Goal: Information Seeking & Learning: Learn about a topic

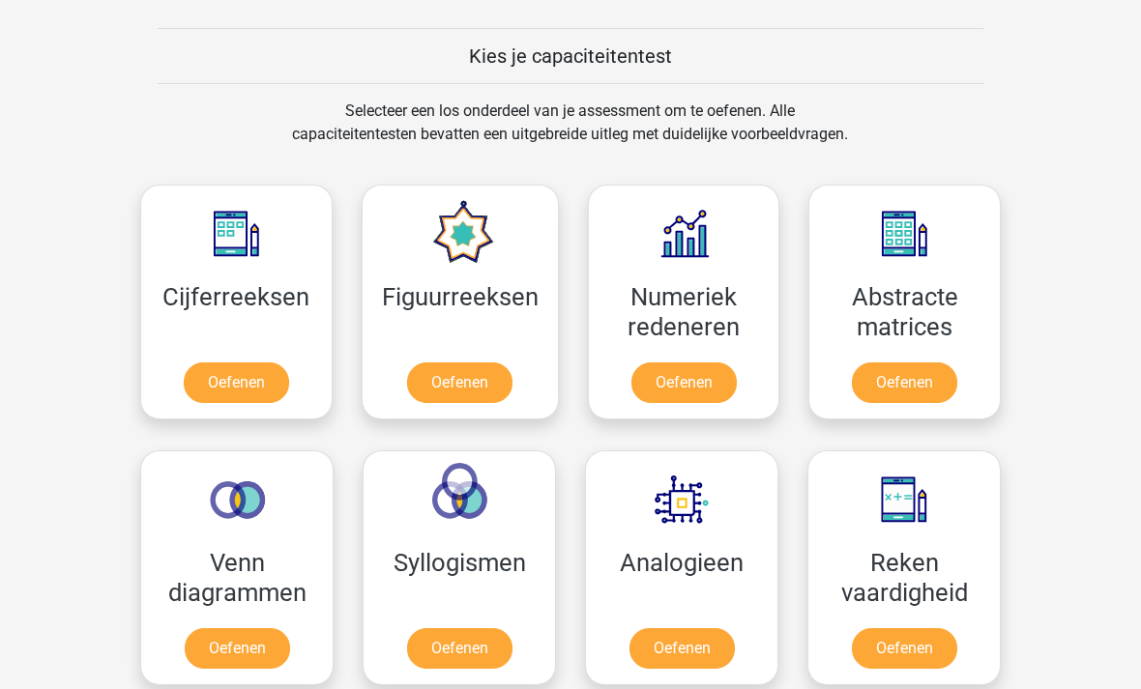
scroll to position [856, 0]
click at [682, 655] on link "Oefenen" at bounding box center [681, 648] width 105 height 41
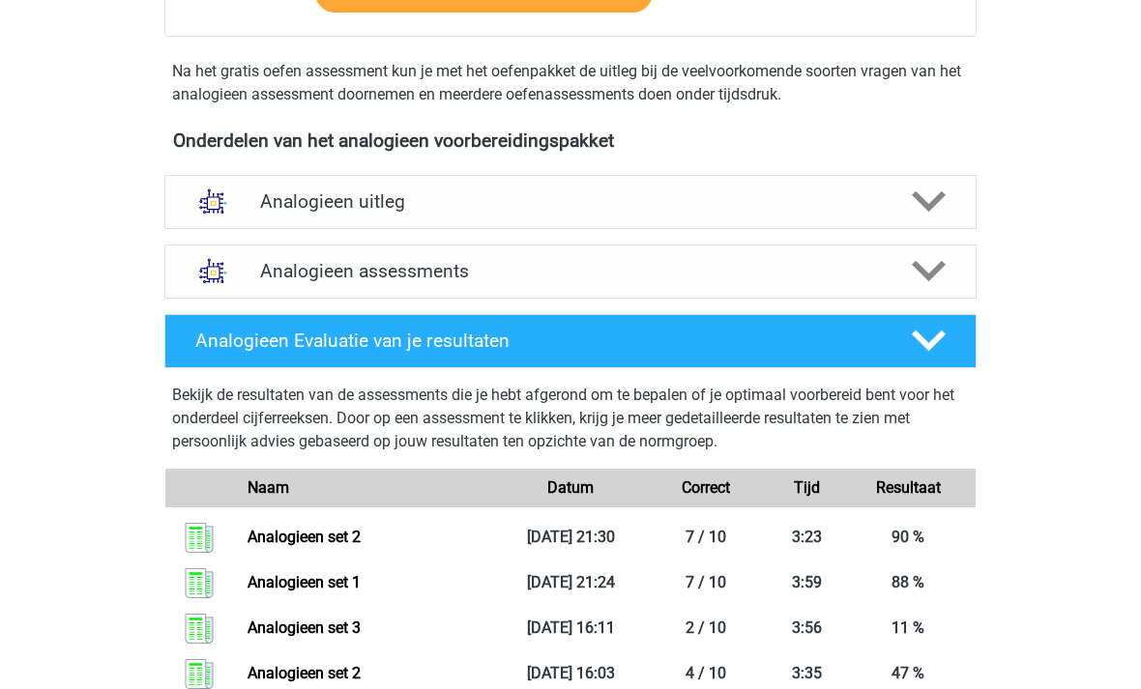
scroll to position [557, 0]
click at [919, 274] on icon at bounding box center [929, 271] width 34 height 34
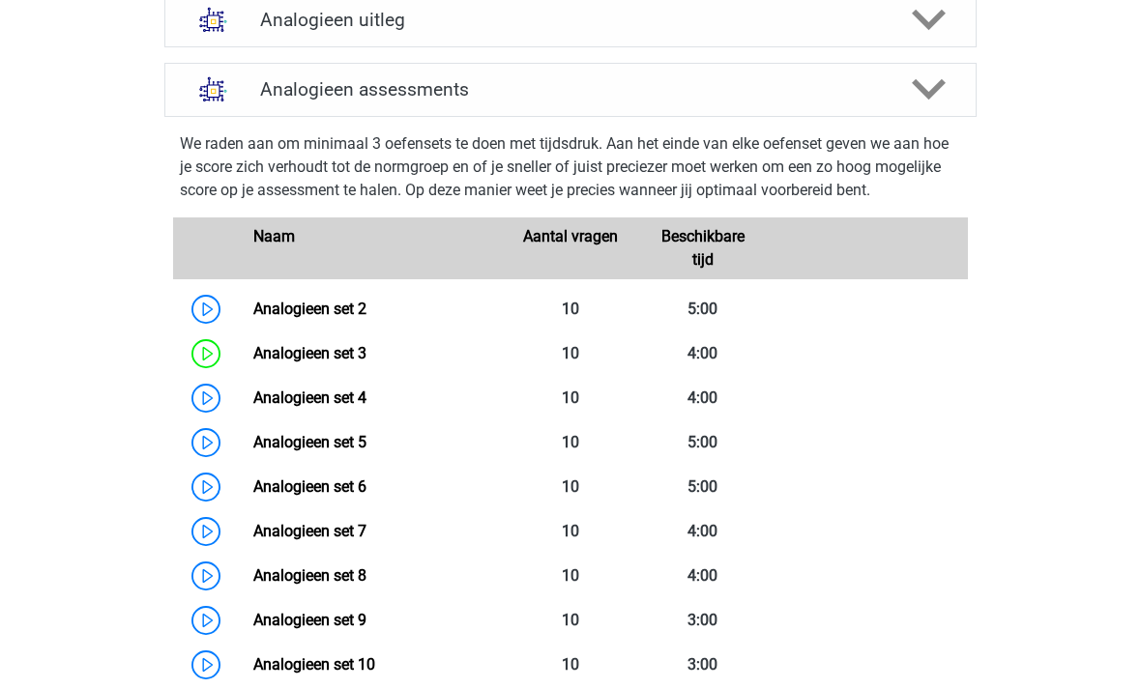
scroll to position [739, 0]
click at [310, 407] on link "Analogieen set 4" at bounding box center [309, 398] width 113 height 18
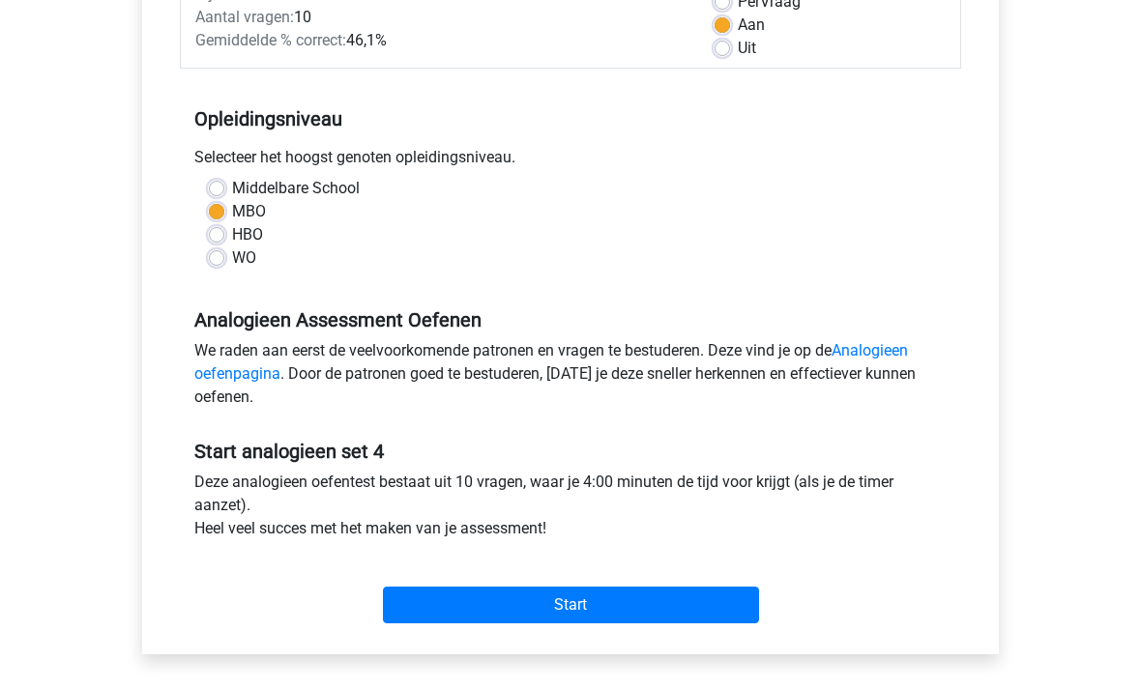
scroll to position [309, 0]
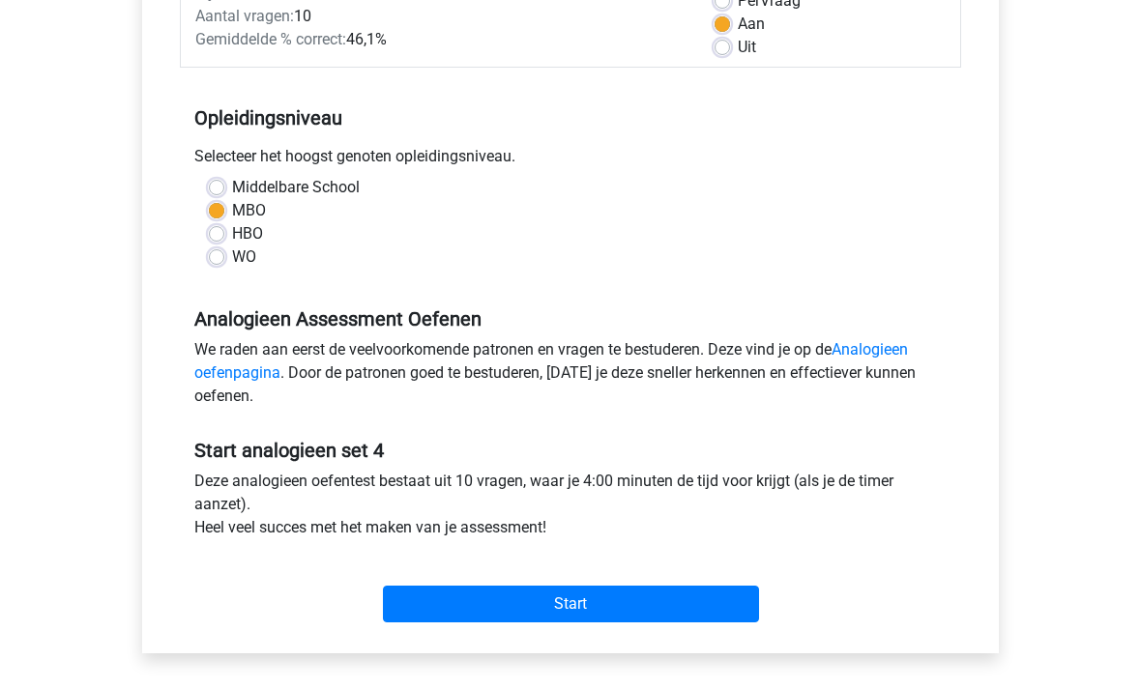
click at [582, 614] on input "Start" at bounding box center [571, 604] width 376 height 37
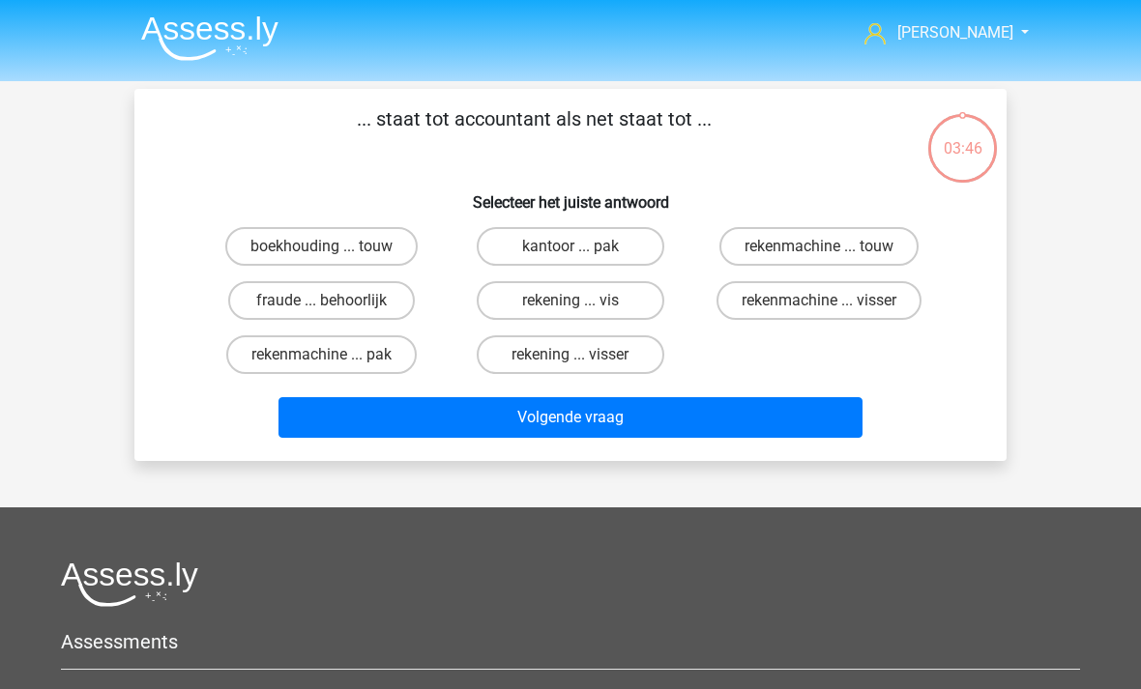
click at [350, 246] on label "boekhouding ... touw" at bounding box center [321, 246] width 192 height 39
click at [335, 247] on input "boekhouding ... touw" at bounding box center [328, 253] width 13 height 13
radio input "true"
click at [614, 425] on button "Volgende vraag" at bounding box center [570, 417] width 585 height 41
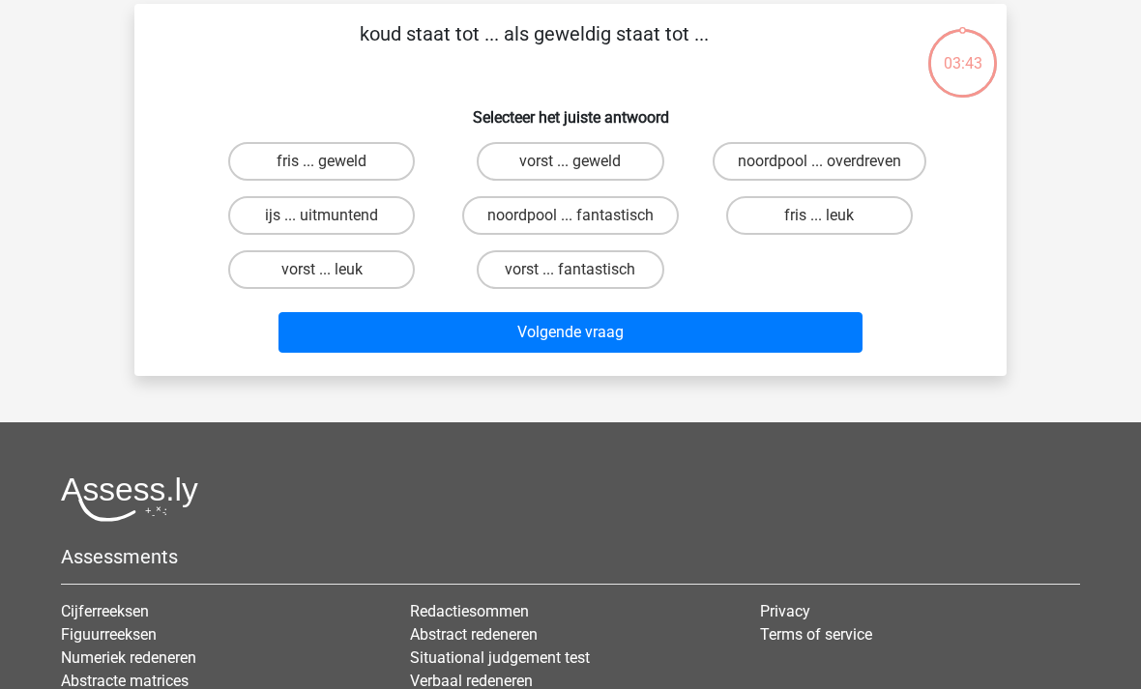
scroll to position [89, 0]
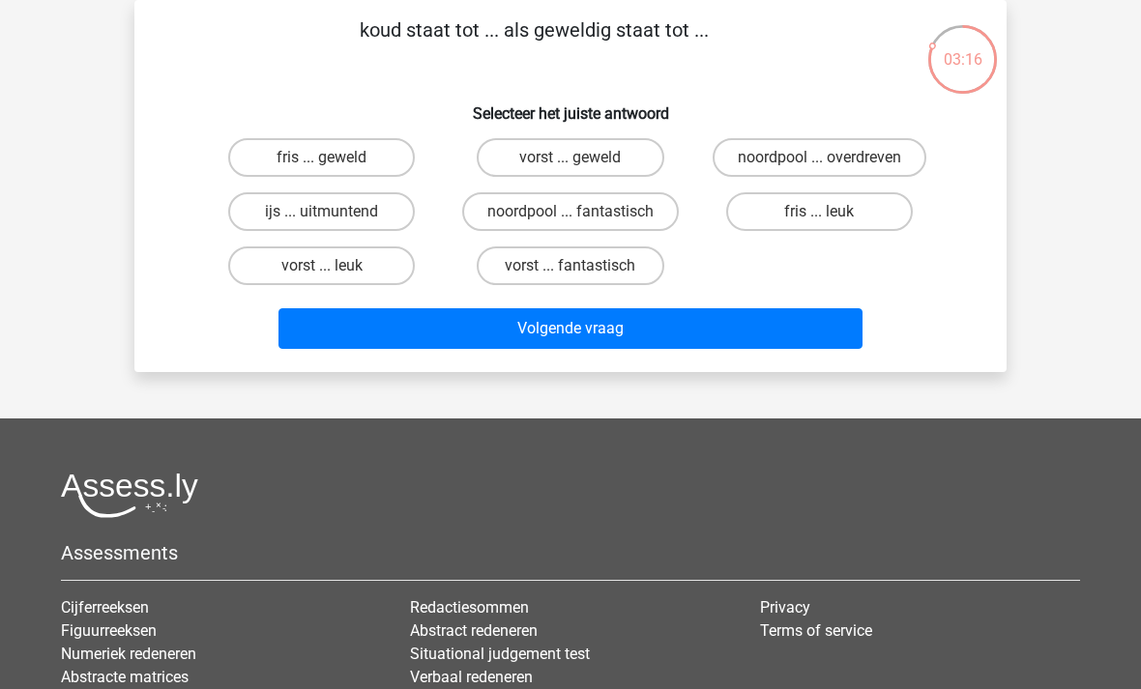
click at [353, 216] on label "ijs ... uitmuntend" at bounding box center [321, 211] width 187 height 39
click at [335, 216] on input "ijs ... uitmuntend" at bounding box center [328, 218] width 13 height 13
radio input "true"
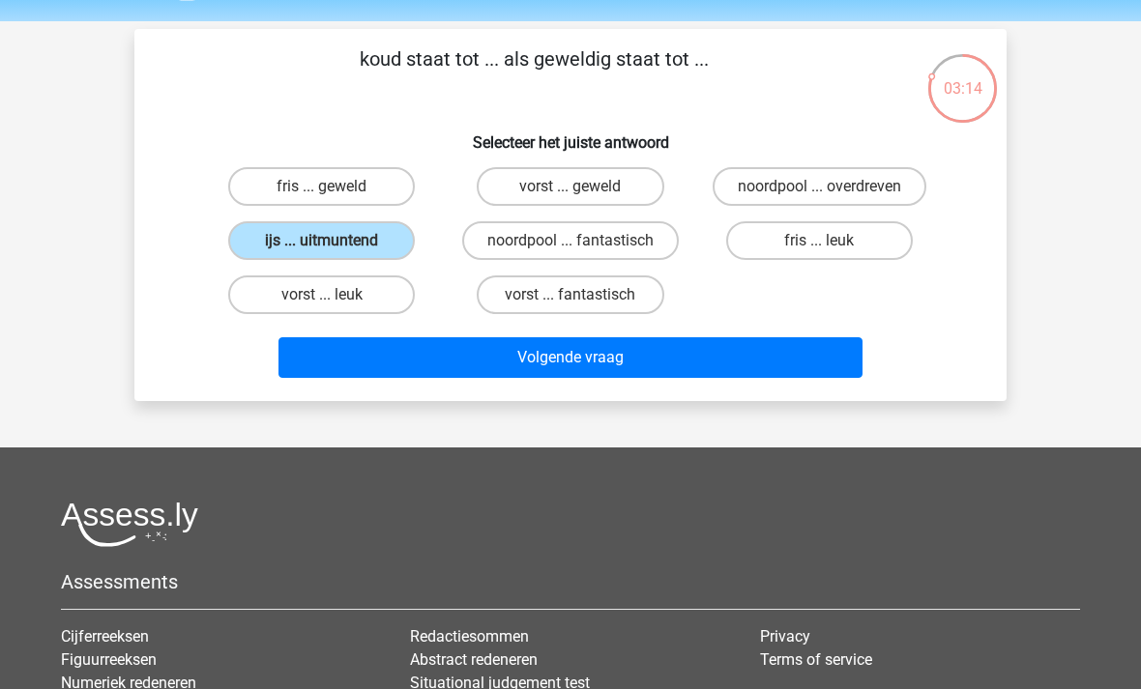
scroll to position [0, 0]
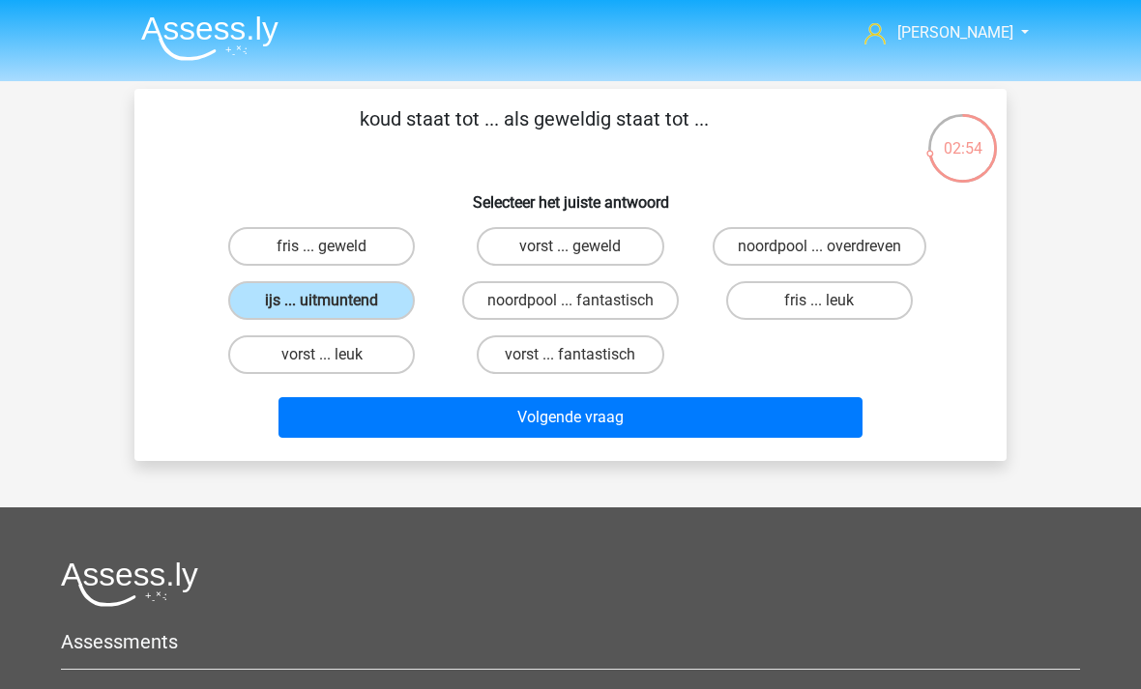
click at [619, 300] on label "noordpool ... fantastisch" at bounding box center [570, 300] width 217 height 39
click at [583, 301] on input "noordpool ... fantastisch" at bounding box center [576, 307] width 13 height 13
radio input "true"
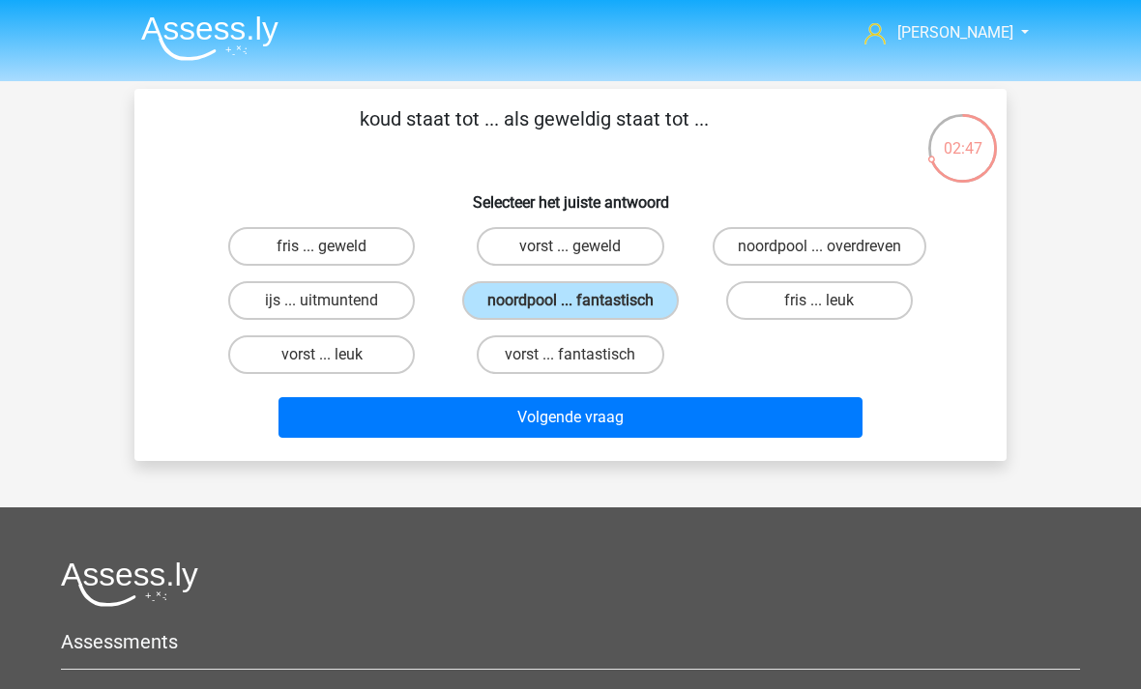
click at [613, 423] on button "Volgende vraag" at bounding box center [570, 417] width 585 height 41
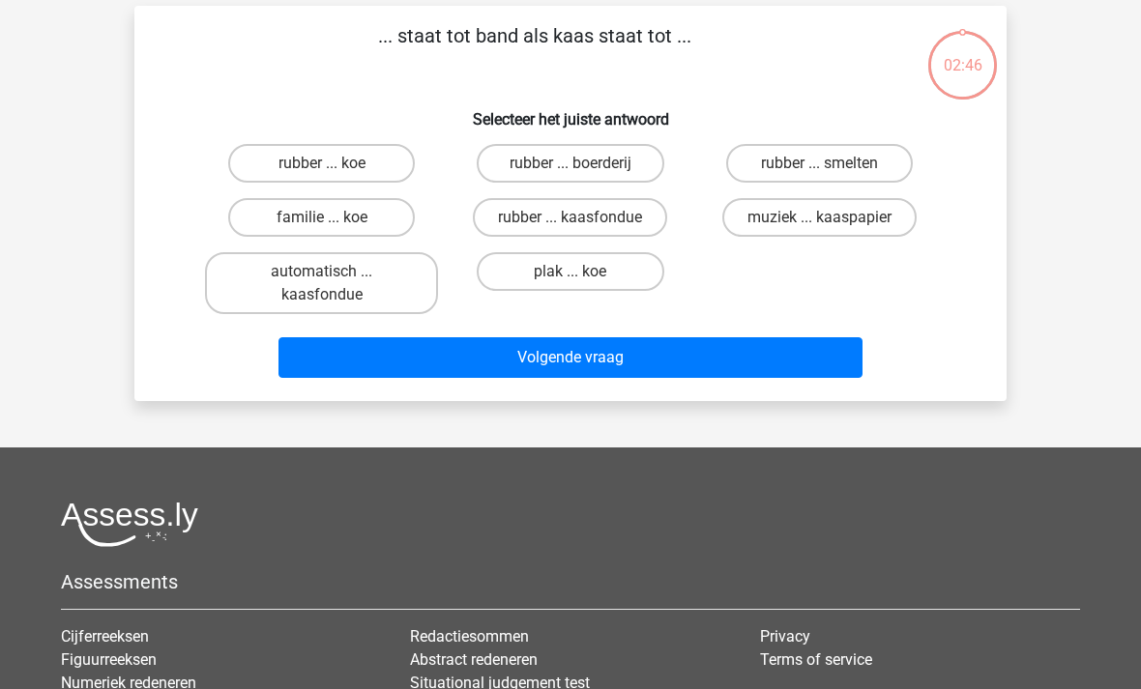
scroll to position [89, 0]
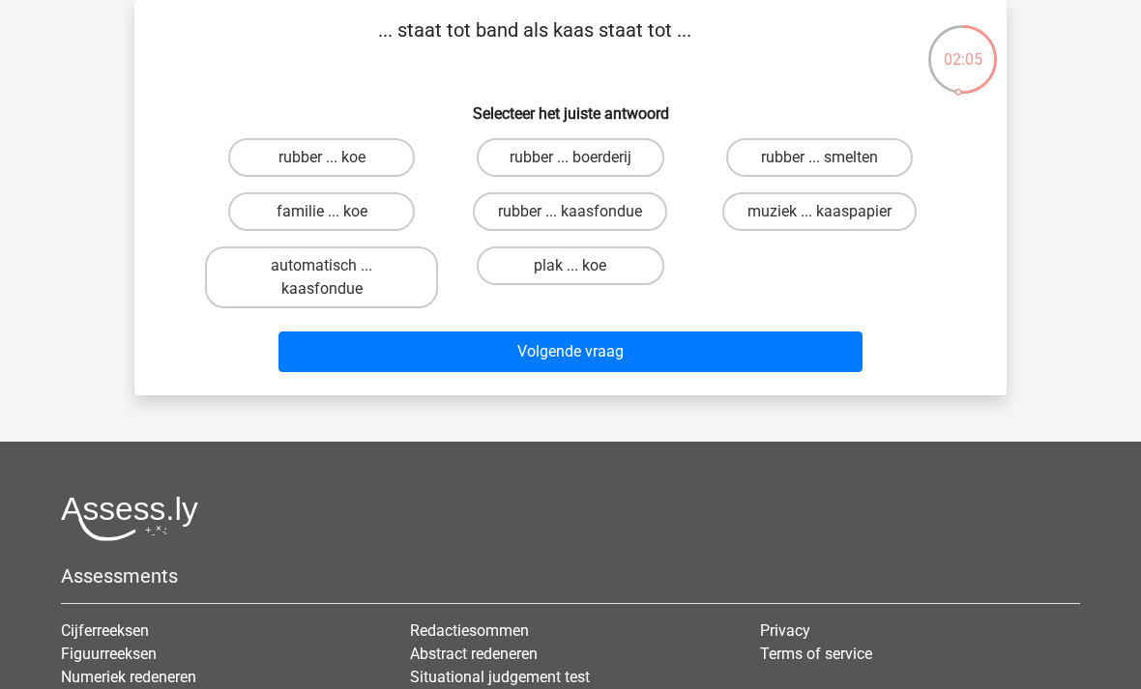
click at [821, 157] on label "rubber ... smelten" at bounding box center [819, 157] width 187 height 39
click at [821, 158] on input "rubber ... smelten" at bounding box center [825, 164] width 13 height 13
radio input "true"
click at [660, 347] on button "Volgende vraag" at bounding box center [570, 352] width 585 height 41
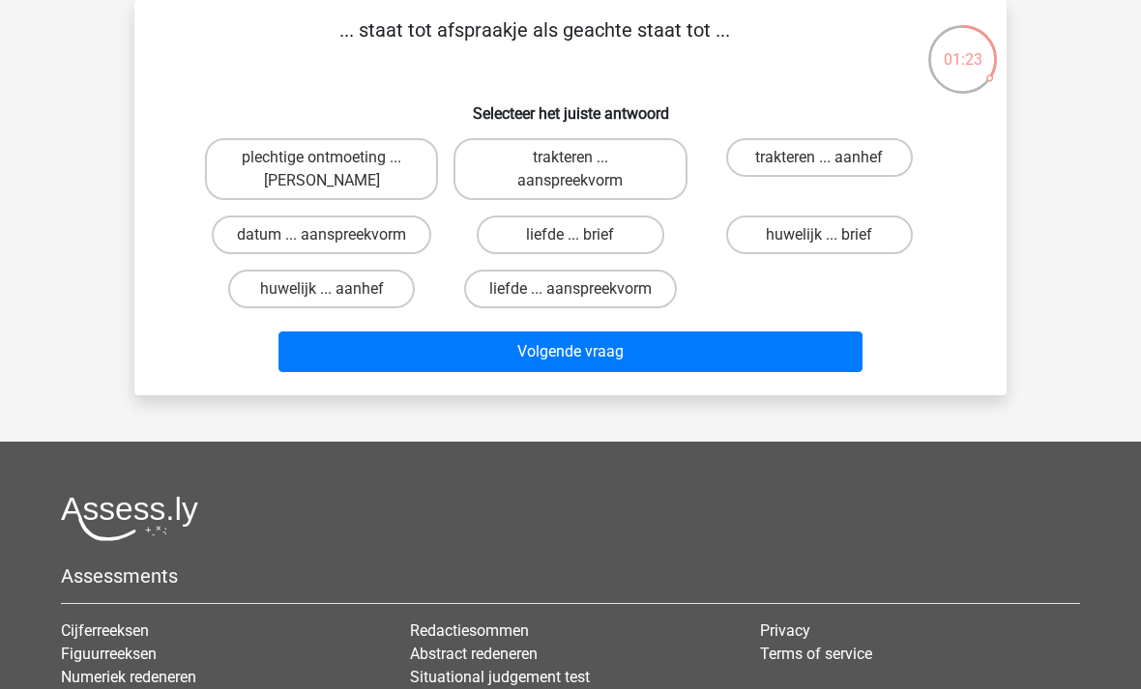
click at [380, 231] on label "datum ... aanspreekvorm" at bounding box center [321, 235] width 219 height 39
click at [335, 235] on input "datum ... aanspreekvorm" at bounding box center [328, 241] width 13 height 13
radio input "true"
click at [605, 362] on button "Volgende vraag" at bounding box center [570, 352] width 585 height 41
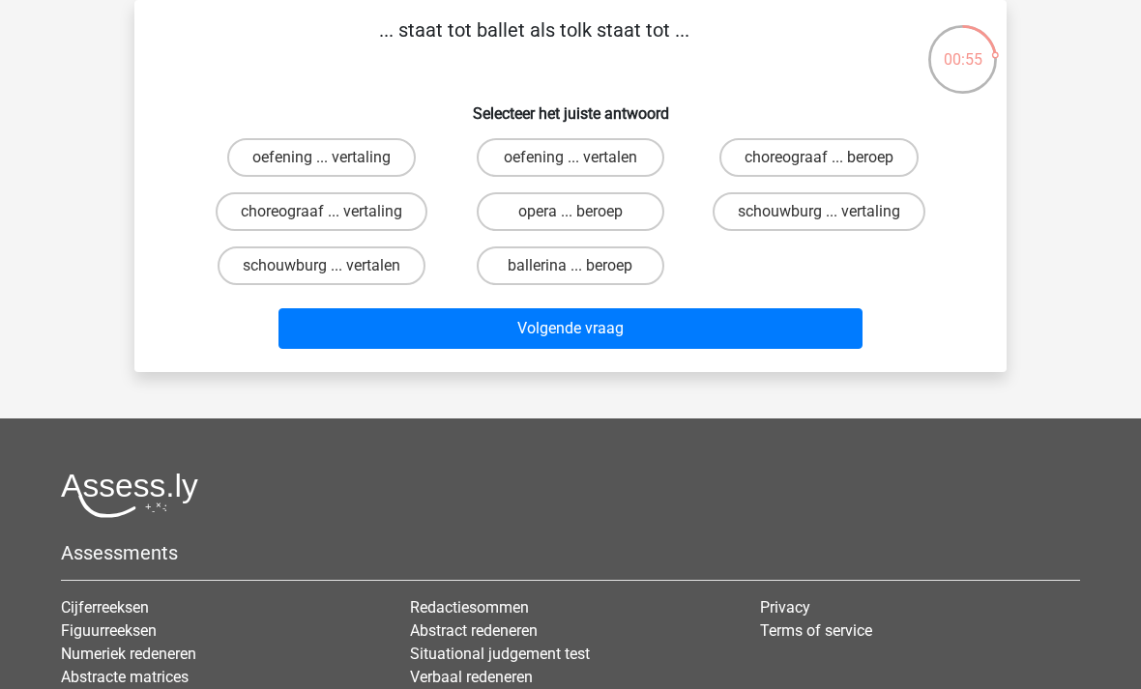
click at [379, 217] on label "choreograaf ... vertaling" at bounding box center [322, 211] width 212 height 39
click at [335, 217] on input "choreograaf ... vertaling" at bounding box center [328, 218] width 13 height 13
radio input "true"
click at [551, 335] on button "Volgende vraag" at bounding box center [570, 328] width 585 height 41
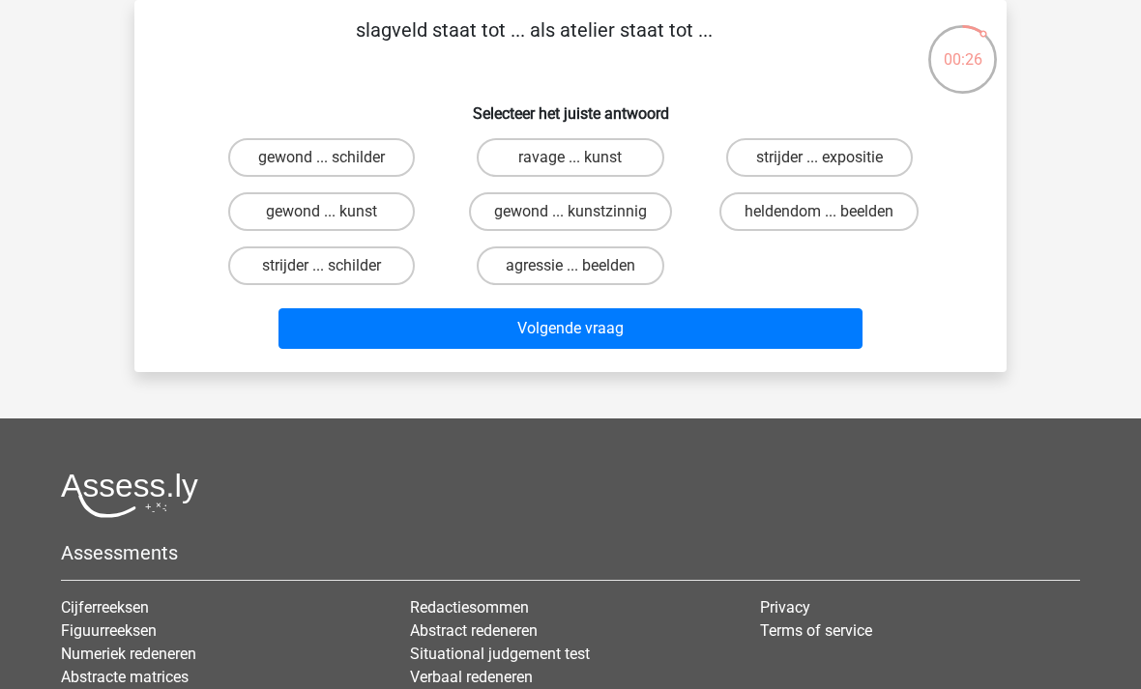
click at [590, 157] on label "ravage ... kunst" at bounding box center [570, 157] width 187 height 39
click at [583, 158] on input "ravage ... kunst" at bounding box center [576, 164] width 13 height 13
radio input "true"
click at [640, 326] on button "Volgende vraag" at bounding box center [570, 328] width 585 height 41
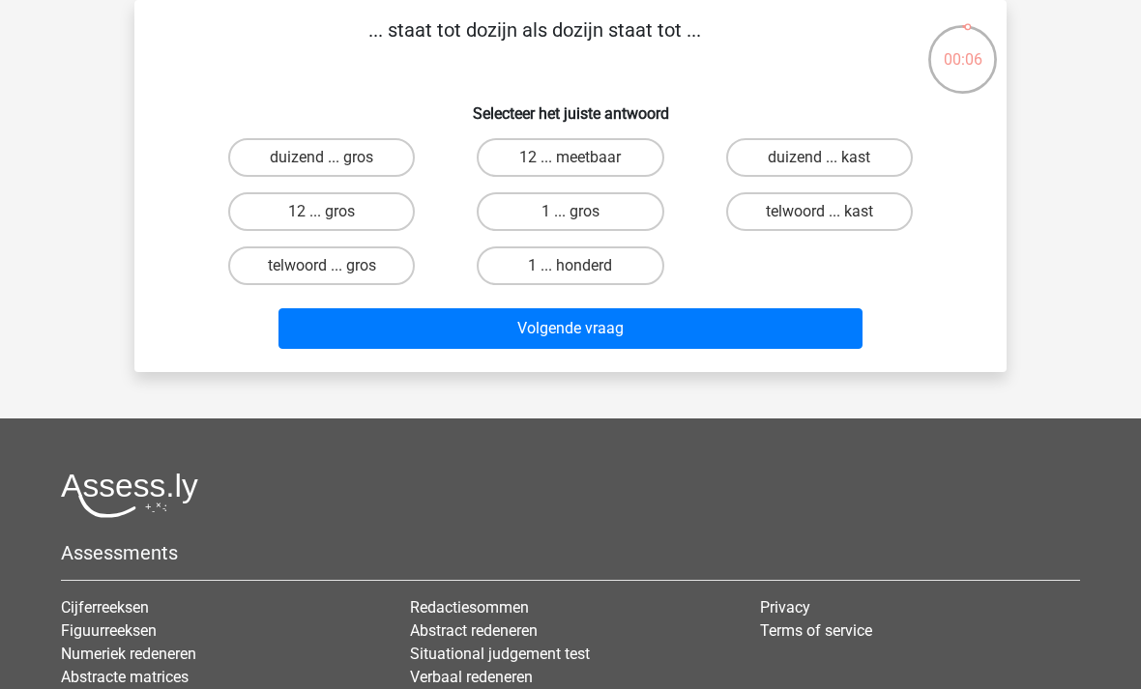
click at [605, 215] on label "1 ... gros" at bounding box center [570, 211] width 187 height 39
click at [583, 215] on input "1 ... gros" at bounding box center [576, 218] width 13 height 13
radio input "true"
click at [653, 338] on button "Volgende vraag" at bounding box center [570, 328] width 585 height 41
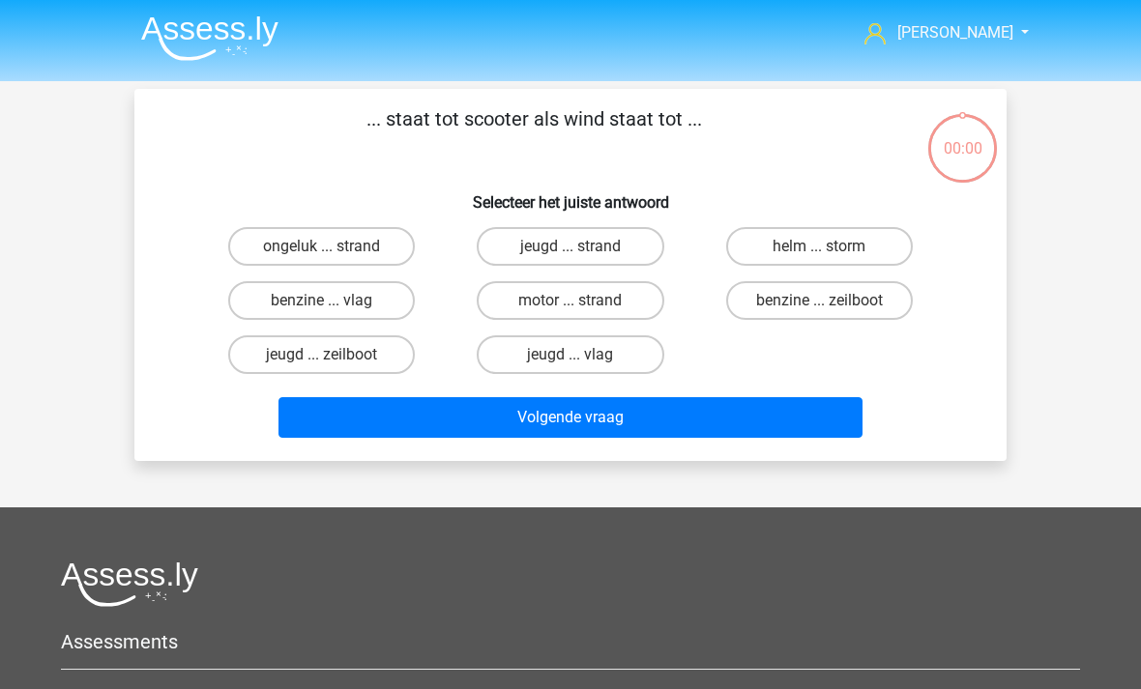
scroll to position [89, 0]
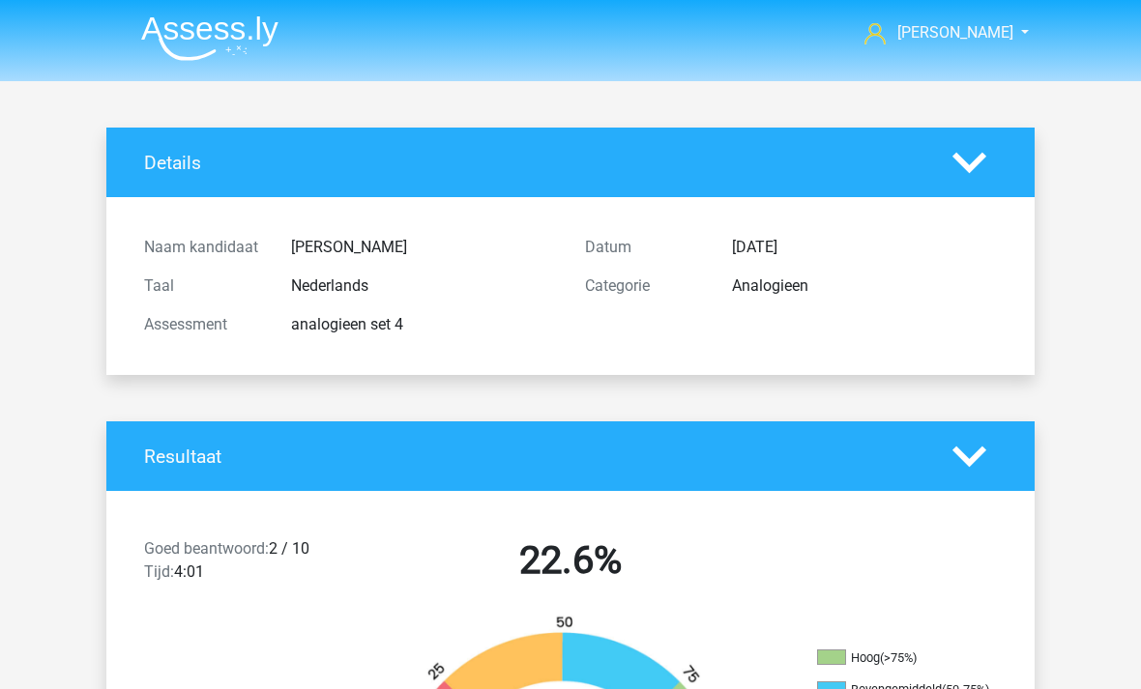
scroll to position [89, 0]
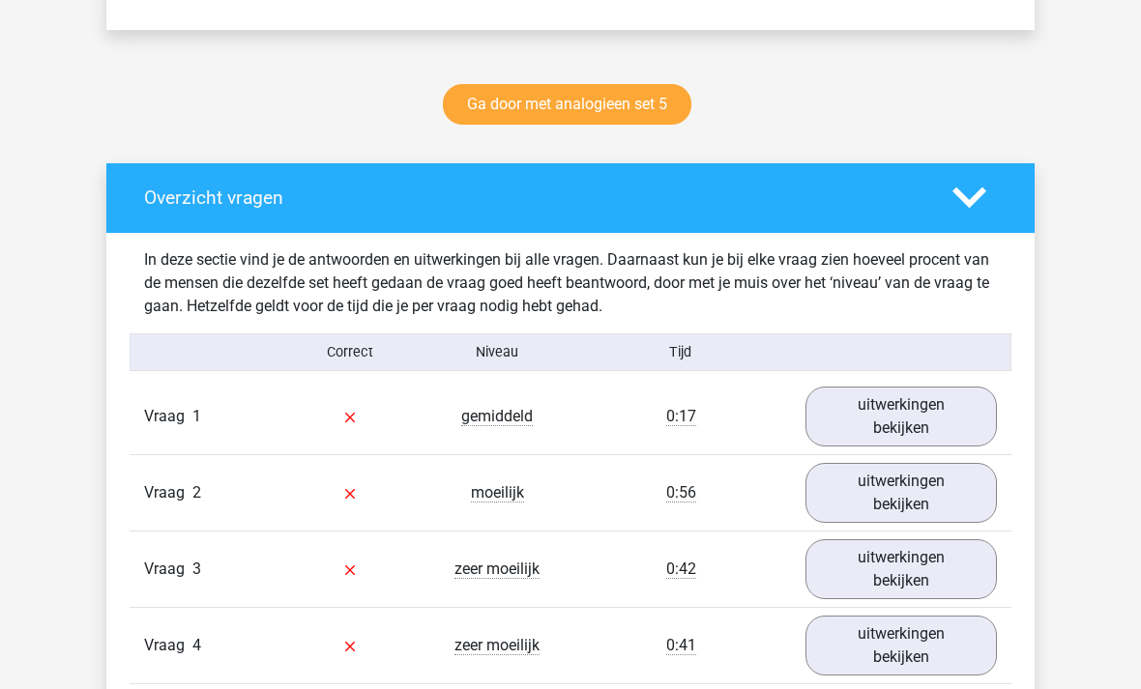
click at [903, 419] on link "uitwerkingen bekijken" at bounding box center [900, 418] width 191 height 60
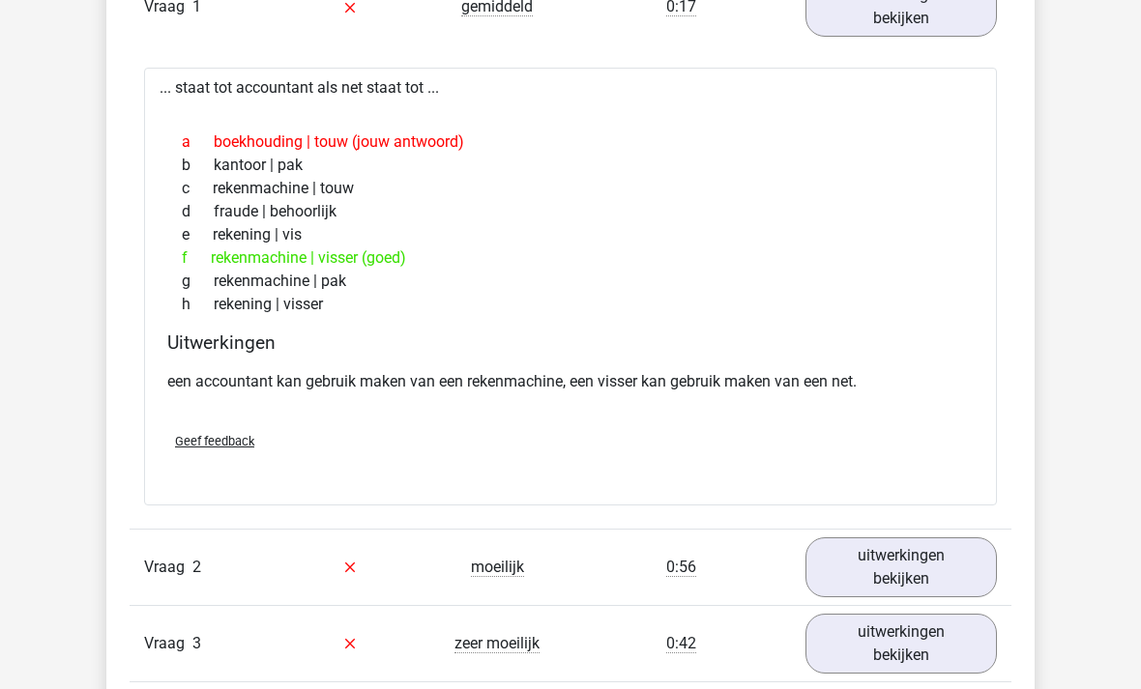
scroll to position [1344, 0]
click at [891, 567] on link "uitwerkingen bekijken" at bounding box center [900, 568] width 191 height 60
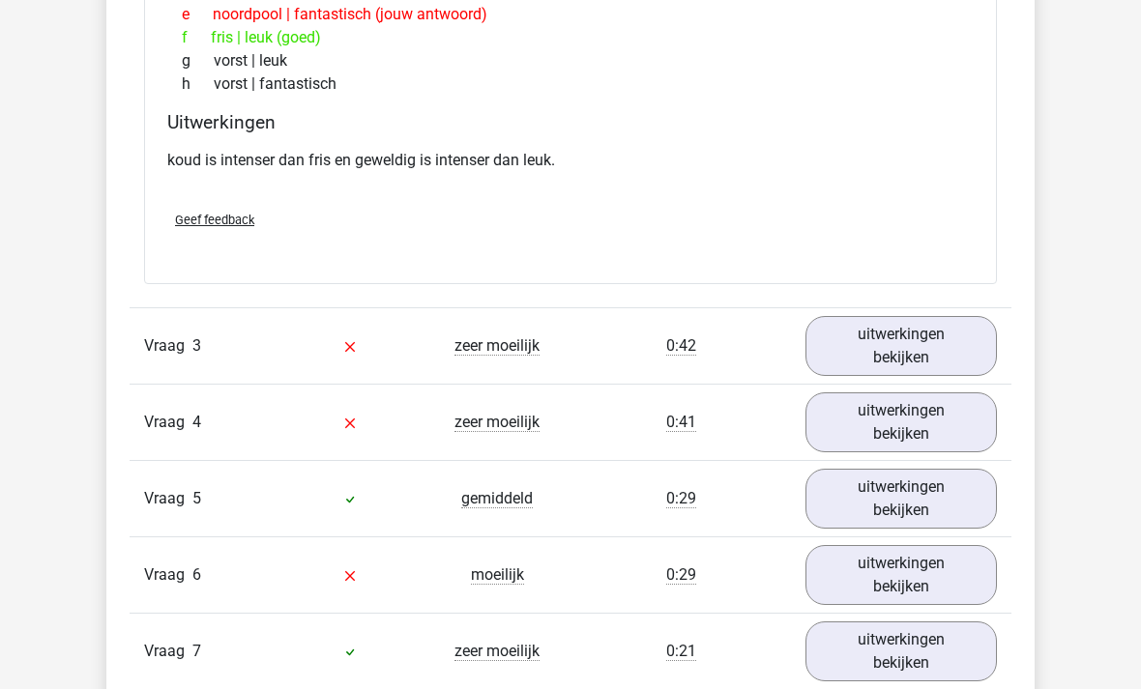
scroll to position [2125, 0]
click at [905, 350] on link "uitwerkingen bekijken" at bounding box center [900, 346] width 191 height 60
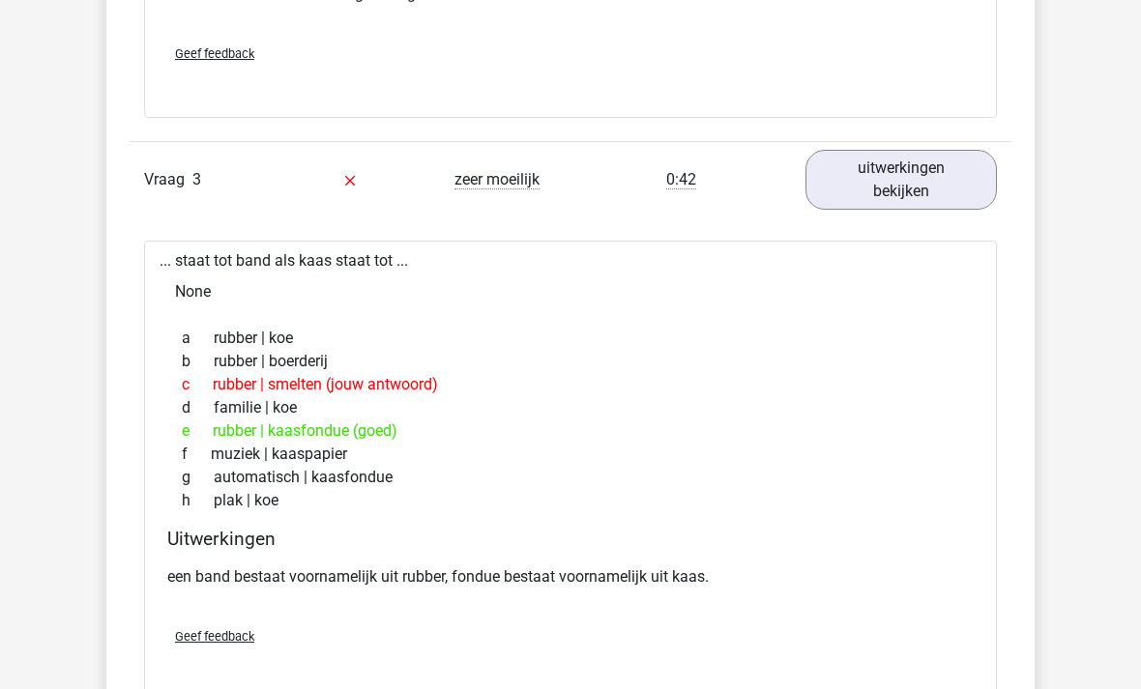
scroll to position [2292, 0]
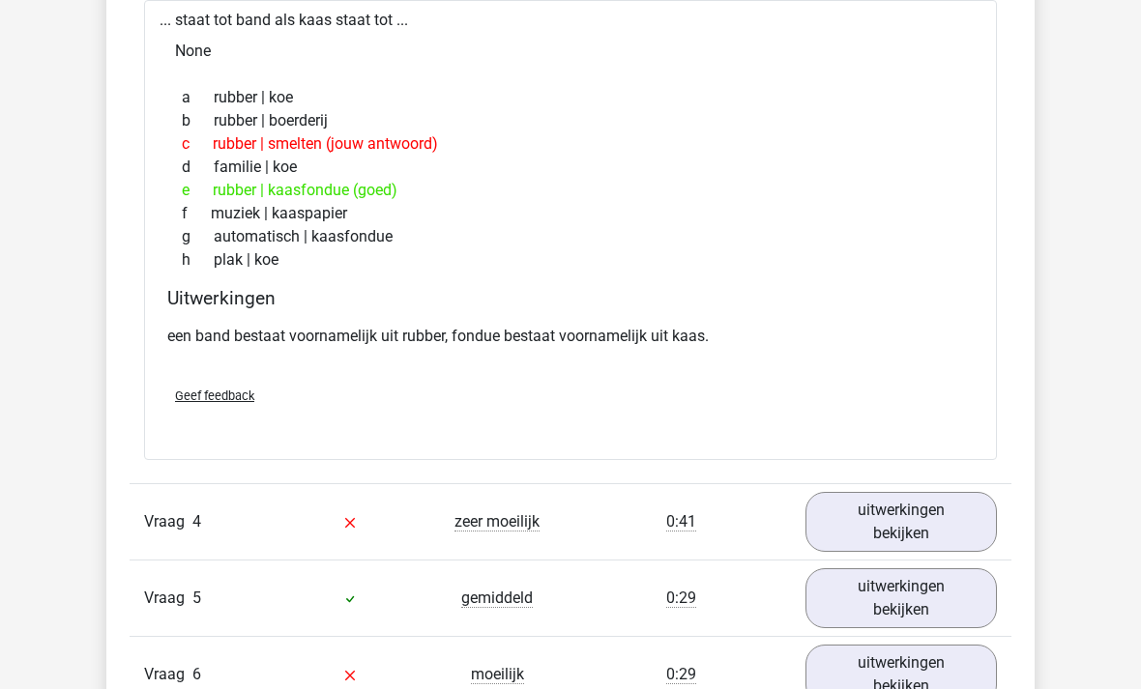
click at [891, 524] on link "uitwerkingen bekijken" at bounding box center [900, 522] width 191 height 60
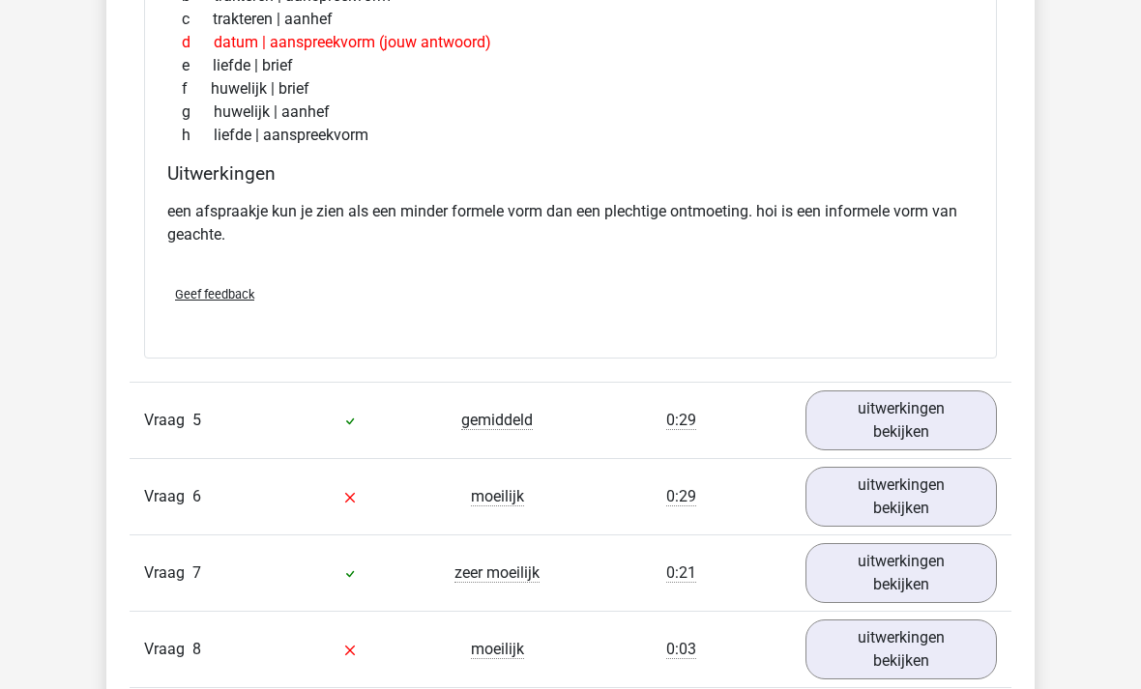
scroll to position [3252, 0]
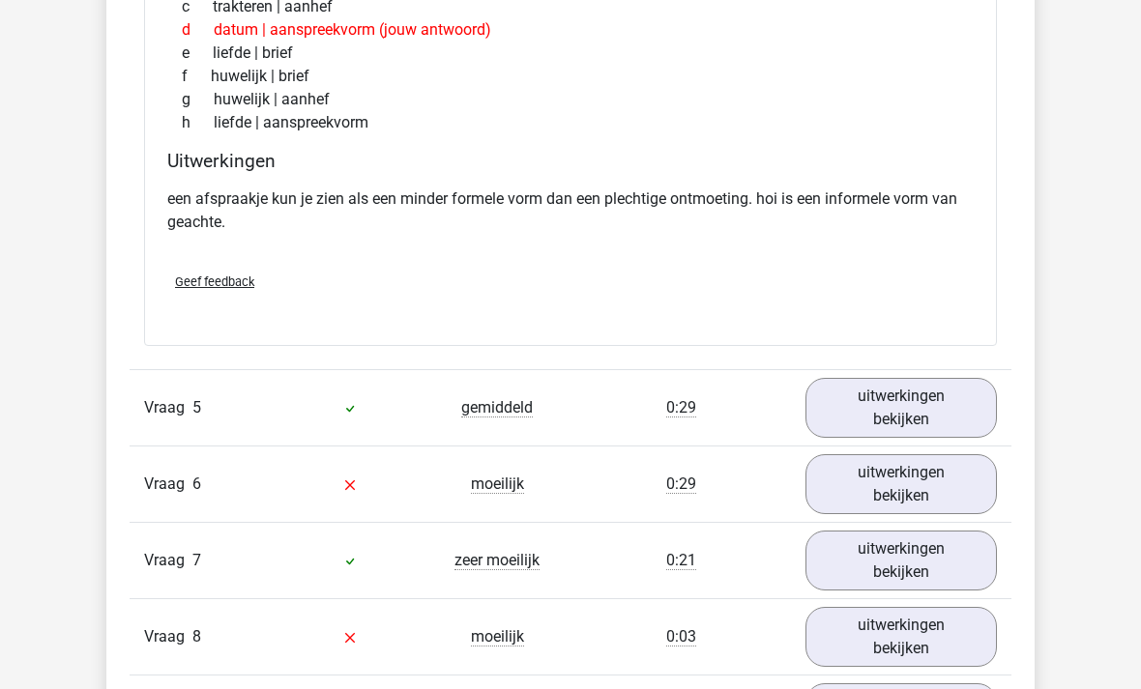
click at [912, 404] on link "uitwerkingen bekijken" at bounding box center [900, 408] width 191 height 60
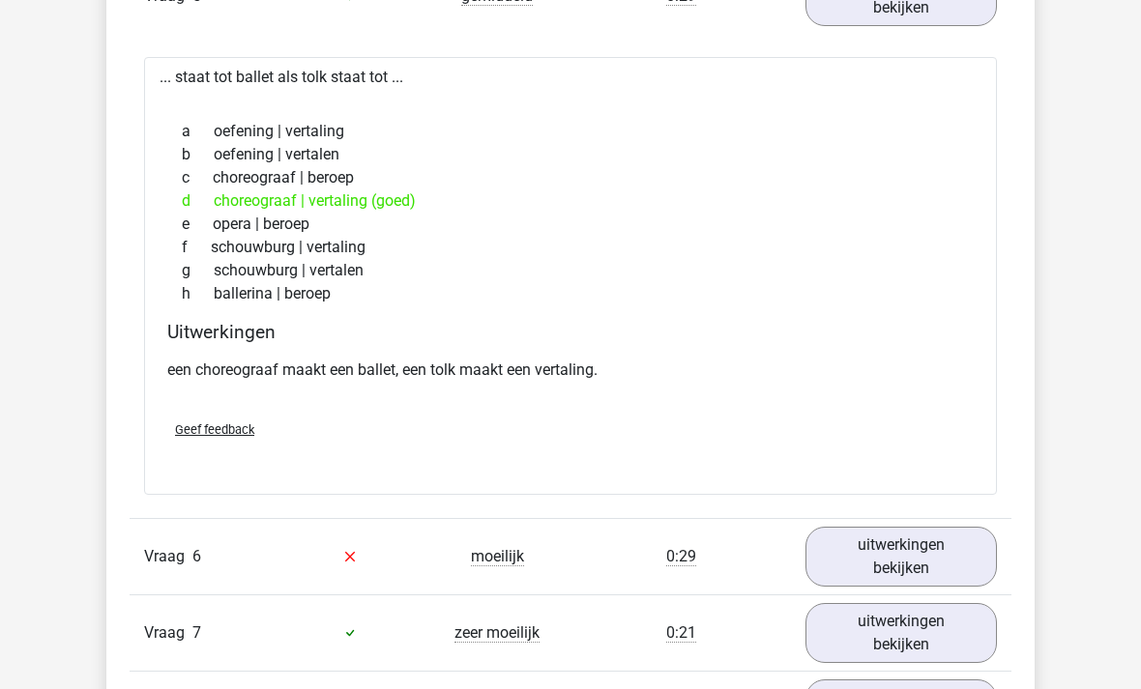
scroll to position [3681, 0]
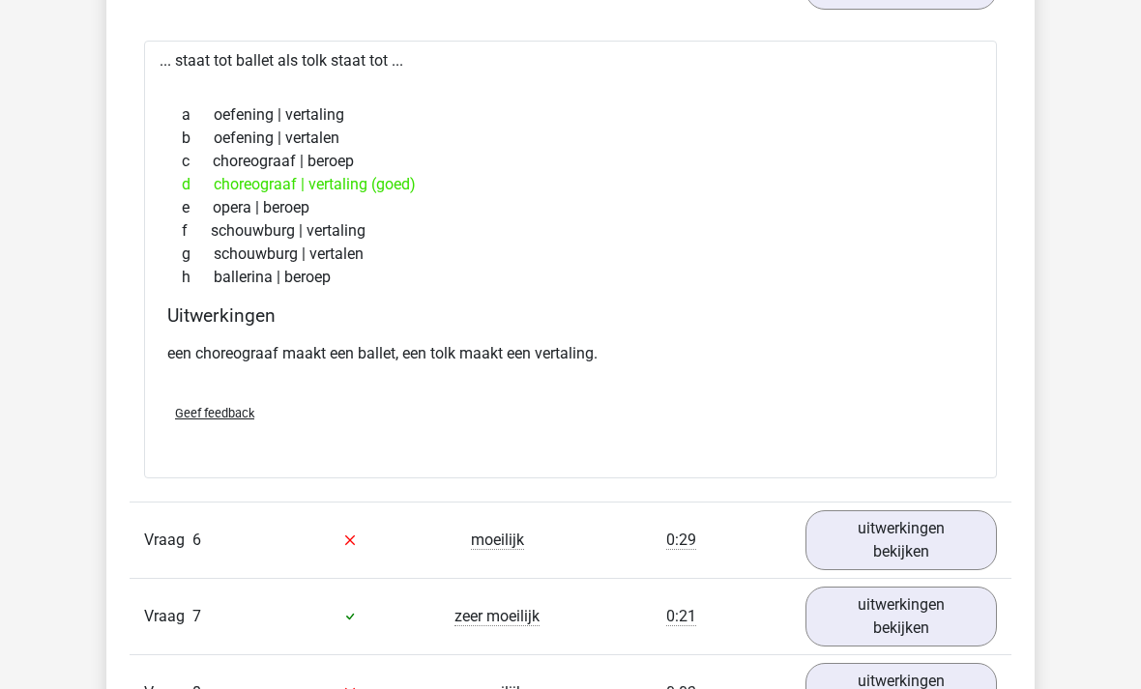
click at [893, 539] on link "uitwerkingen bekijken" at bounding box center [900, 540] width 191 height 60
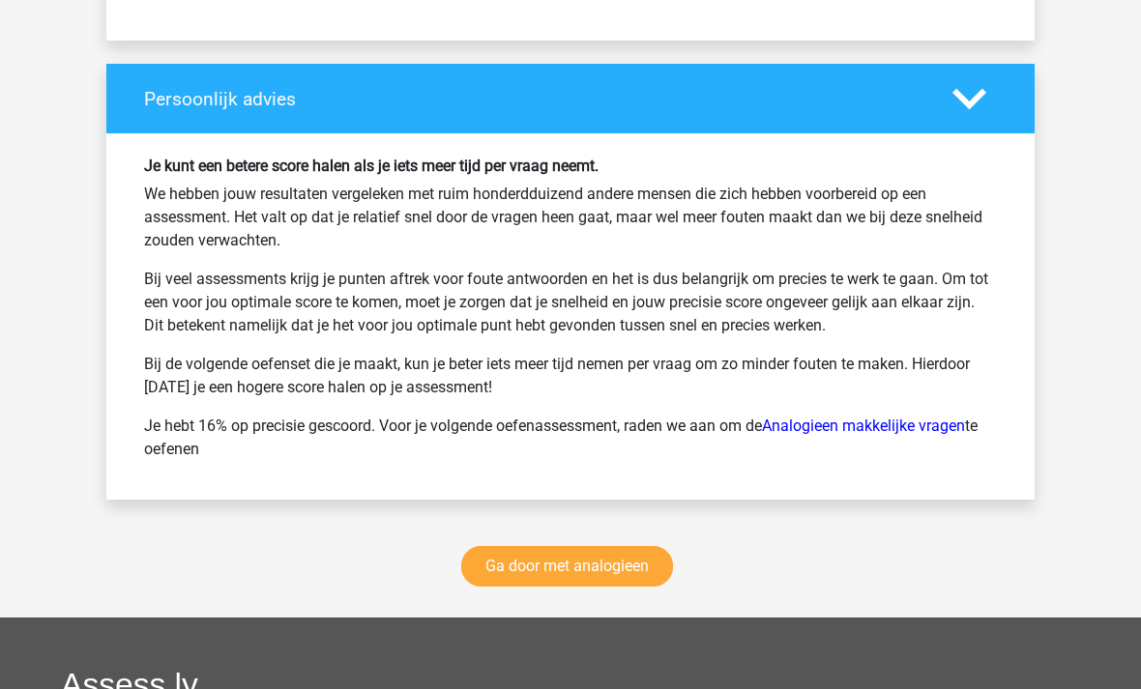
scroll to position [5701, 0]
click at [583, 570] on link "Ga door met analogieen" at bounding box center [567, 566] width 212 height 41
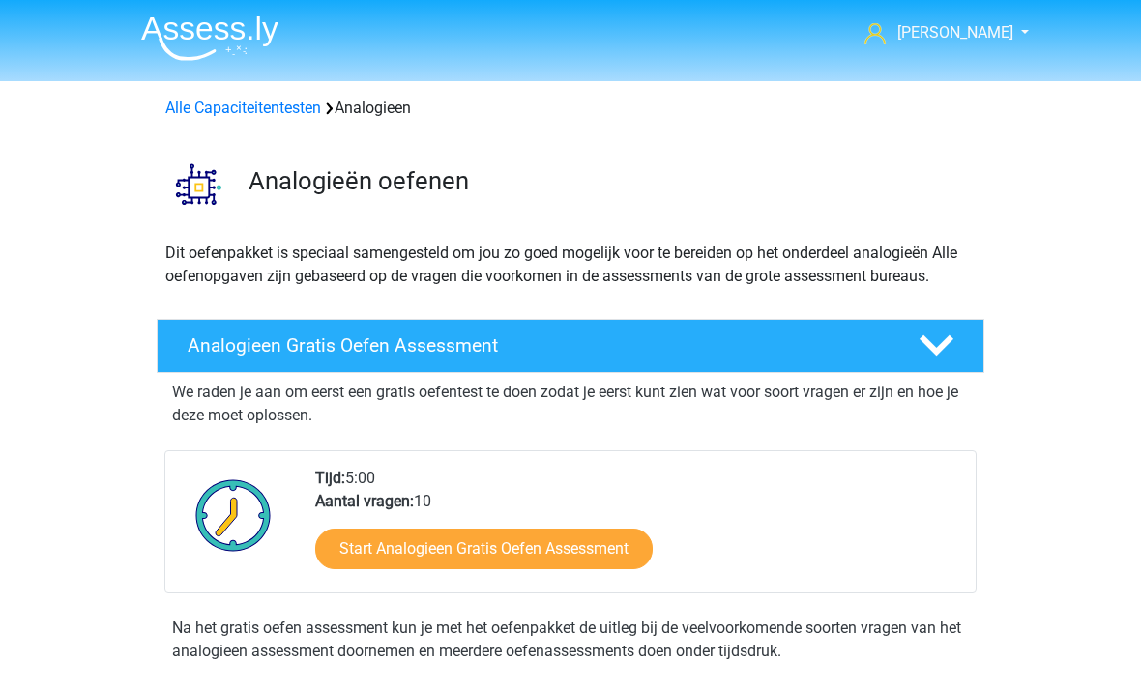
scroll to position [794, 0]
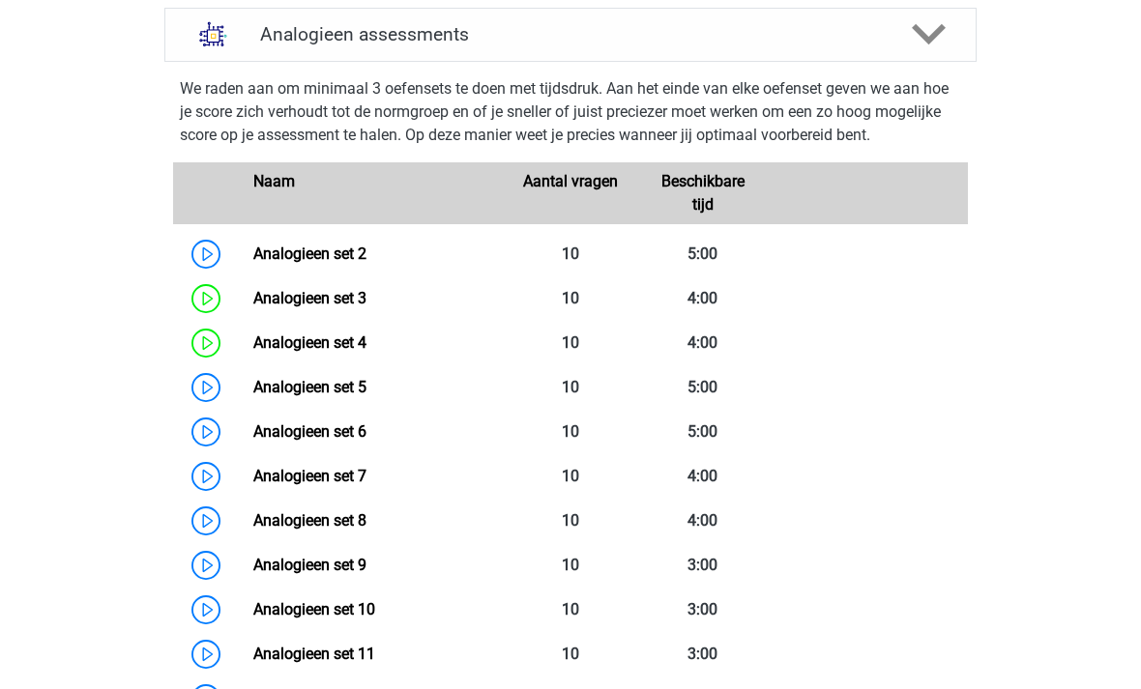
click at [336, 257] on link "Analogieen set 2" at bounding box center [309, 254] width 113 height 18
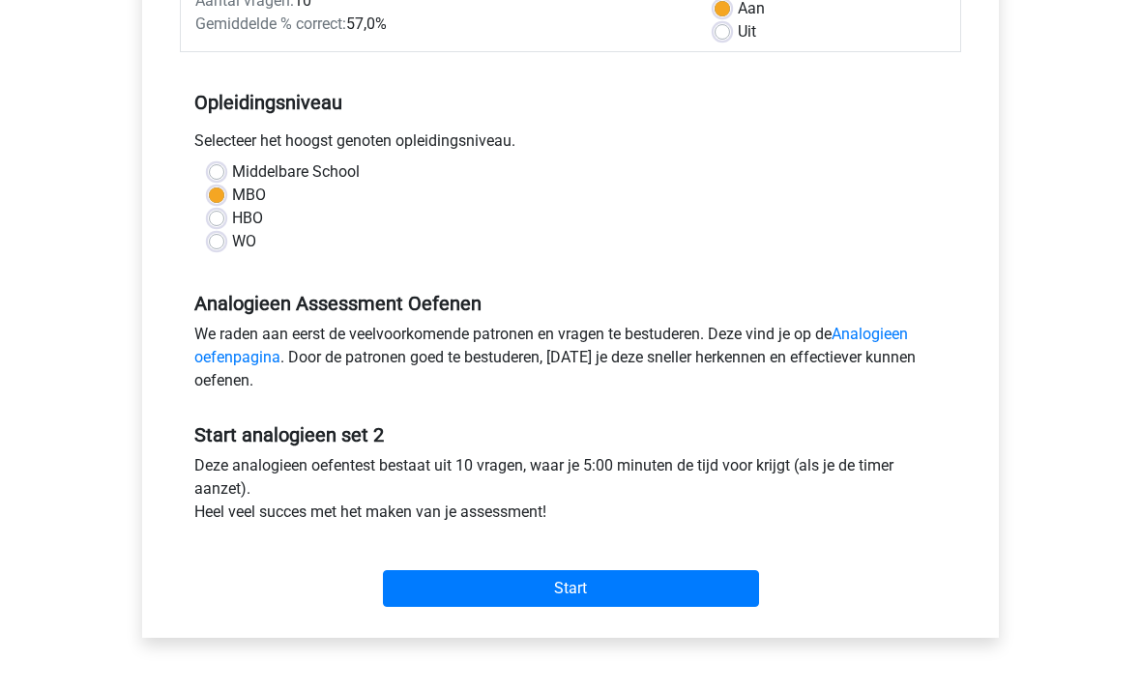
scroll to position [368, 0]
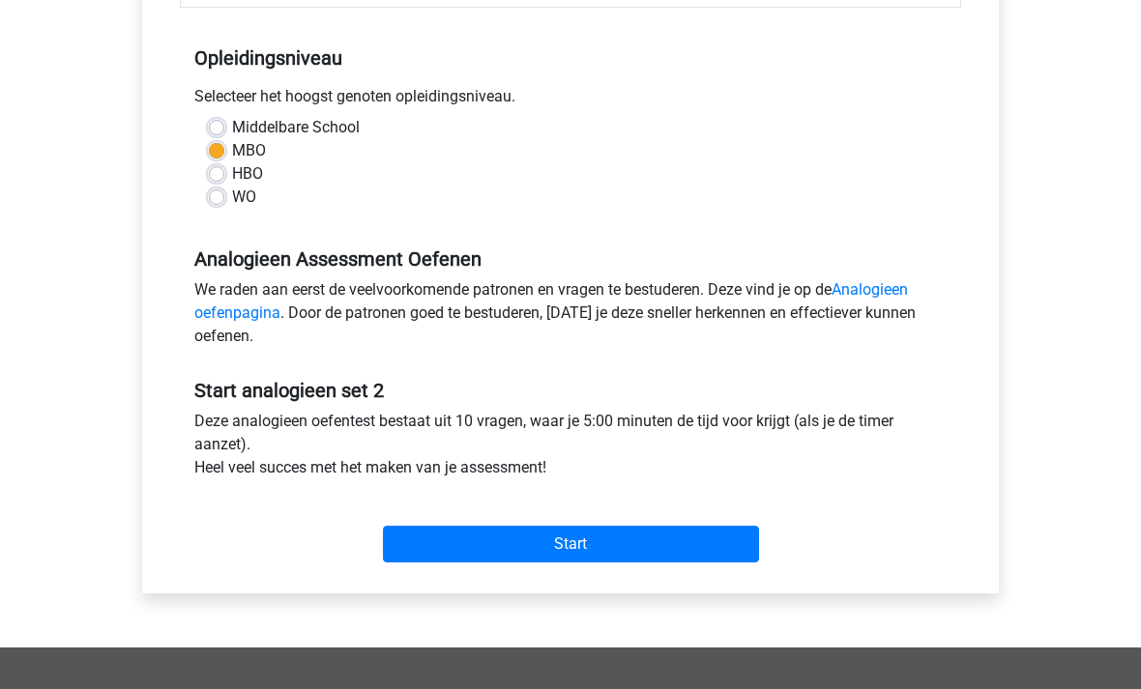
click at [574, 549] on input "Start" at bounding box center [571, 545] width 376 height 37
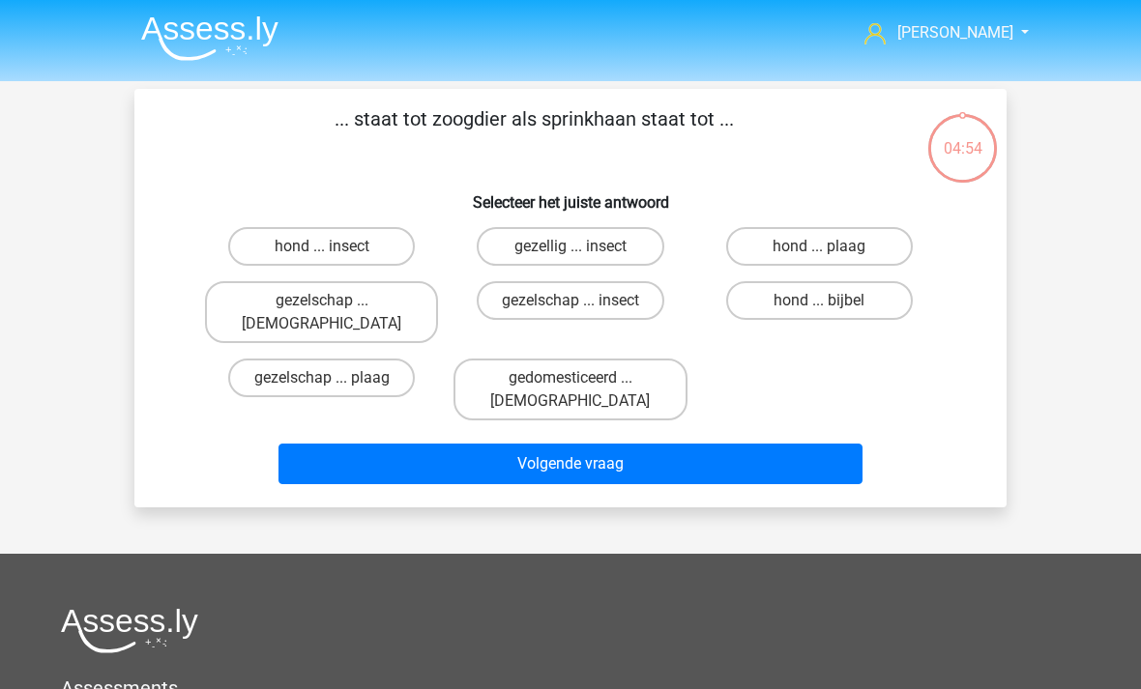
click at [353, 248] on label "hond ... insect" at bounding box center [321, 246] width 187 height 39
click at [335, 248] on input "hond ... insect" at bounding box center [328, 253] width 13 height 13
radio input "true"
click at [617, 444] on button "Volgende vraag" at bounding box center [570, 464] width 585 height 41
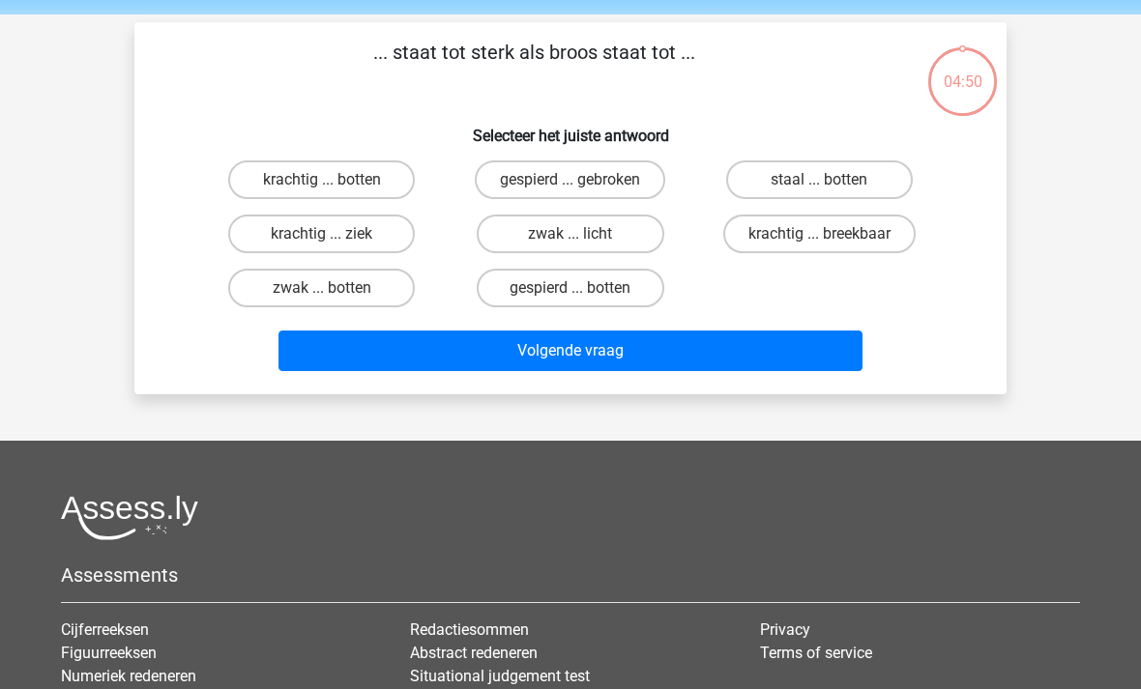
scroll to position [89, 0]
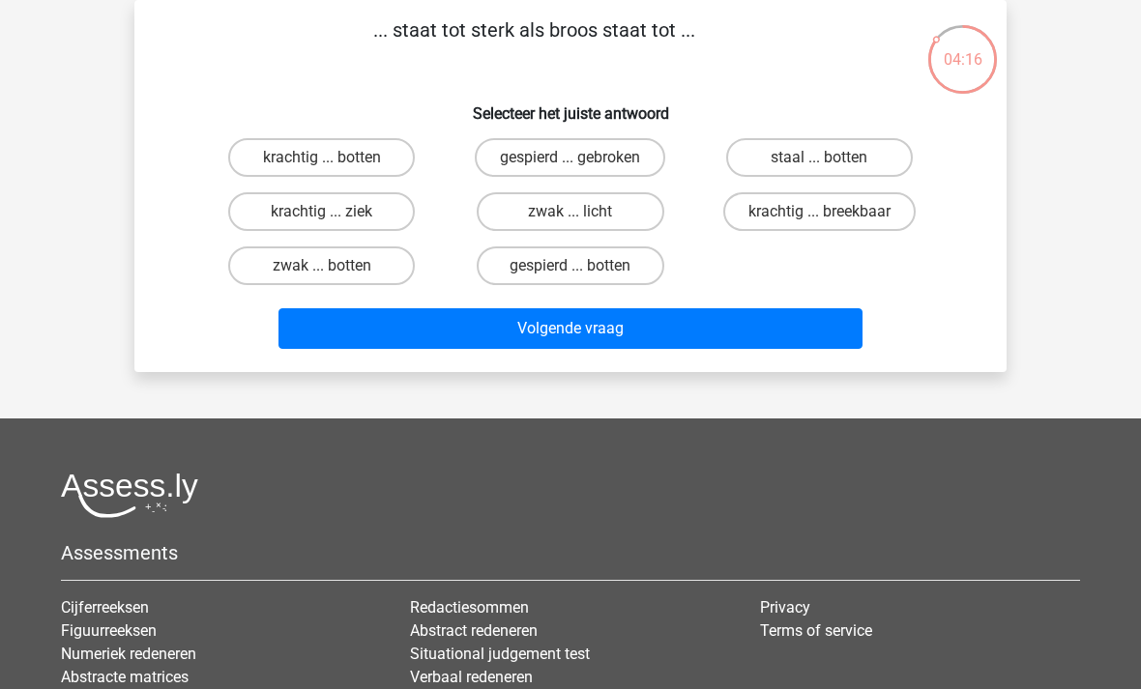
click at [843, 159] on label "staal ... botten" at bounding box center [819, 157] width 187 height 39
click at [831, 159] on input "staal ... botten" at bounding box center [825, 164] width 13 height 13
radio input "true"
click at [707, 331] on button "Volgende vraag" at bounding box center [570, 328] width 585 height 41
click at [832, 208] on label "neen ... kajak" at bounding box center [819, 211] width 187 height 39
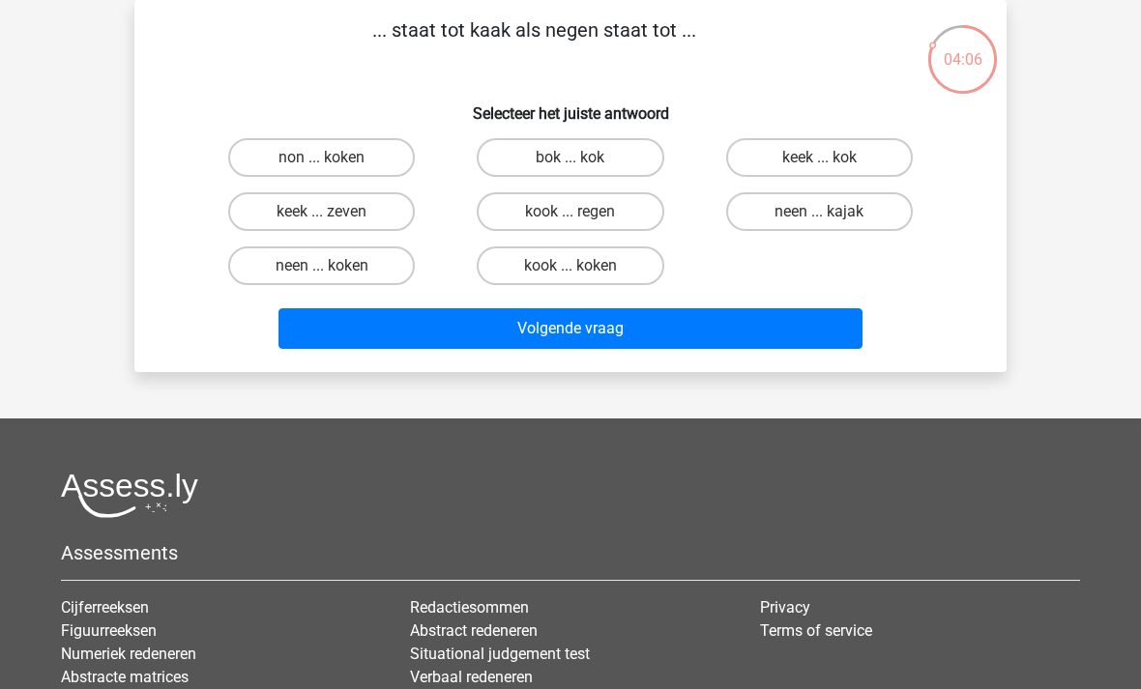
click at [831, 212] on input "neen ... kajak" at bounding box center [825, 218] width 13 height 13
radio input "true"
click at [682, 332] on button "Volgende vraag" at bounding box center [570, 328] width 585 height 41
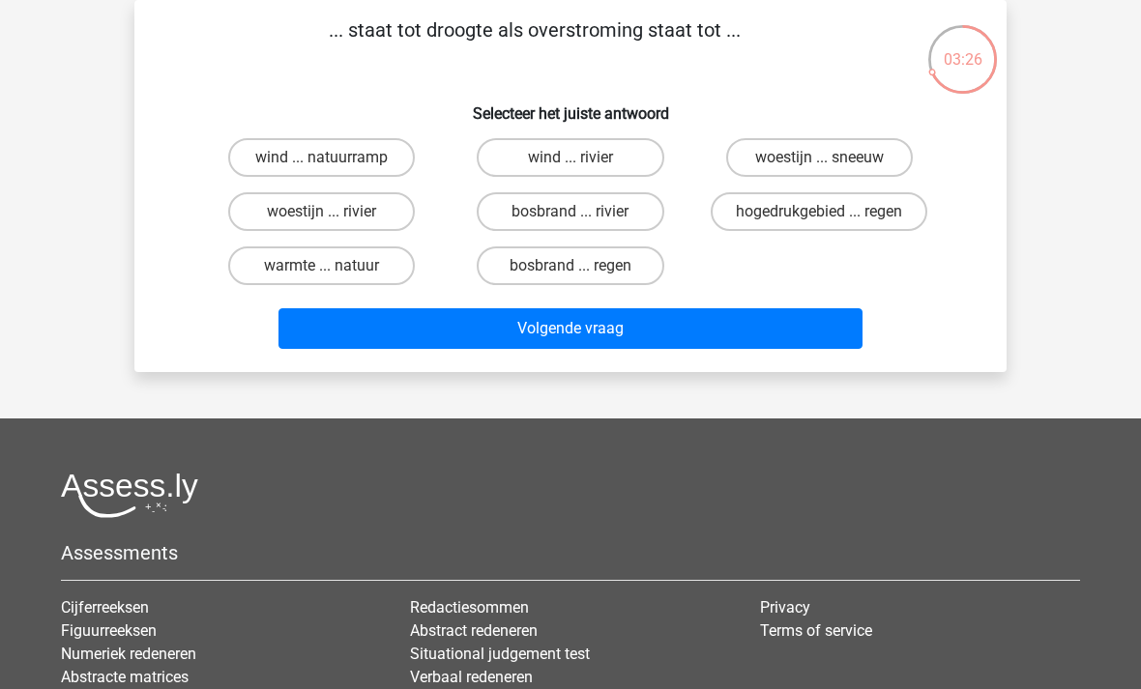
click at [593, 274] on label "bosbrand ... regen" at bounding box center [570, 266] width 187 height 39
click at [583, 274] on input "bosbrand ... regen" at bounding box center [576, 272] width 13 height 13
radio input "true"
click at [688, 329] on button "Volgende vraag" at bounding box center [570, 328] width 585 height 41
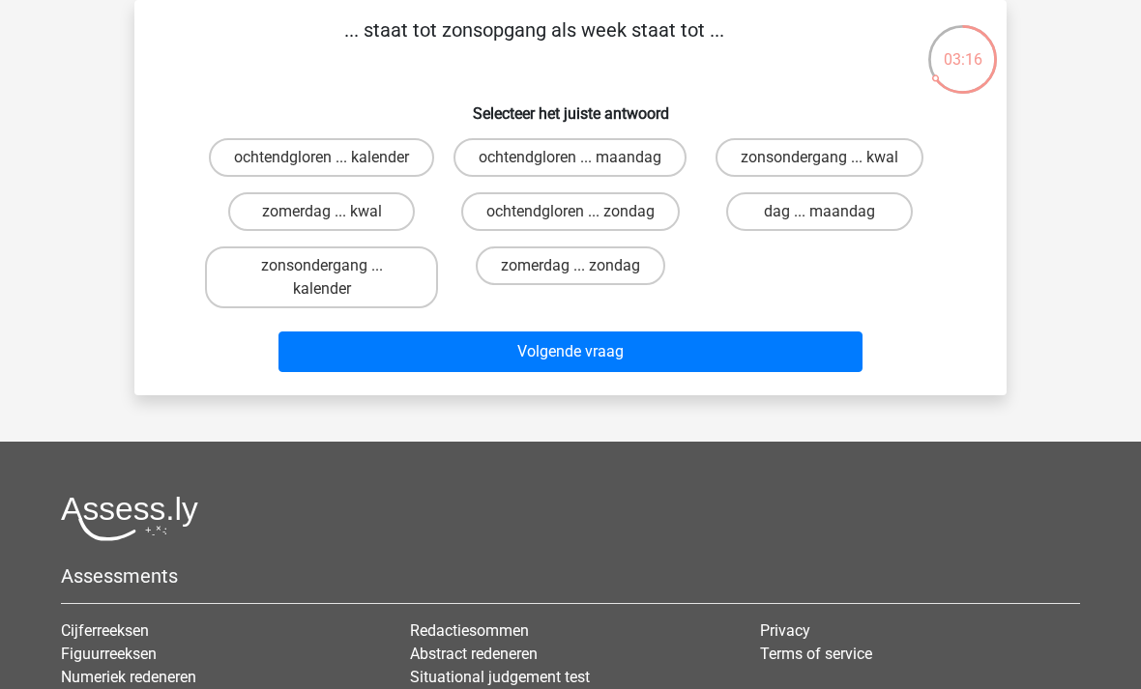
click at [818, 231] on label "dag ... maandag" at bounding box center [819, 211] width 187 height 39
click at [819, 224] on input "dag ... maandag" at bounding box center [825, 218] width 13 height 13
radio input "true"
click at [694, 372] on button "Volgende vraag" at bounding box center [570, 352] width 585 height 41
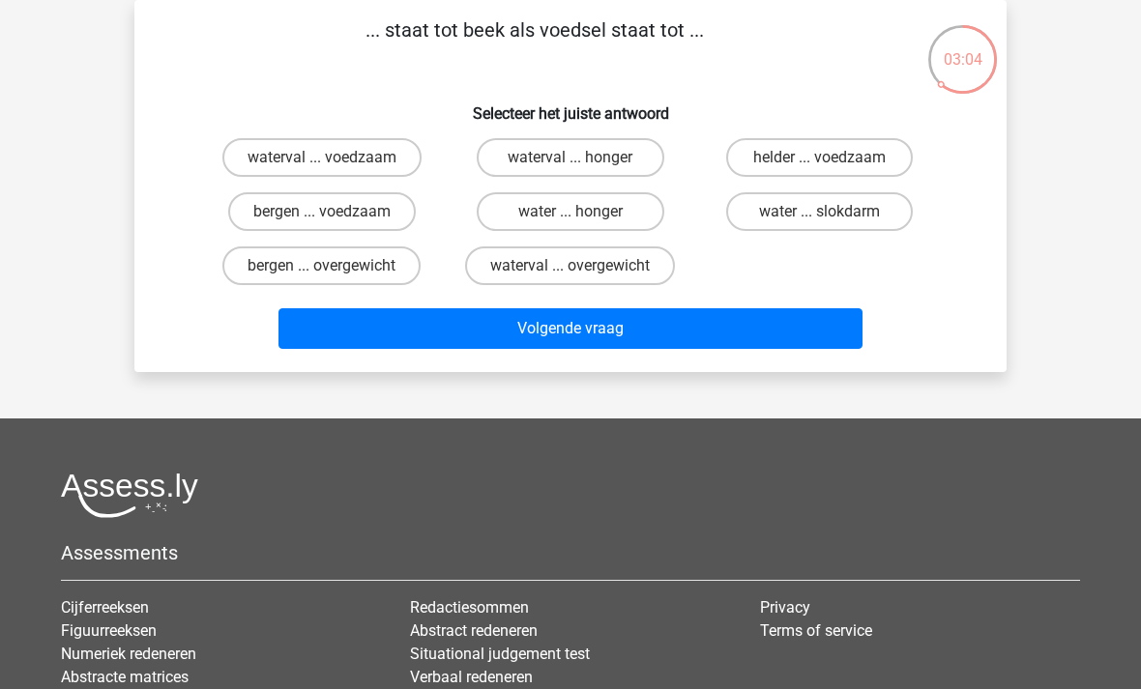
click at [812, 214] on label "water ... slokdarm" at bounding box center [819, 211] width 187 height 39
click at [819, 214] on input "water ... slokdarm" at bounding box center [825, 218] width 13 height 13
radio input "true"
click at [692, 331] on button "Volgende vraag" at bounding box center [570, 328] width 585 height 41
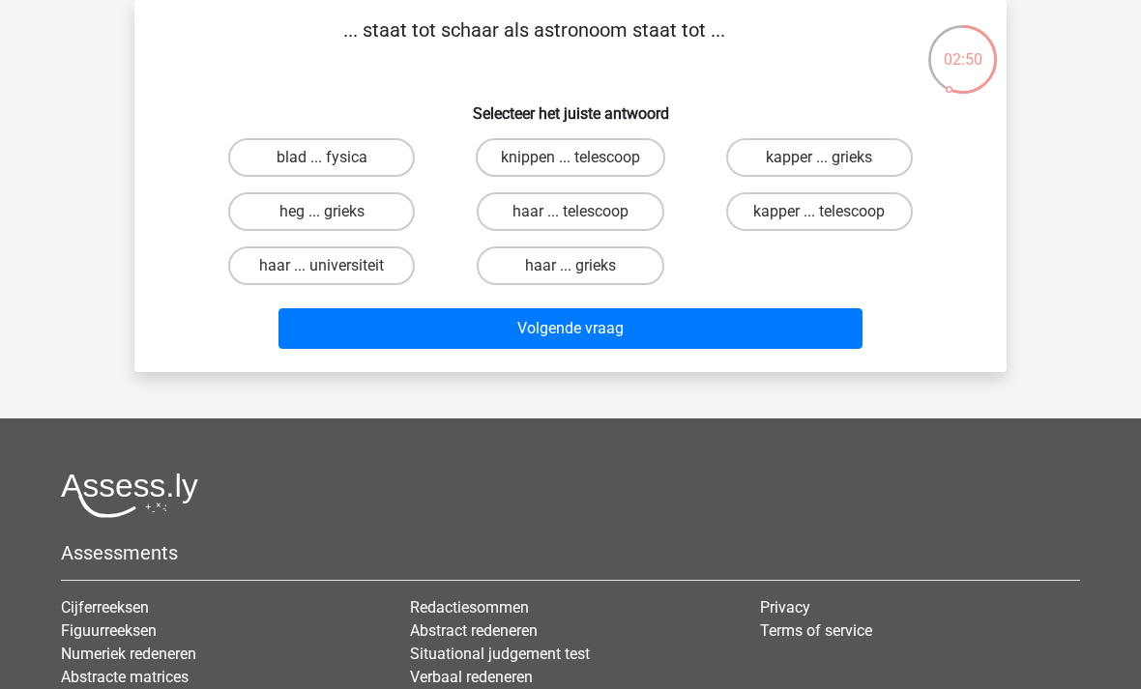
click at [601, 158] on label "knippen ... telescoop" at bounding box center [570, 157] width 189 height 39
click at [583, 158] on input "knippen ... telescoop" at bounding box center [576, 164] width 13 height 13
radio input "true"
click at [822, 220] on input "kapper ... telescoop" at bounding box center [825, 218] width 13 height 13
radio input "true"
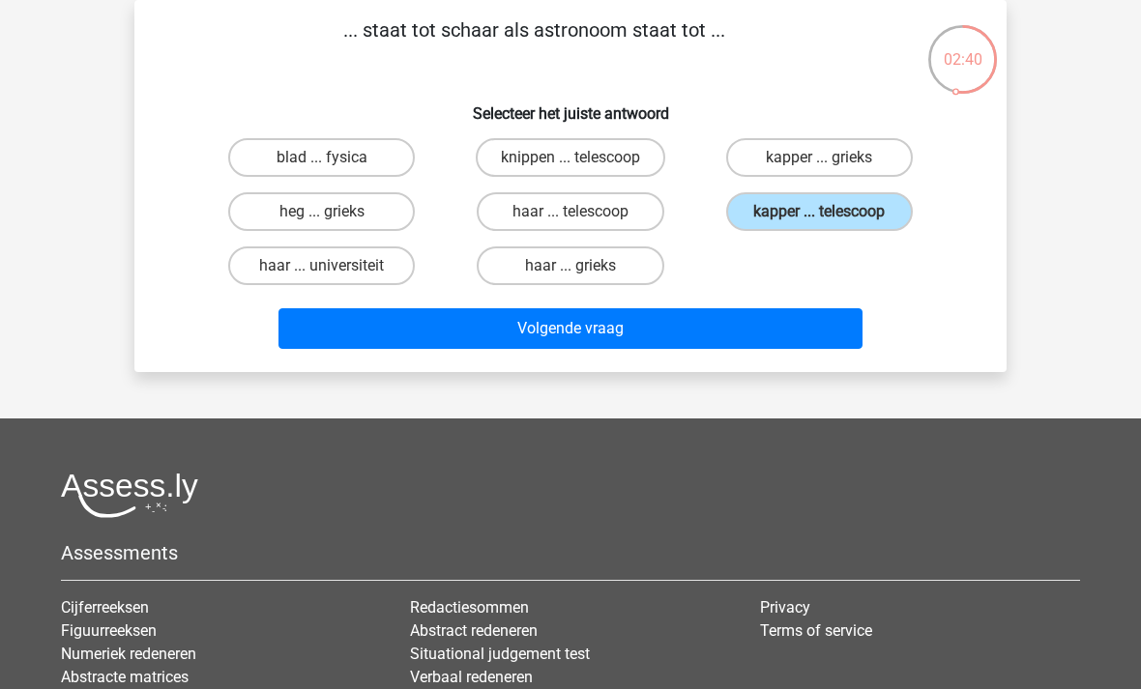
click at [694, 334] on button "Volgende vraag" at bounding box center [570, 328] width 585 height 41
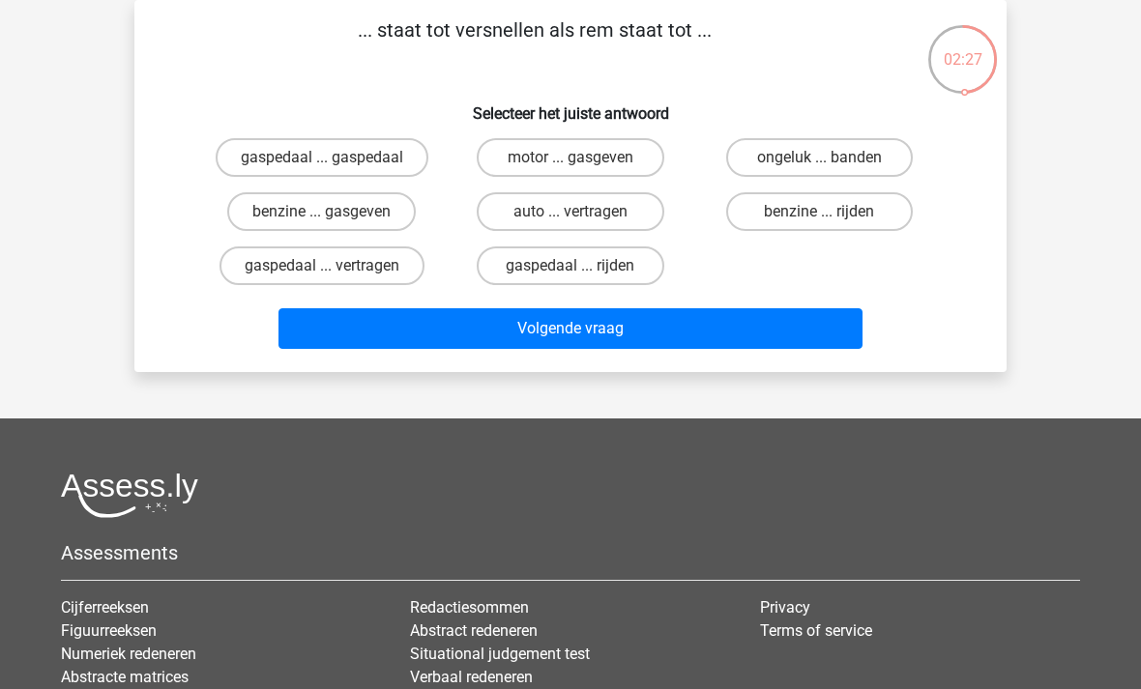
click at [368, 274] on label "gaspedaal ... vertragen" at bounding box center [321, 266] width 205 height 39
click at [335, 274] on input "gaspedaal ... vertragen" at bounding box center [328, 272] width 13 height 13
radio input "true"
click at [611, 333] on button "Volgende vraag" at bounding box center [570, 328] width 585 height 41
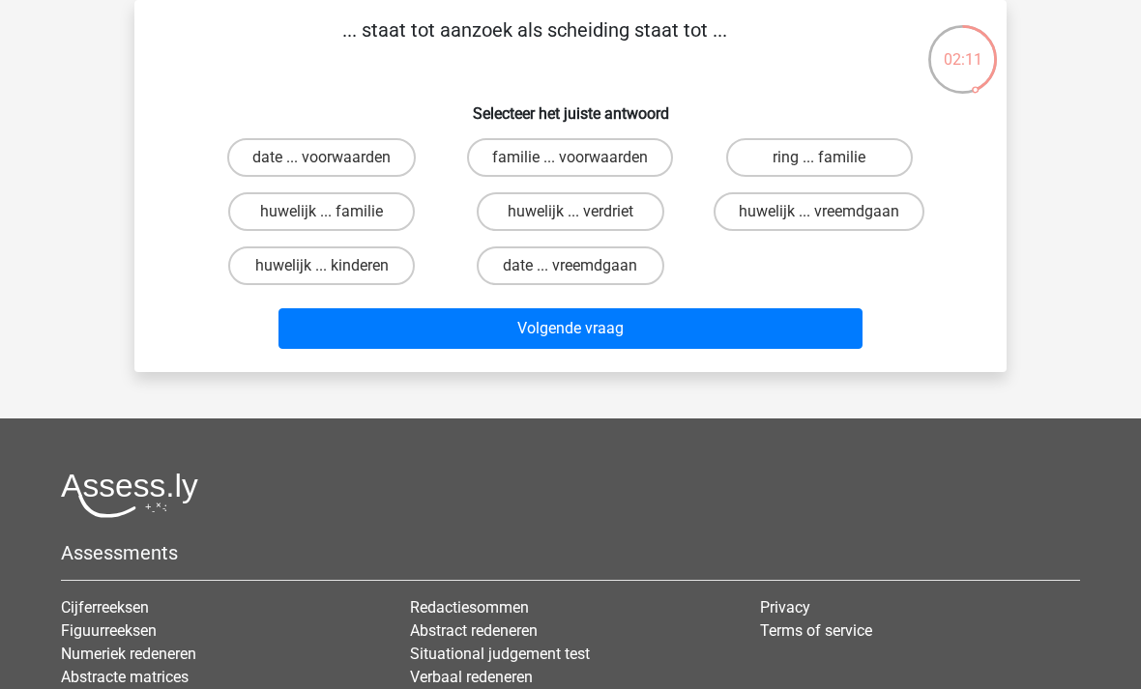
click at [818, 216] on label "huwelijk ... vreemdgaan" at bounding box center [819, 211] width 211 height 39
click at [819, 216] on input "huwelijk ... vreemdgaan" at bounding box center [825, 218] width 13 height 13
radio input "true"
click at [703, 333] on button "Volgende vraag" at bounding box center [570, 328] width 585 height 41
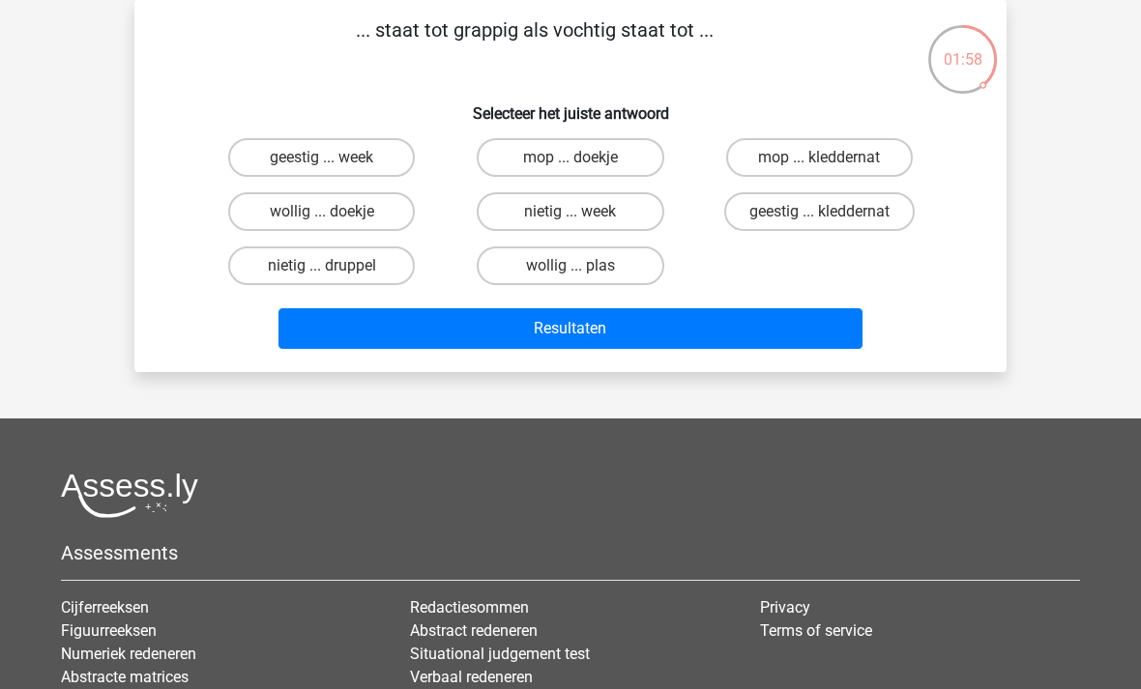
click at [823, 156] on label "mop ... kleddernat" at bounding box center [819, 157] width 187 height 39
click at [823, 158] on input "mop ... kleddernat" at bounding box center [825, 164] width 13 height 13
radio input "true"
click at [682, 330] on button "Resultaten" at bounding box center [570, 328] width 585 height 41
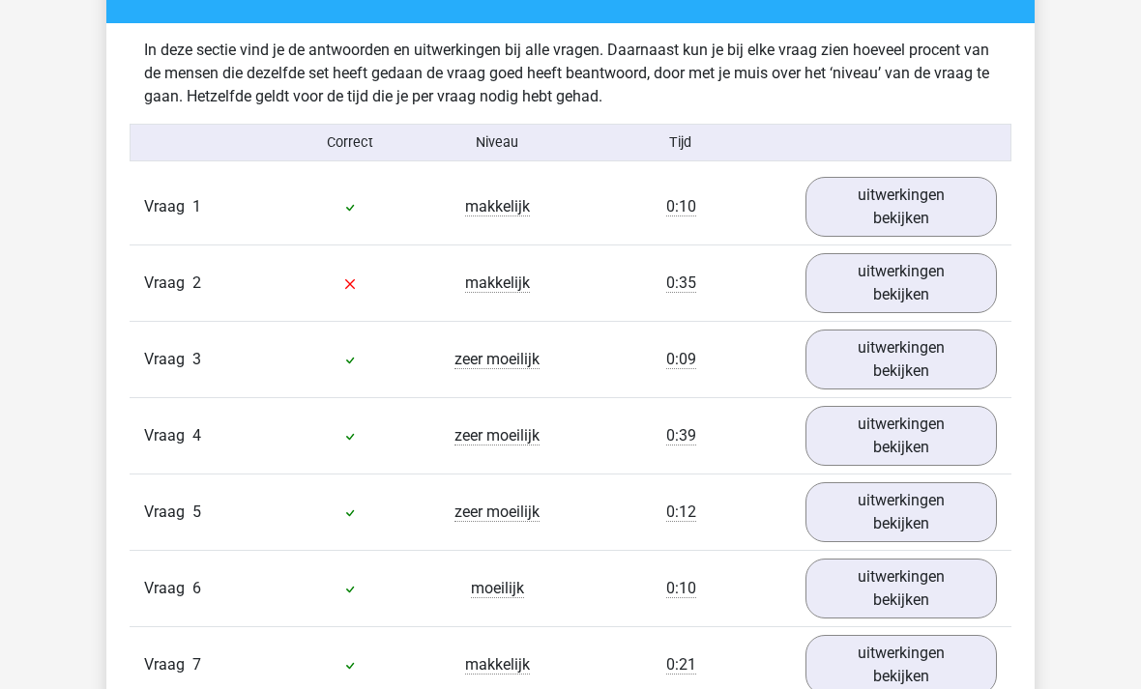
scroll to position [1106, 0]
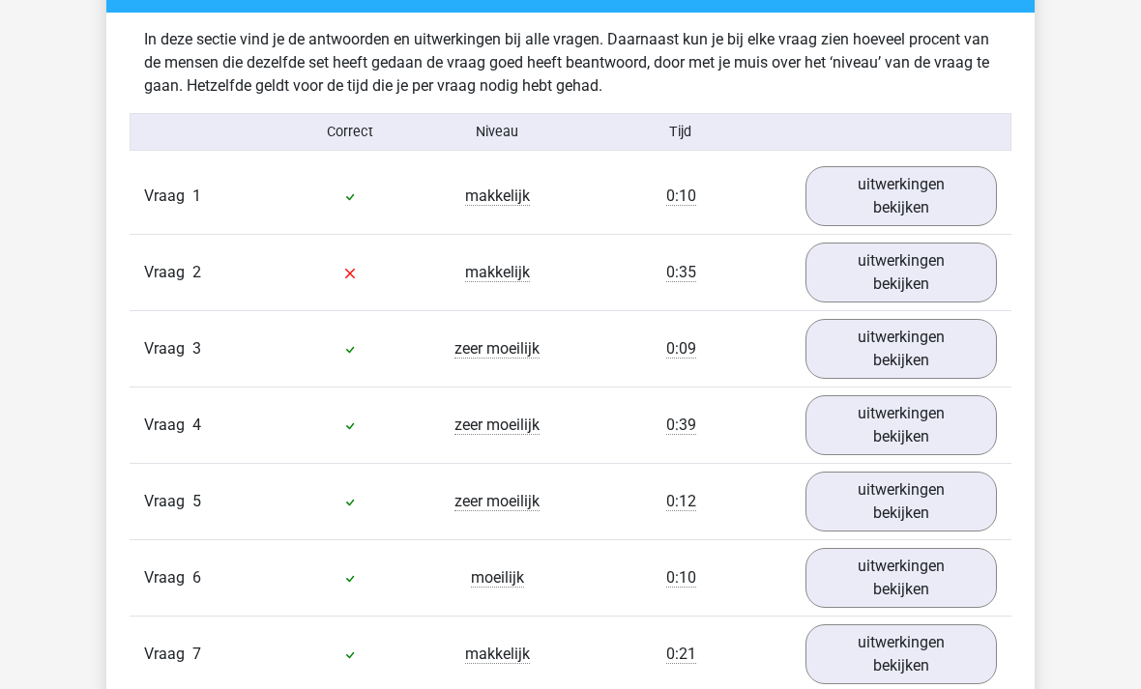
click at [895, 279] on link "uitwerkingen bekijken" at bounding box center [900, 273] width 191 height 60
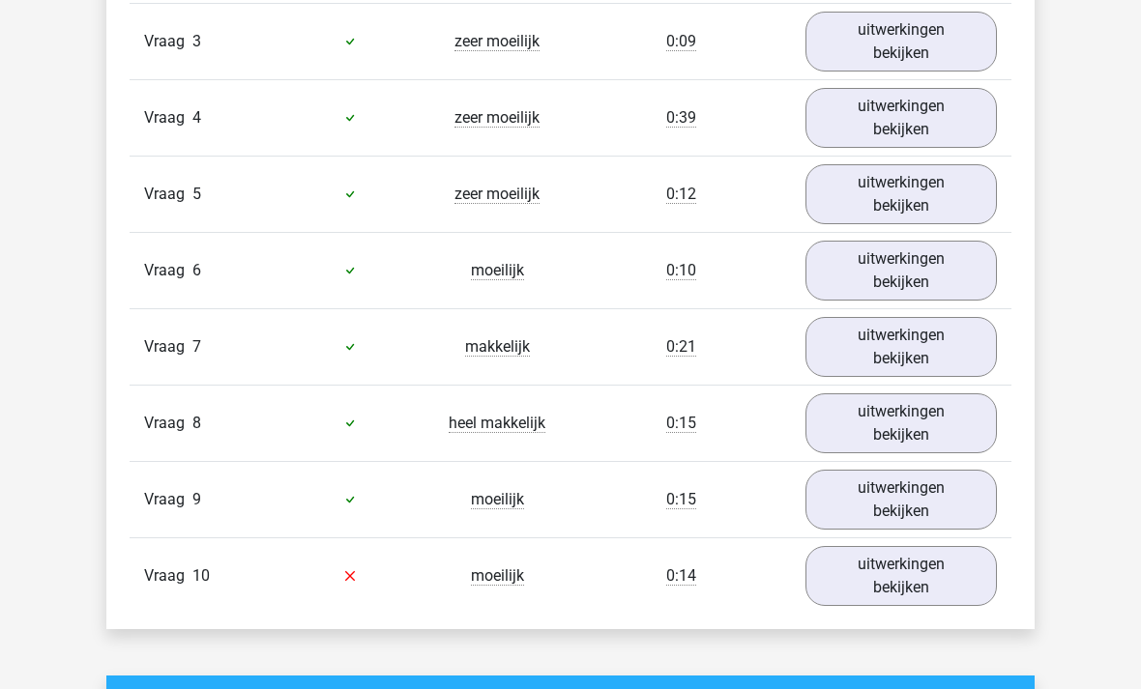
scroll to position [1898, 0]
click at [881, 579] on link "uitwerkingen bekijken" at bounding box center [900, 576] width 191 height 60
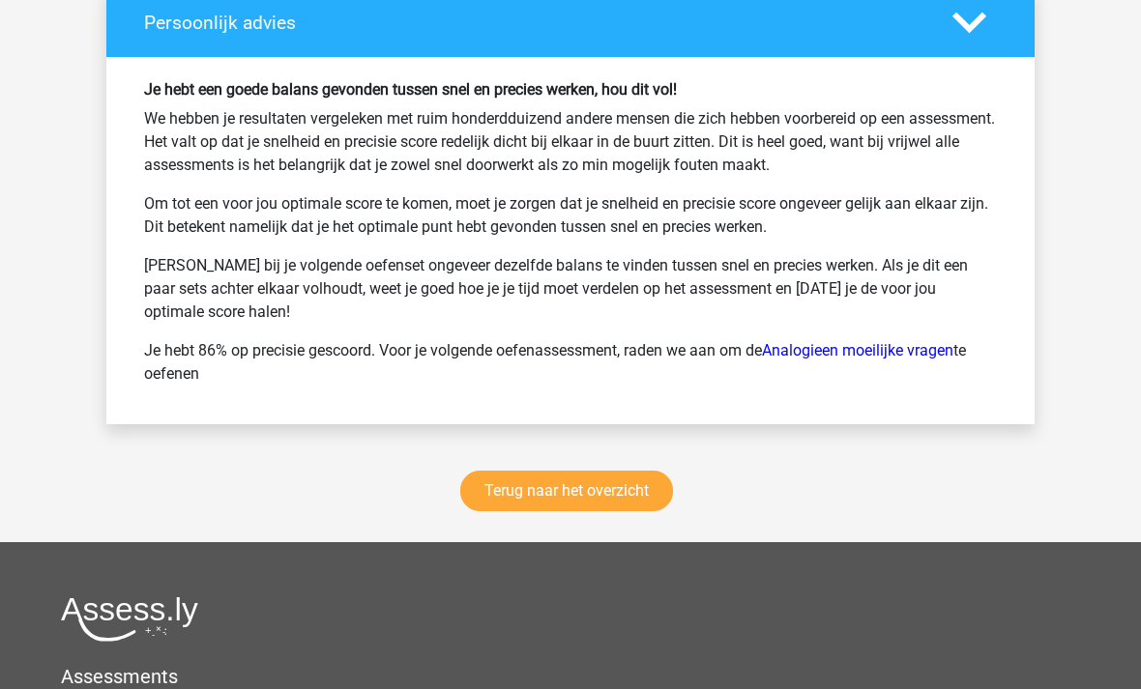
scroll to position [3767, 0]
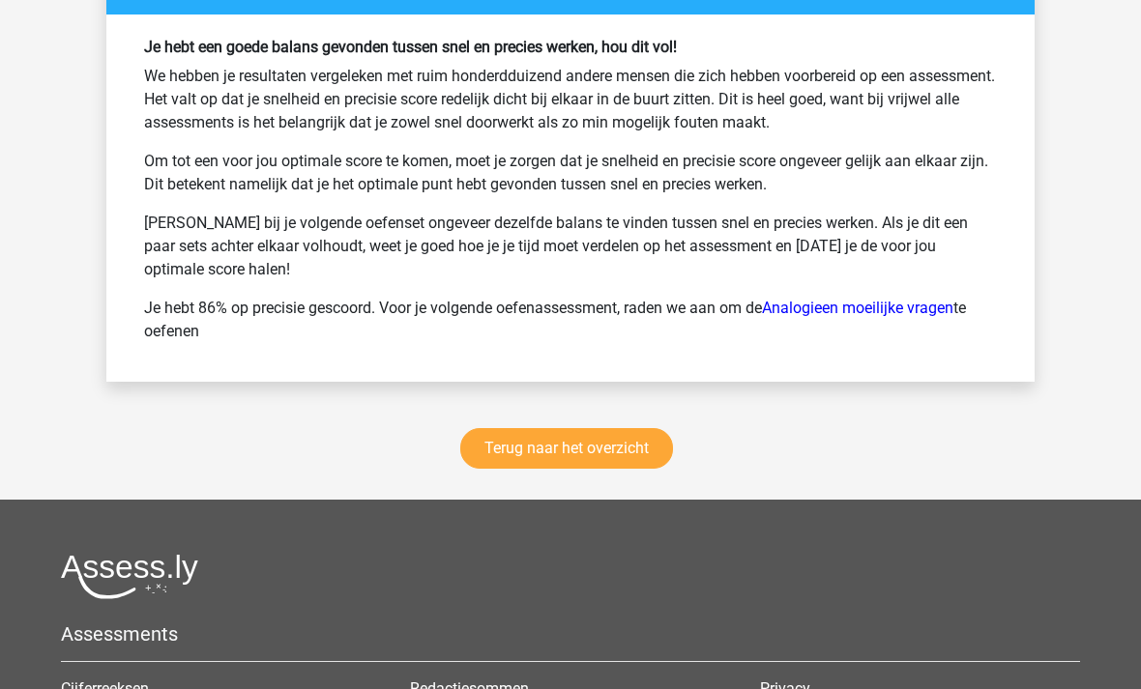
click at [610, 445] on link "Terug naar het overzicht" at bounding box center [566, 449] width 213 height 41
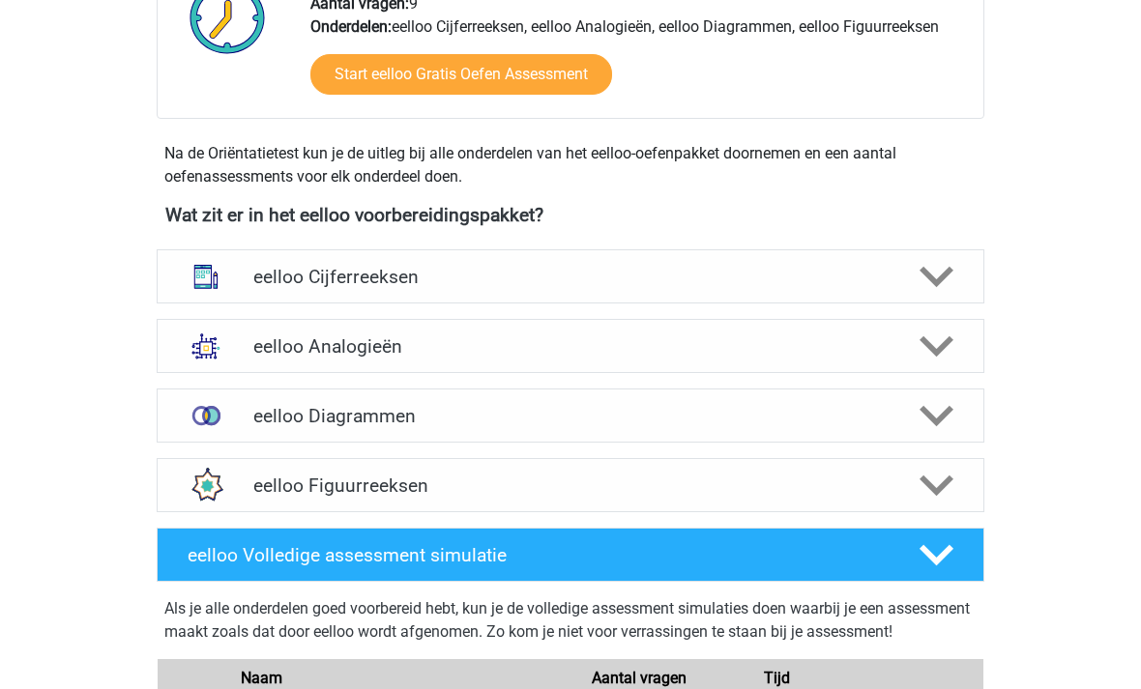
scroll to position [547, 0]
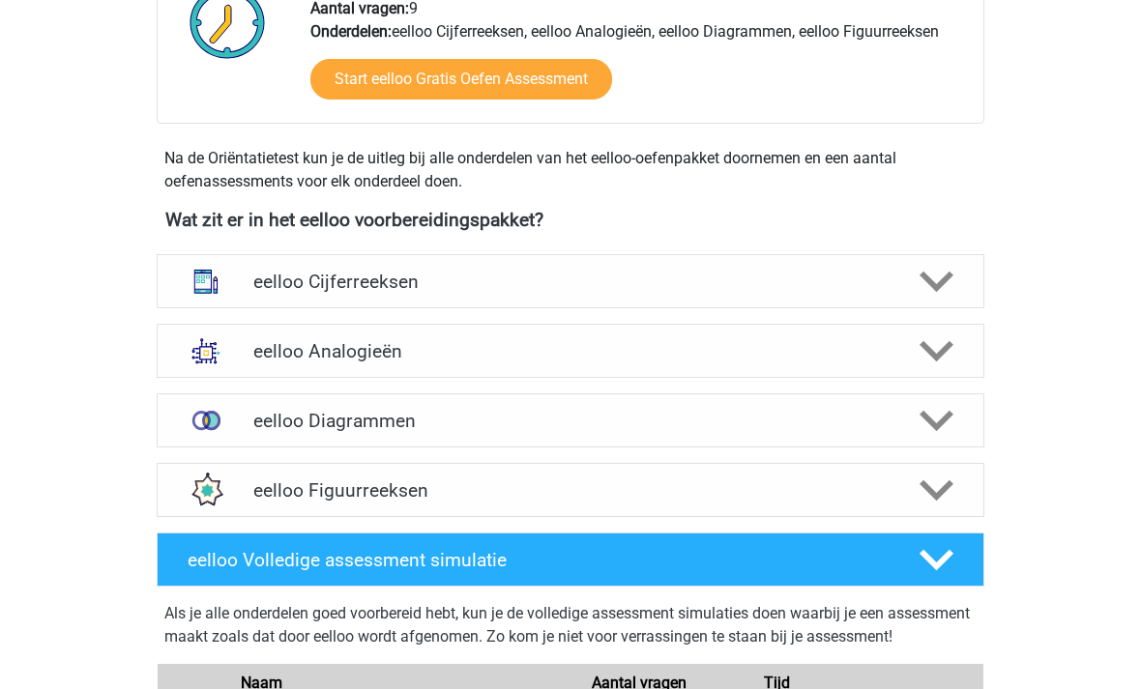
click at [930, 344] on icon at bounding box center [936, 352] width 34 height 34
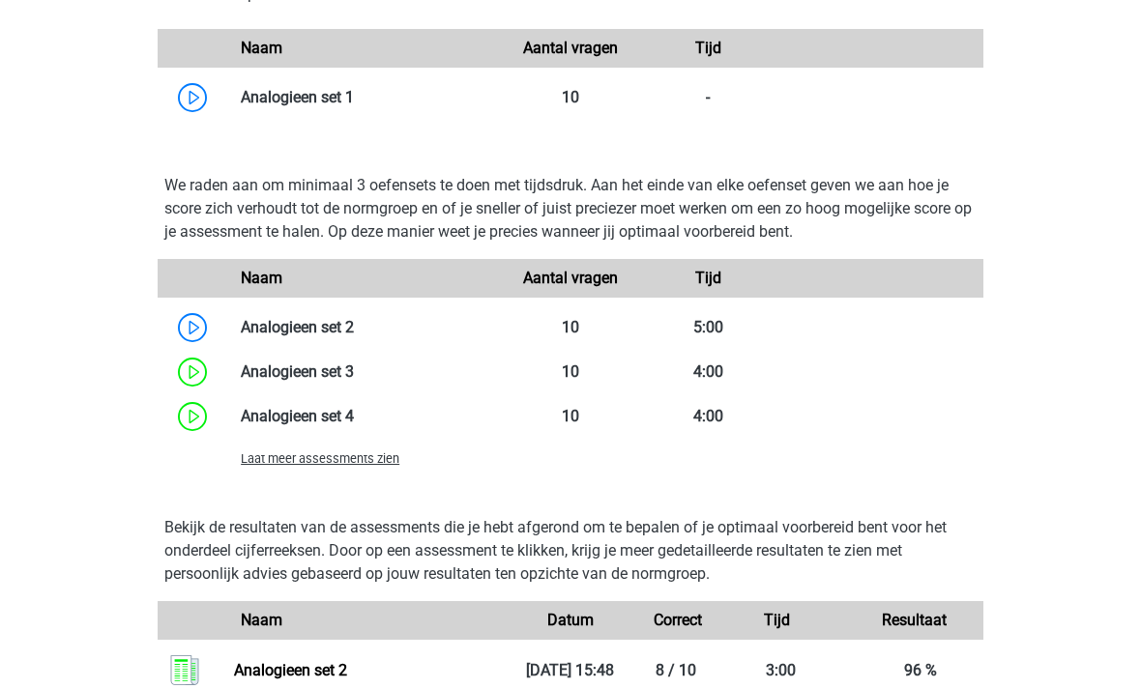
scroll to position [1579, 0]
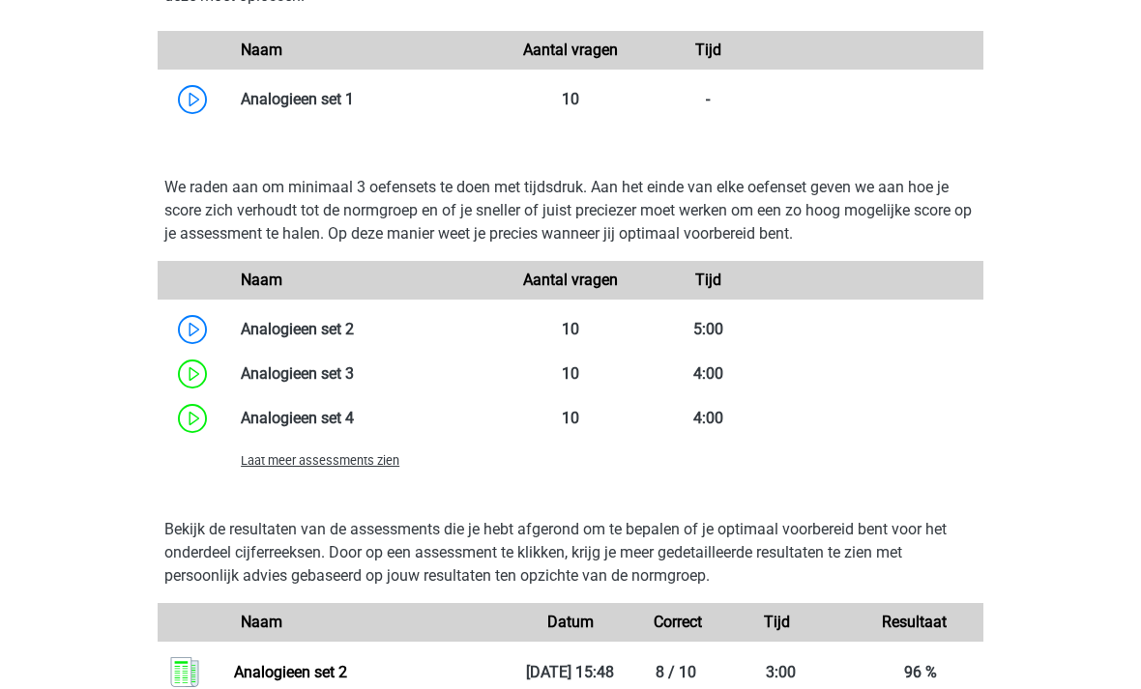
click at [350, 466] on span "Laat meer assessments zien" at bounding box center [320, 460] width 159 height 15
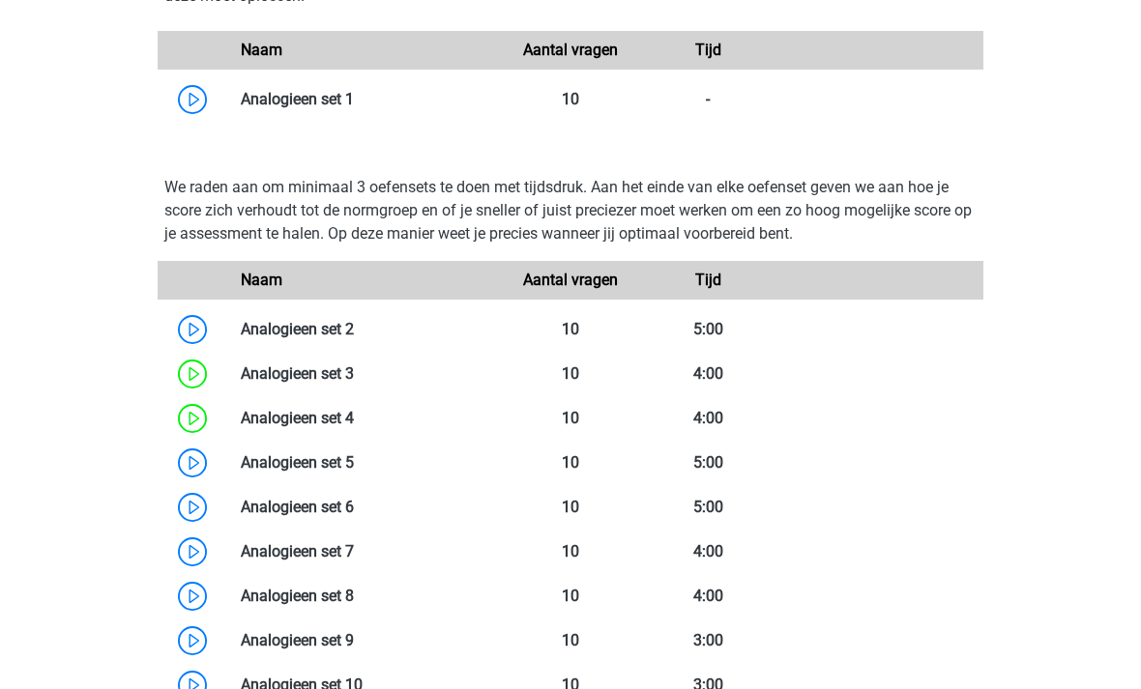
click at [354, 462] on link at bounding box center [354, 462] width 0 height 18
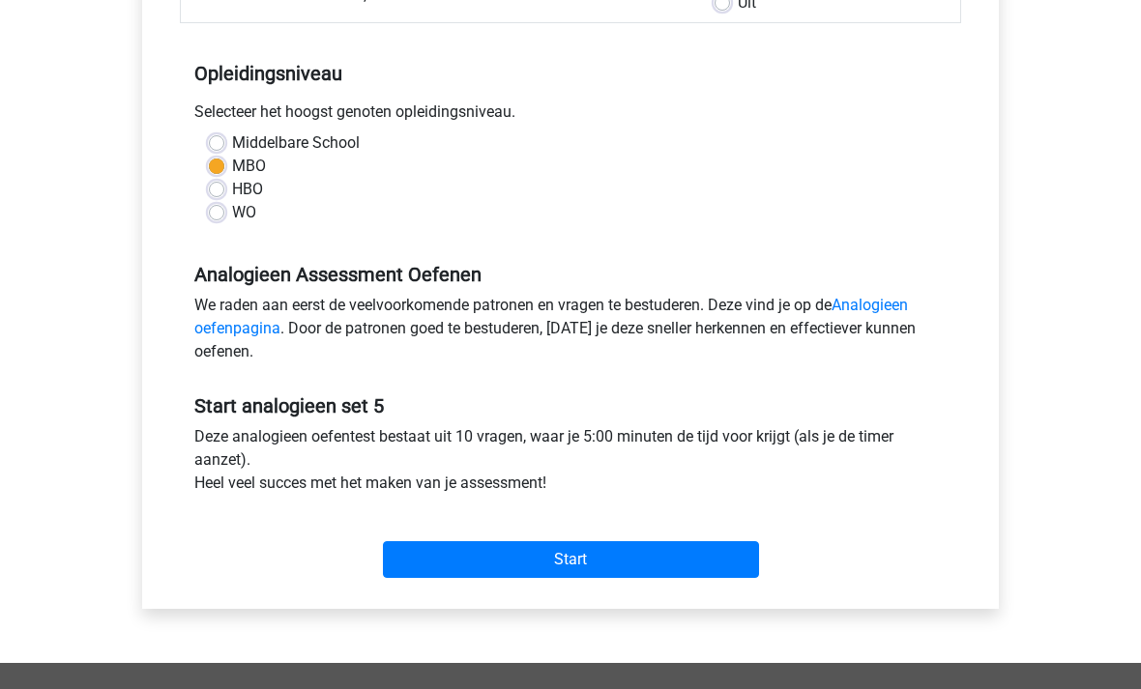
scroll to position [355, 0]
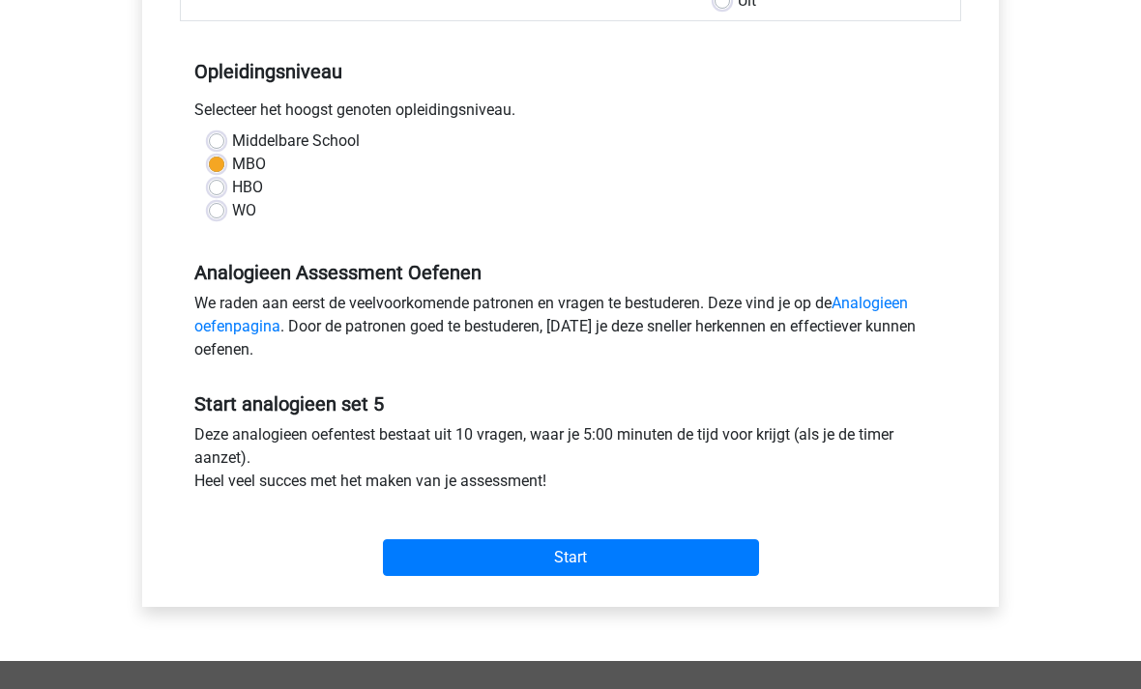
click at [571, 566] on input "Start" at bounding box center [571, 558] width 376 height 37
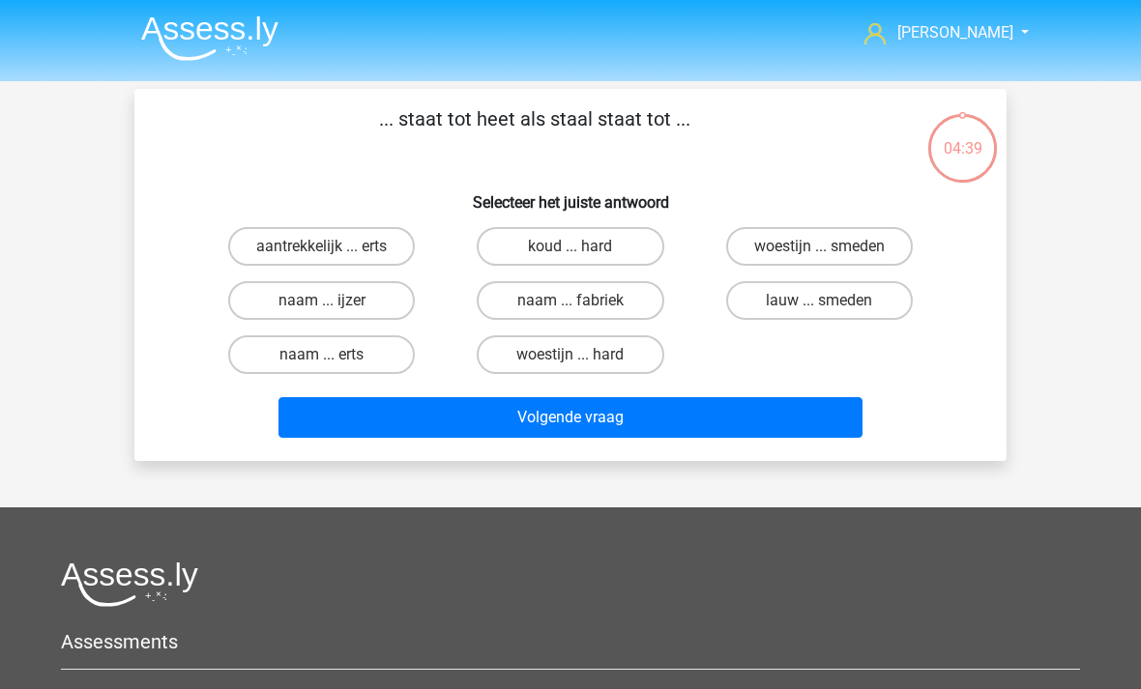
click at [578, 355] on input "woestijn ... hard" at bounding box center [576, 361] width 13 height 13
radio input "true"
click at [797, 306] on label "lauw ... smeden" at bounding box center [819, 300] width 187 height 39
click at [819, 306] on input "lauw ... smeden" at bounding box center [825, 307] width 13 height 13
radio input "true"
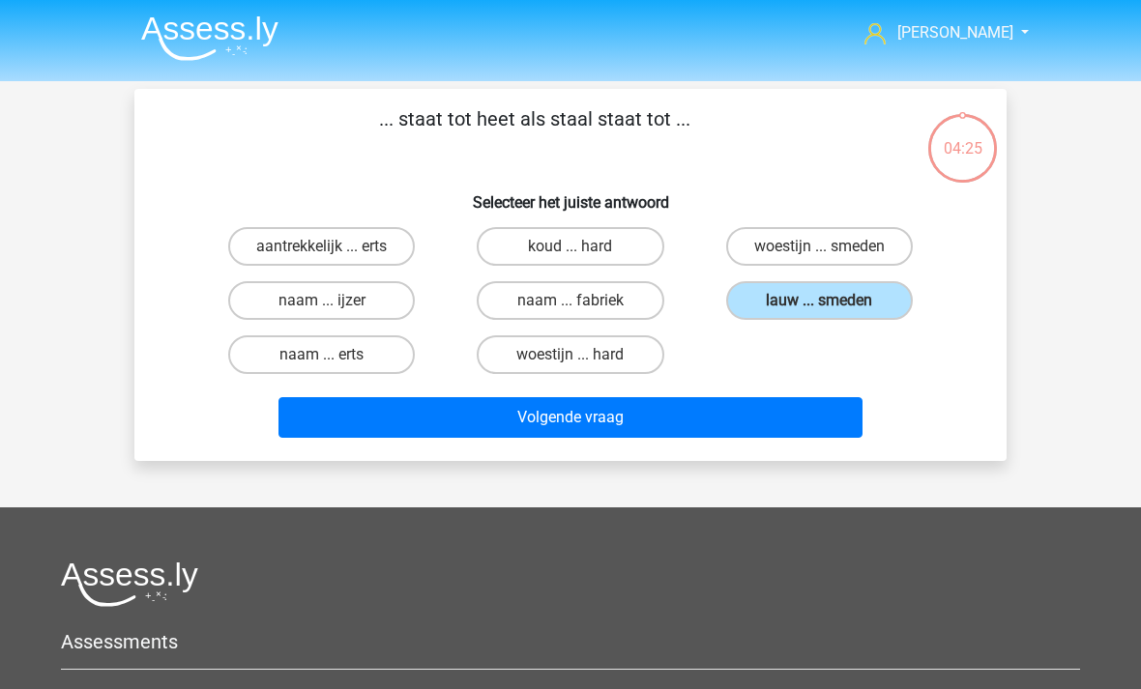
click at [653, 417] on button "Volgende vraag" at bounding box center [570, 417] width 585 height 41
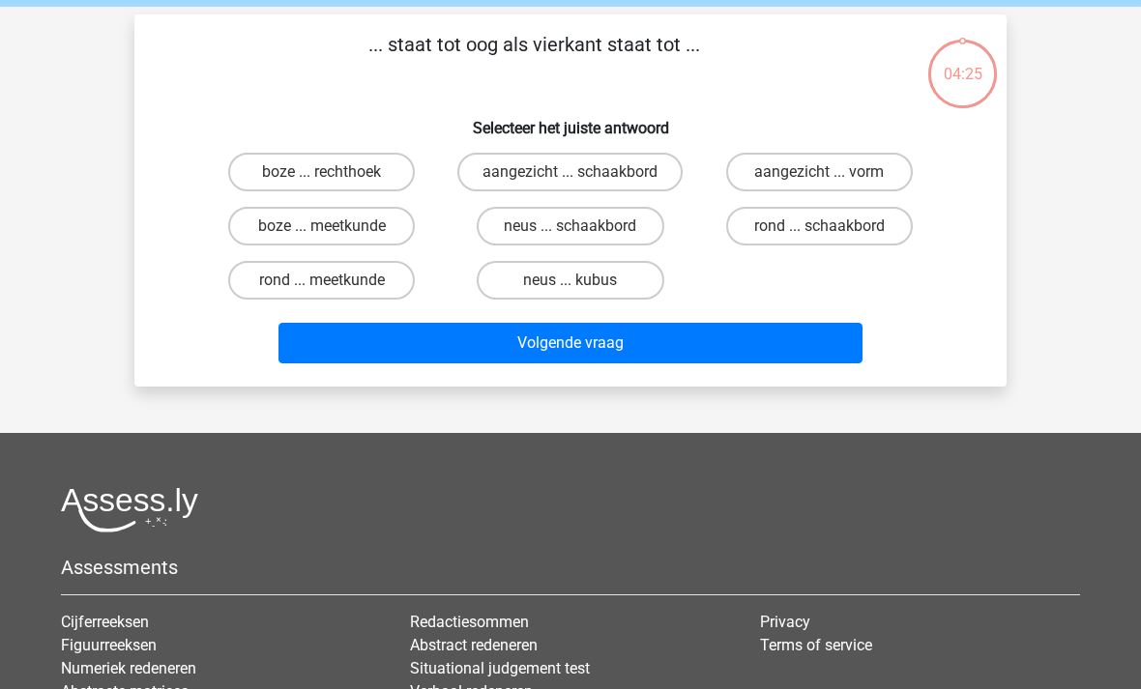
scroll to position [89, 0]
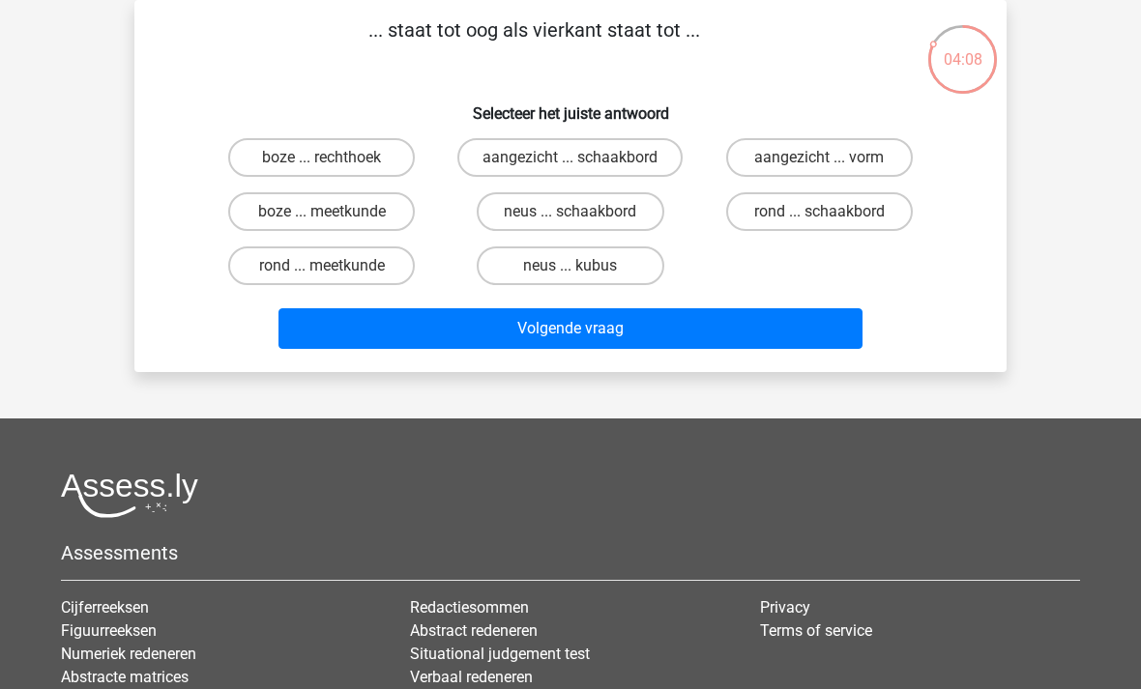
click at [812, 160] on label "aangezicht ... vorm" at bounding box center [819, 157] width 187 height 39
click at [819, 160] on input "aangezicht ... vorm" at bounding box center [825, 164] width 13 height 13
radio input "true"
click at [682, 332] on button "Volgende vraag" at bounding box center [570, 328] width 585 height 41
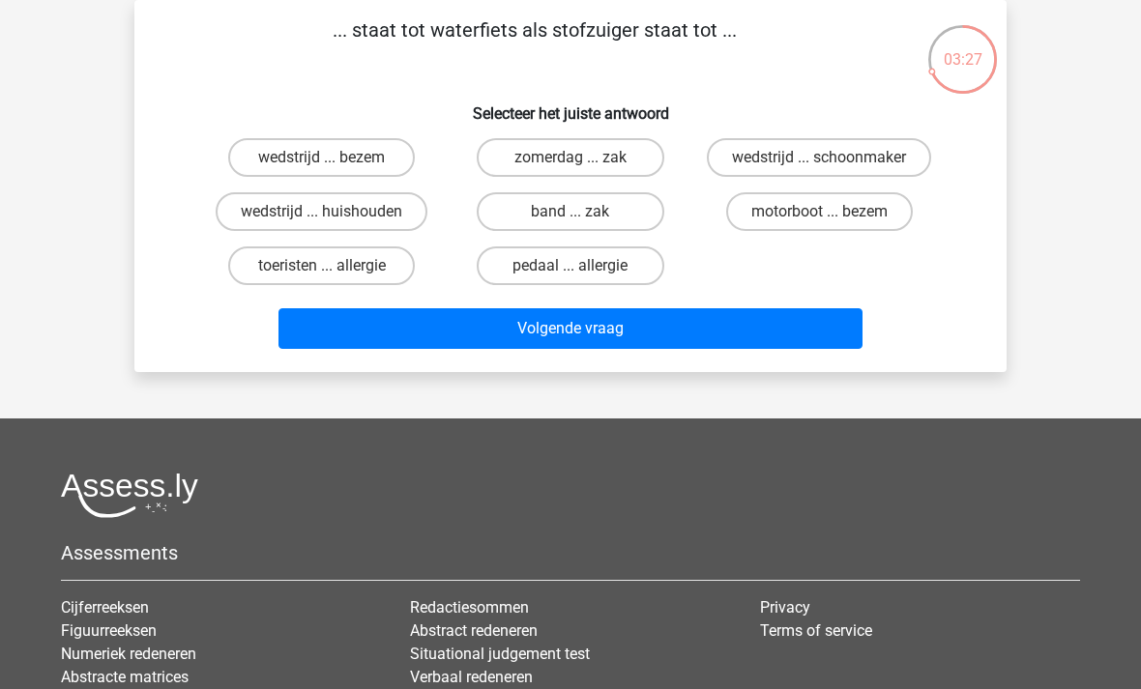
click at [822, 220] on input "motorboot ... bezem" at bounding box center [825, 218] width 13 height 13
radio input "true"
click at [706, 343] on button "Volgende vraag" at bounding box center [570, 328] width 585 height 41
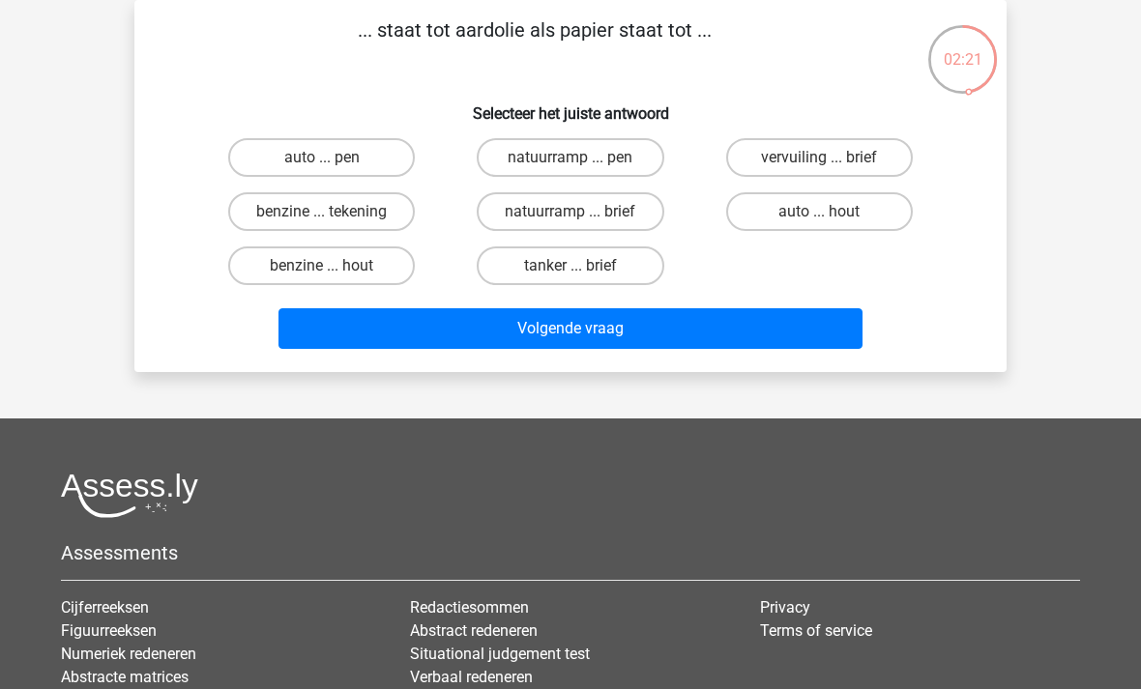
click at [831, 156] on label "vervuiling ... brief" at bounding box center [819, 157] width 187 height 39
click at [831, 158] on input "vervuiling ... brief" at bounding box center [825, 164] width 13 height 13
radio input "true"
click at [672, 332] on button "Volgende vraag" at bounding box center [570, 328] width 585 height 41
click at [588, 270] on label "vochtig ... enorm" at bounding box center [570, 266] width 187 height 39
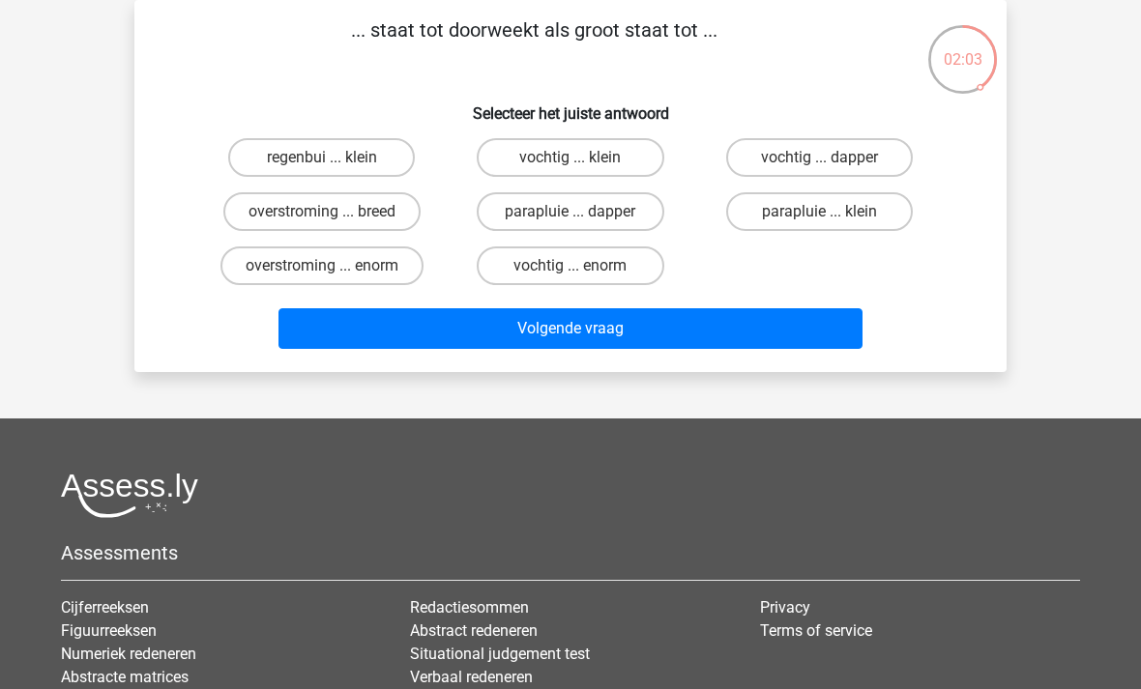
click at [583, 270] on input "vochtig ... enorm" at bounding box center [576, 272] width 13 height 13
radio input "true"
click at [580, 329] on button "Volgende vraag" at bounding box center [570, 328] width 585 height 41
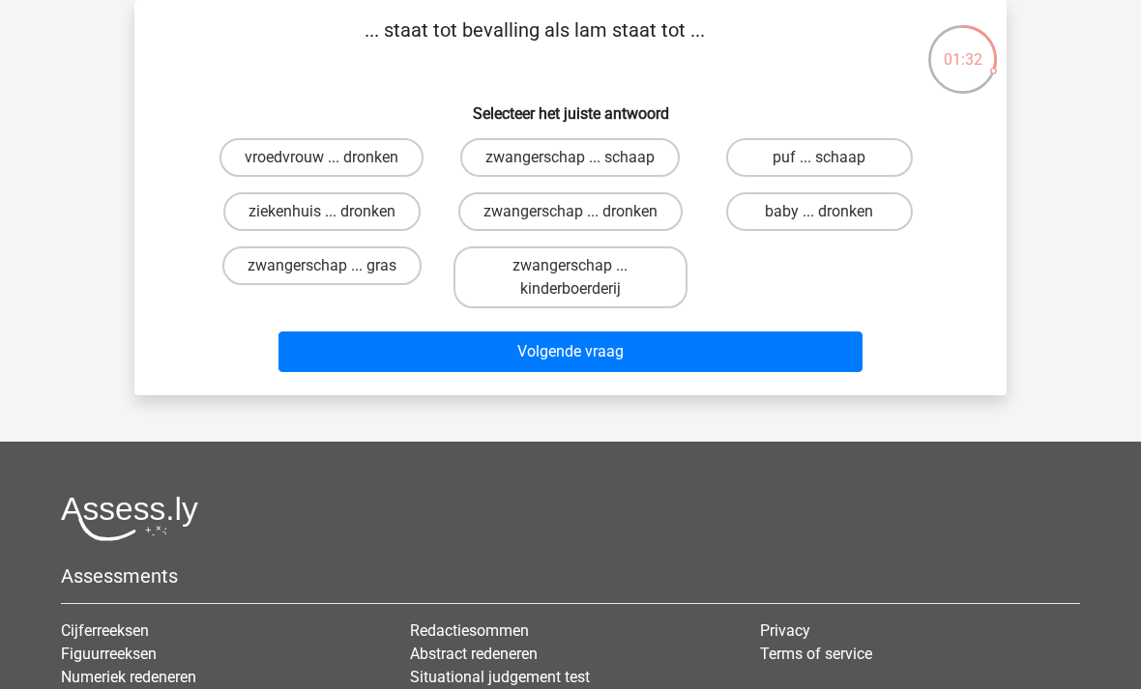
click at [610, 223] on label "zwangerschap ... dronken" at bounding box center [570, 211] width 224 height 39
click at [583, 223] on input "zwangerschap ... dronken" at bounding box center [576, 218] width 13 height 13
radio input "true"
click at [819, 221] on input "baby ... dronken" at bounding box center [825, 218] width 13 height 13
radio input "true"
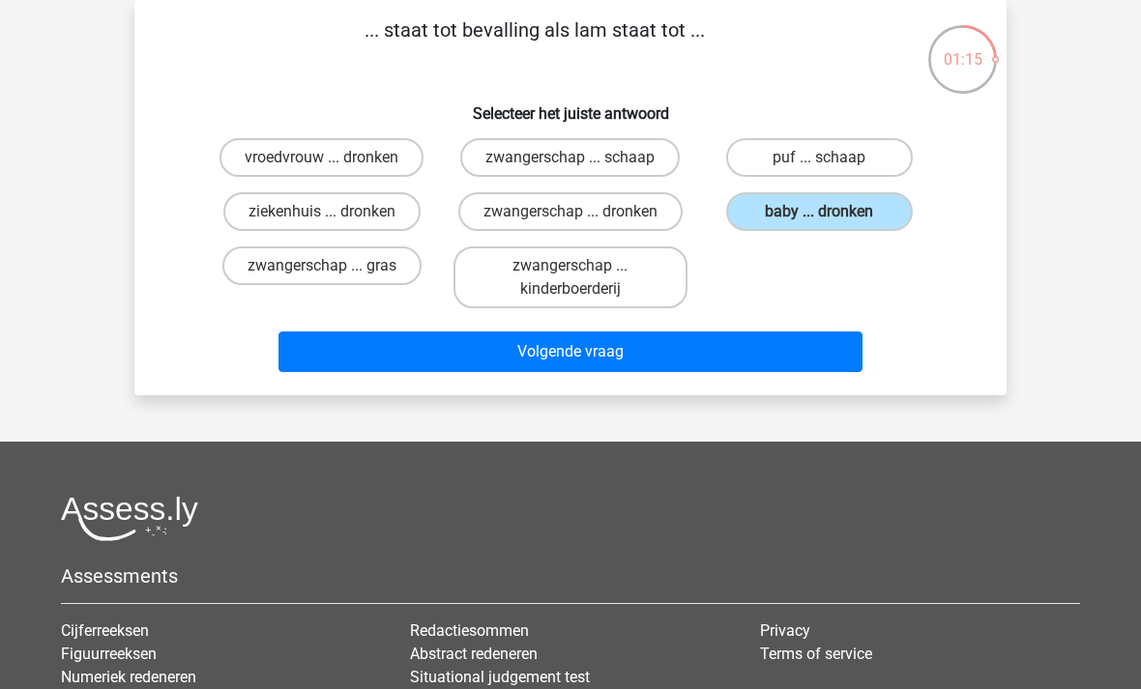
click at [634, 362] on button "Volgende vraag" at bounding box center [570, 352] width 585 height 41
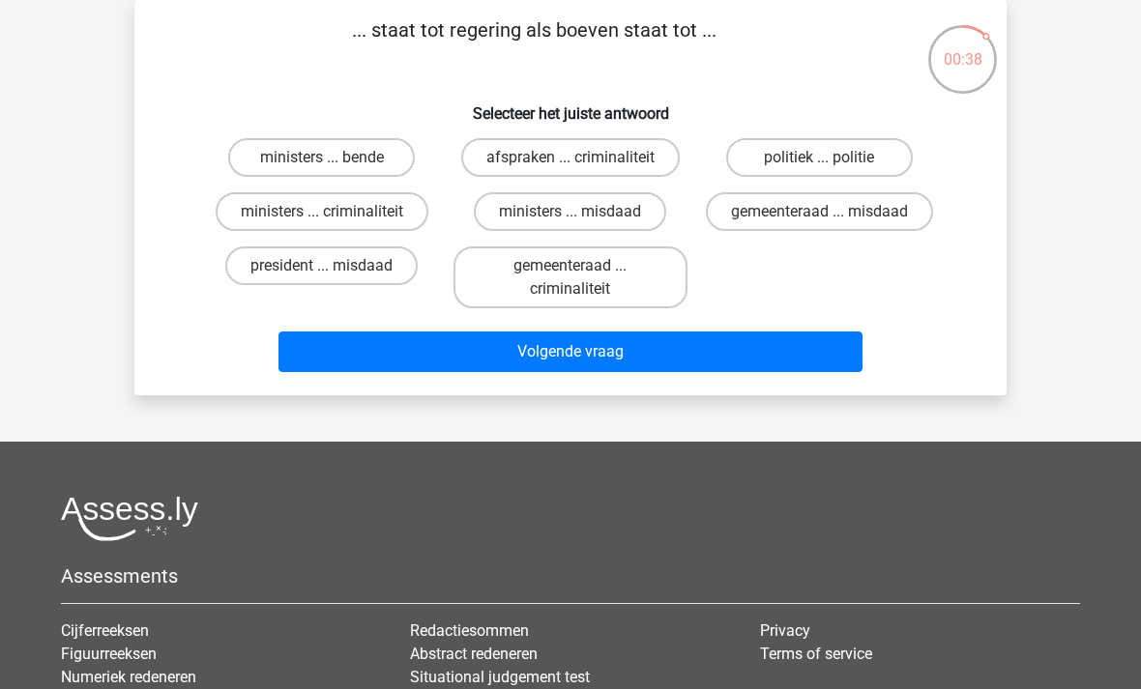
click at [600, 281] on label "gemeenteraad ... criminaliteit" at bounding box center [569, 278] width 233 height 62
click at [583, 278] on input "gemeenteraad ... criminaliteit" at bounding box center [576, 272] width 13 height 13
radio input "true"
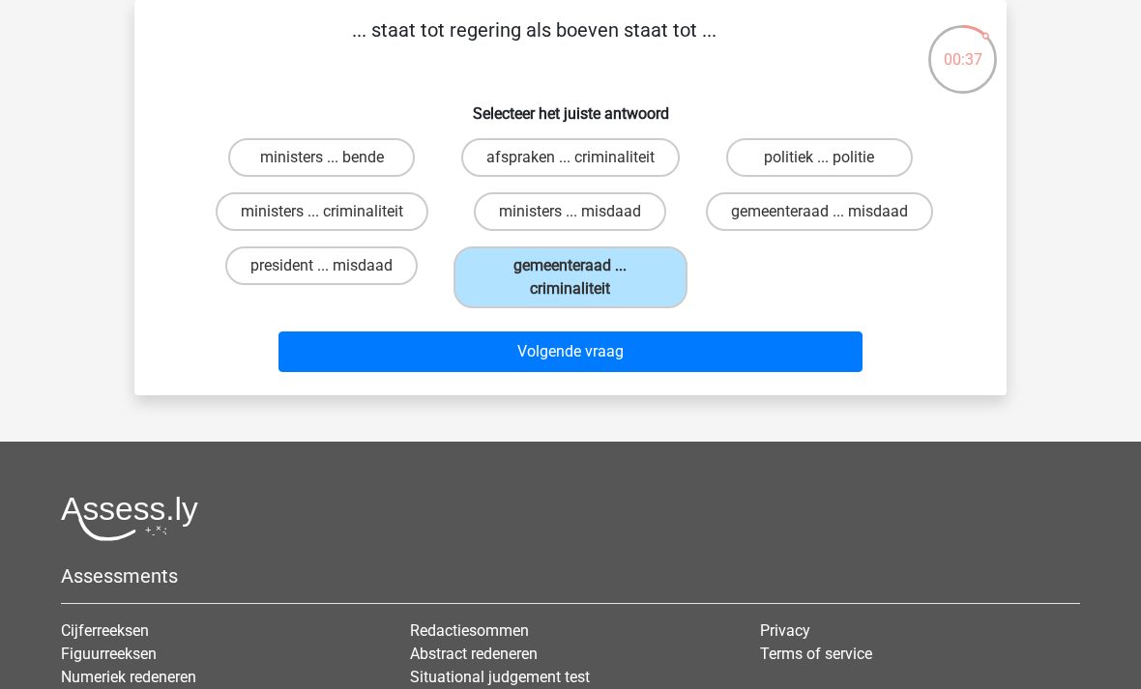
click at [674, 358] on button "Volgende vraag" at bounding box center [570, 352] width 585 height 41
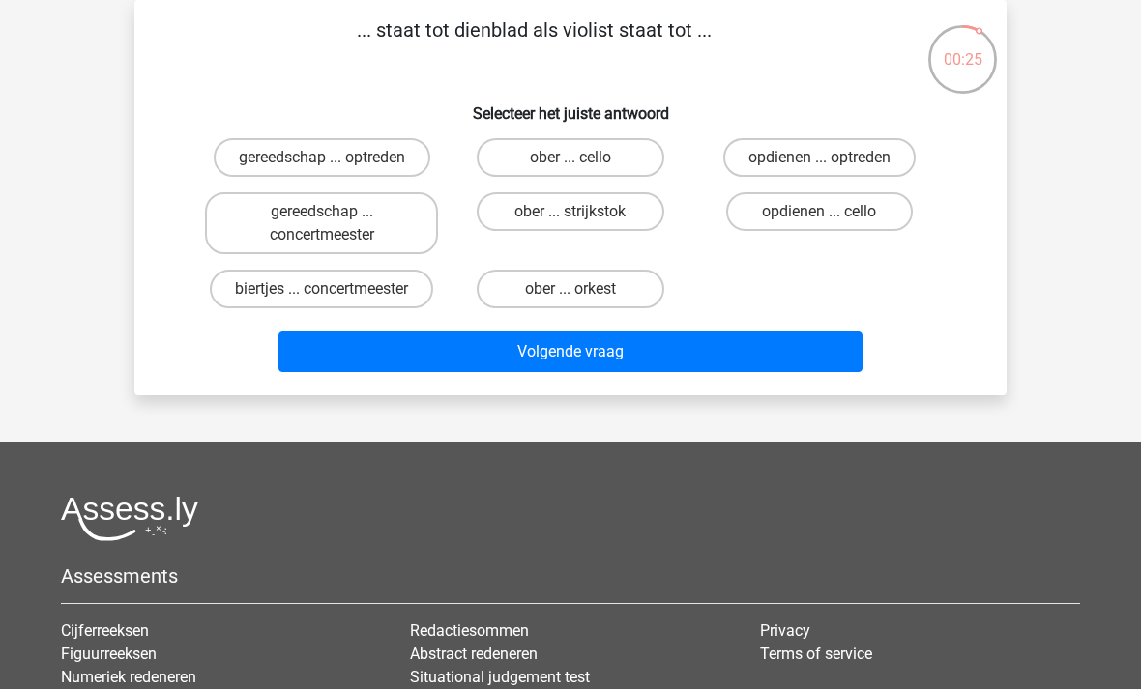
click at [583, 293] on input "ober ... orkest" at bounding box center [576, 295] width 13 height 13
radio input "true"
click at [831, 162] on input "opdienen ... optreden" at bounding box center [825, 164] width 13 height 13
radio input "true"
click at [688, 354] on button "Volgende vraag" at bounding box center [570, 352] width 585 height 41
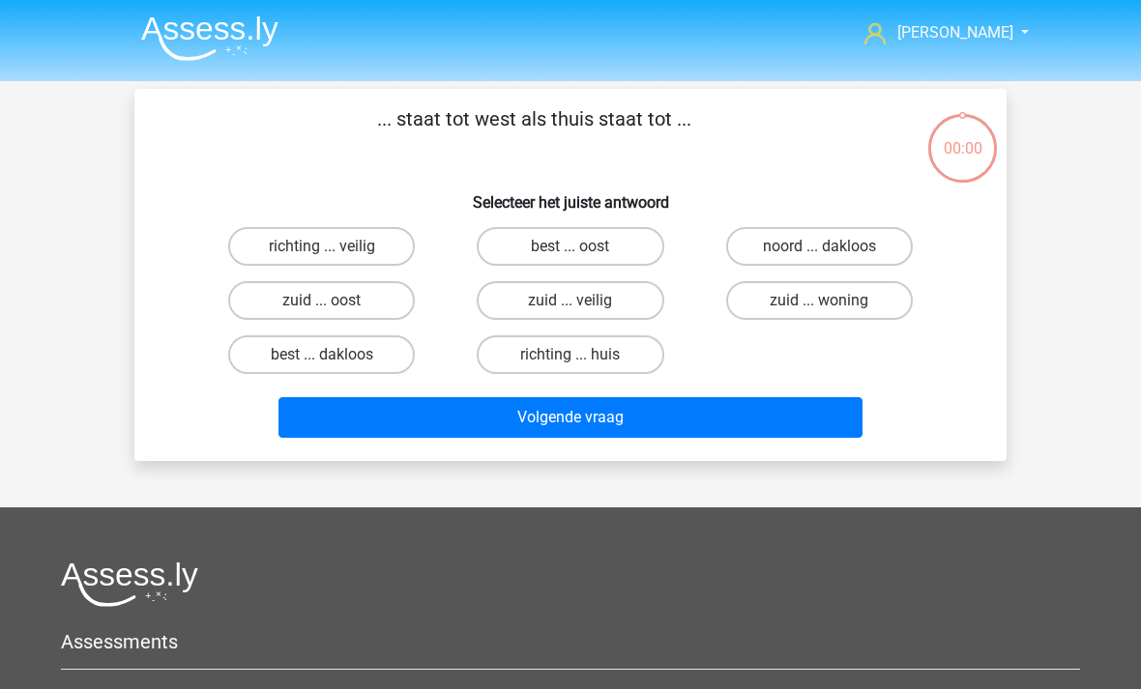
scroll to position [89, 0]
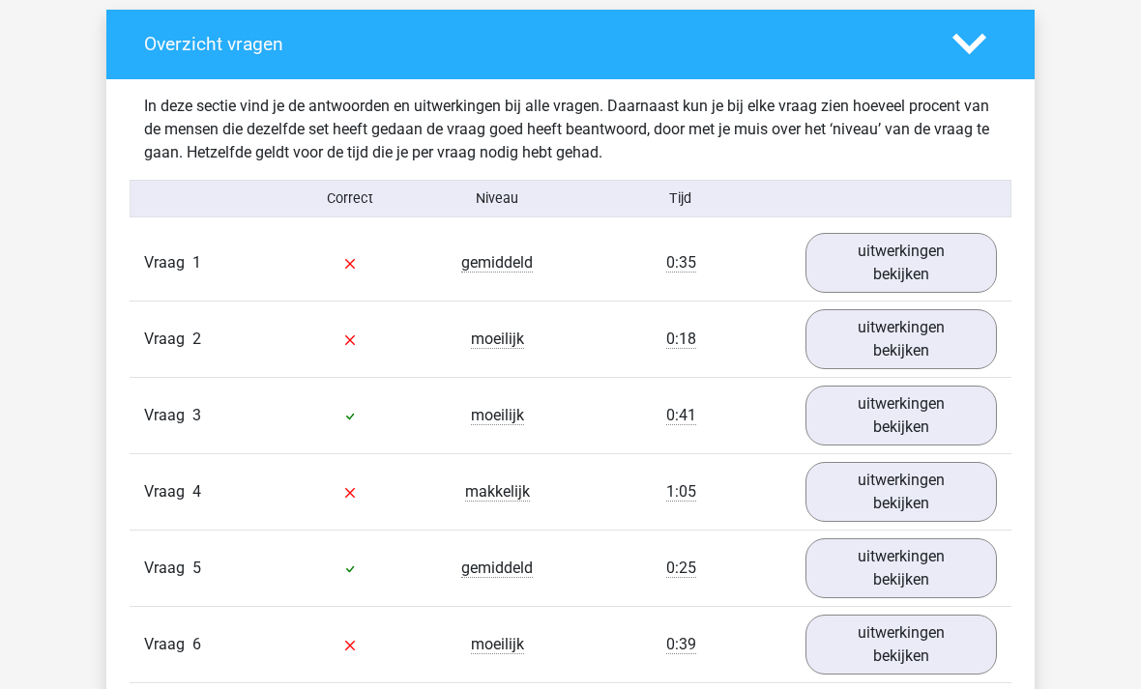
scroll to position [1040, 0]
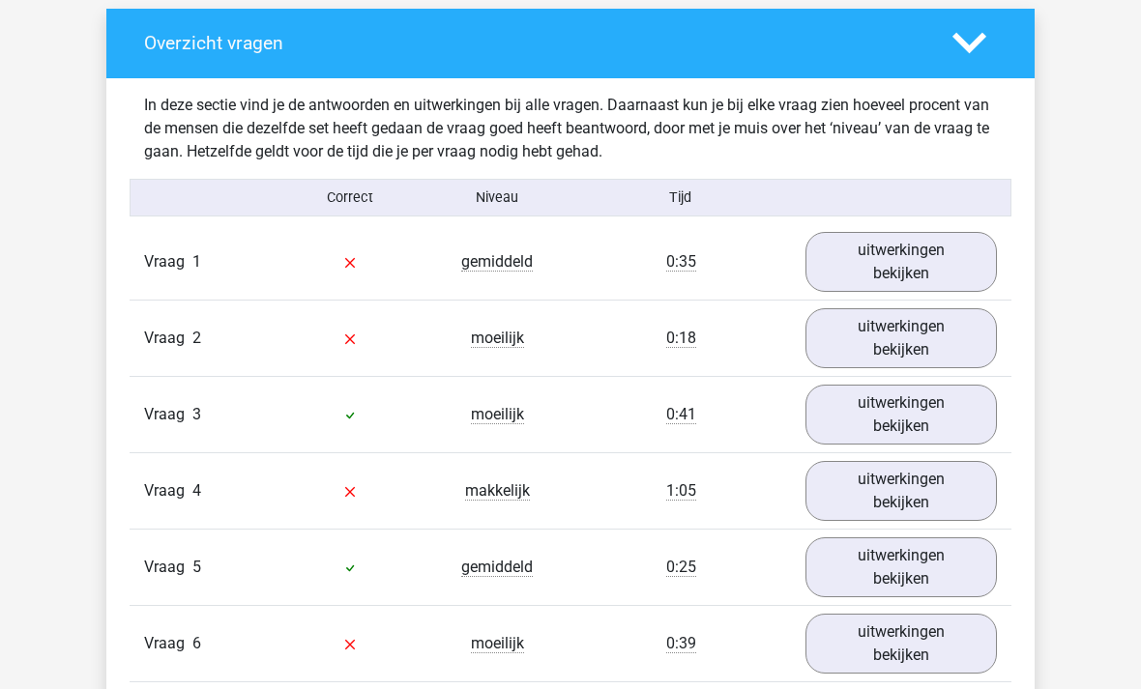
click at [908, 261] on link "uitwerkingen bekijken" at bounding box center [900, 262] width 191 height 60
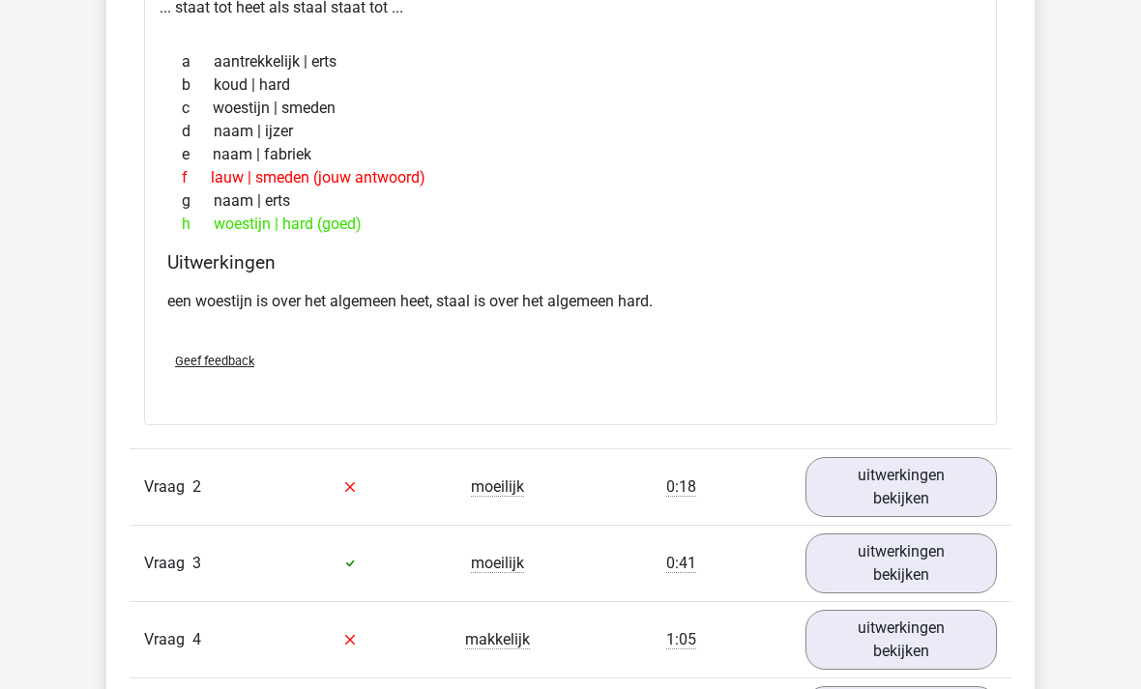
scroll to position [1376, 0]
click at [893, 481] on link "uitwerkingen bekijken" at bounding box center [900, 487] width 191 height 60
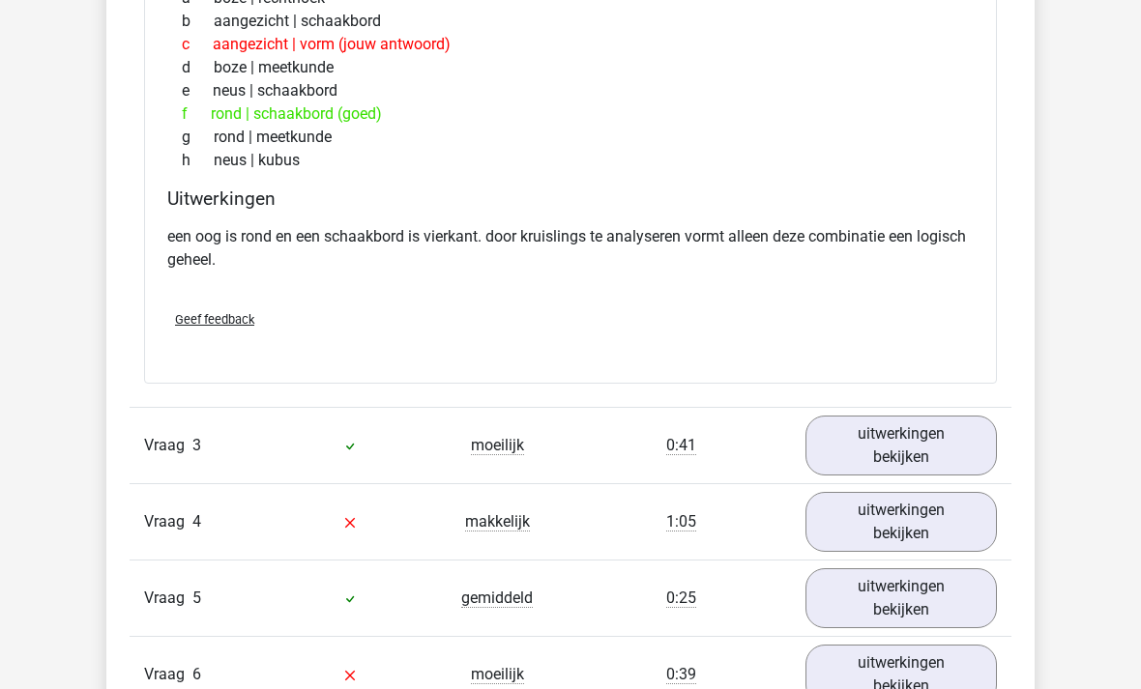
scroll to position [2001, 0]
click at [908, 443] on link "uitwerkingen bekijken" at bounding box center [900, 445] width 191 height 60
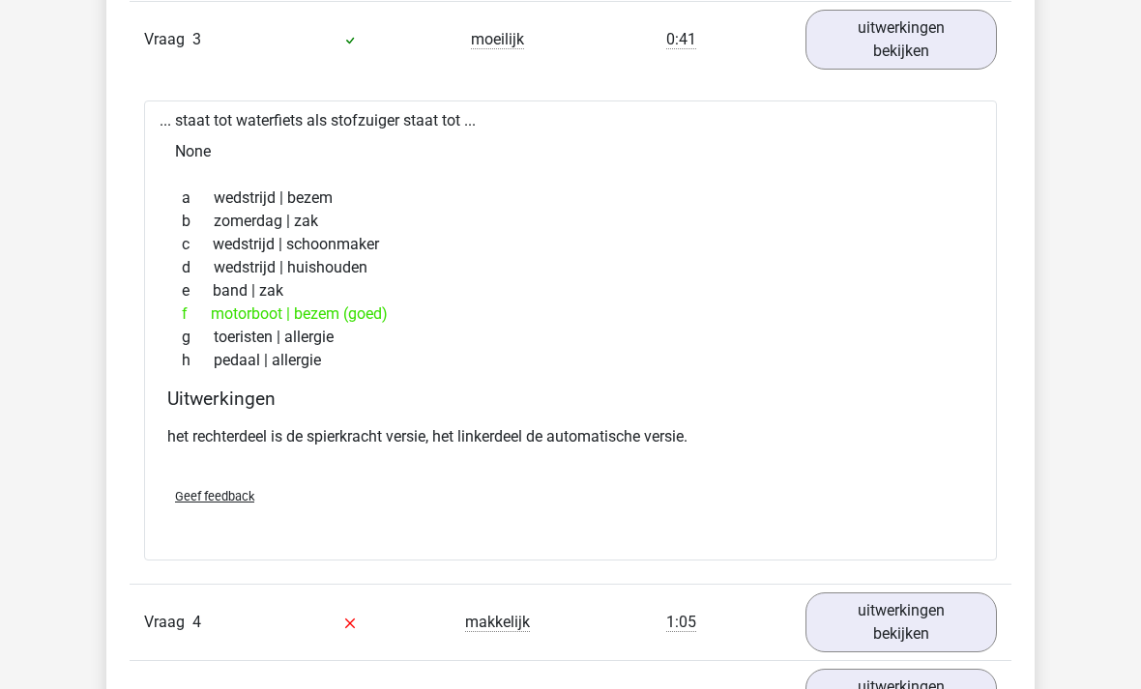
scroll to position [2406, 0]
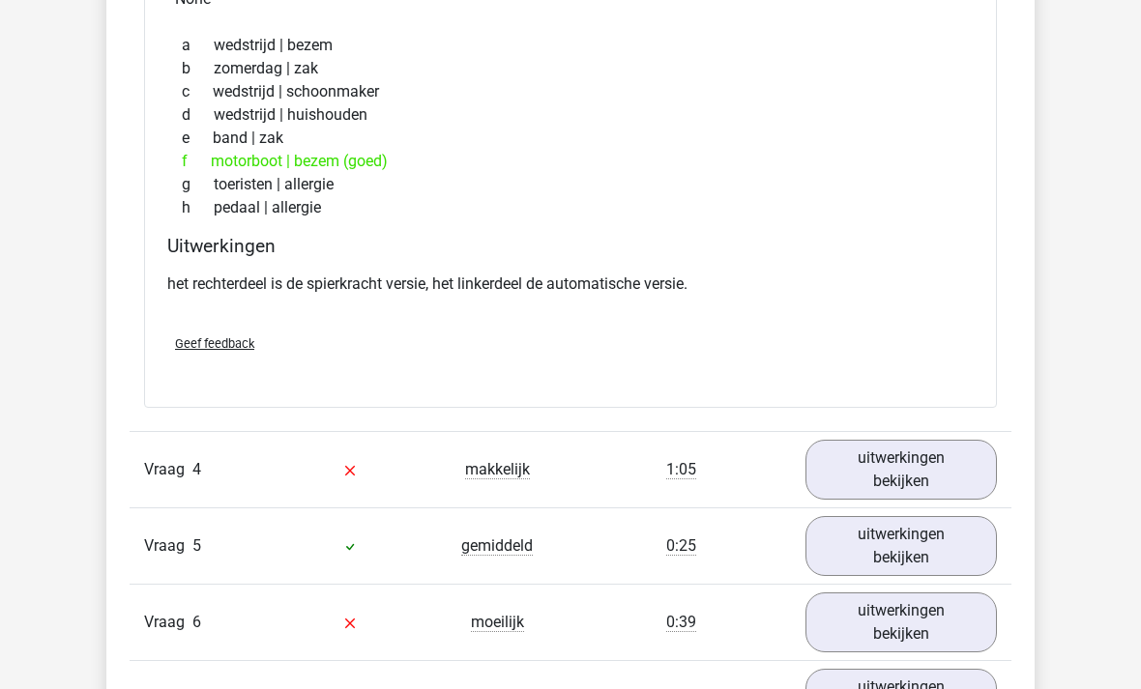
click at [889, 469] on link "uitwerkingen bekijken" at bounding box center [900, 470] width 191 height 60
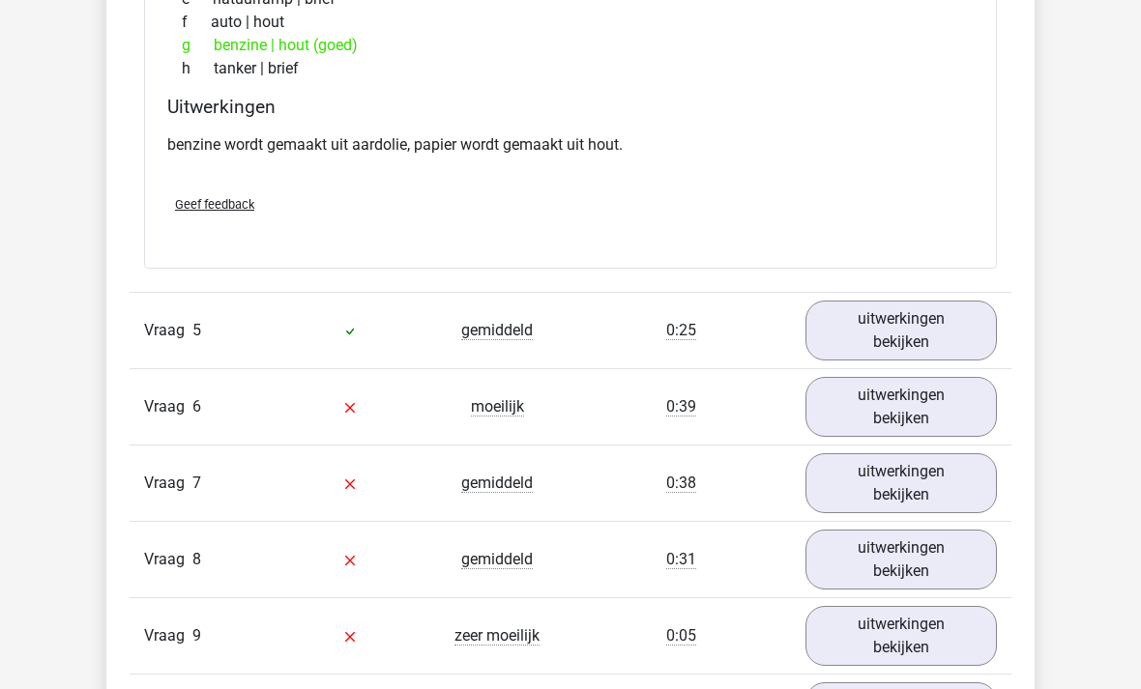
scroll to position [3269, 0]
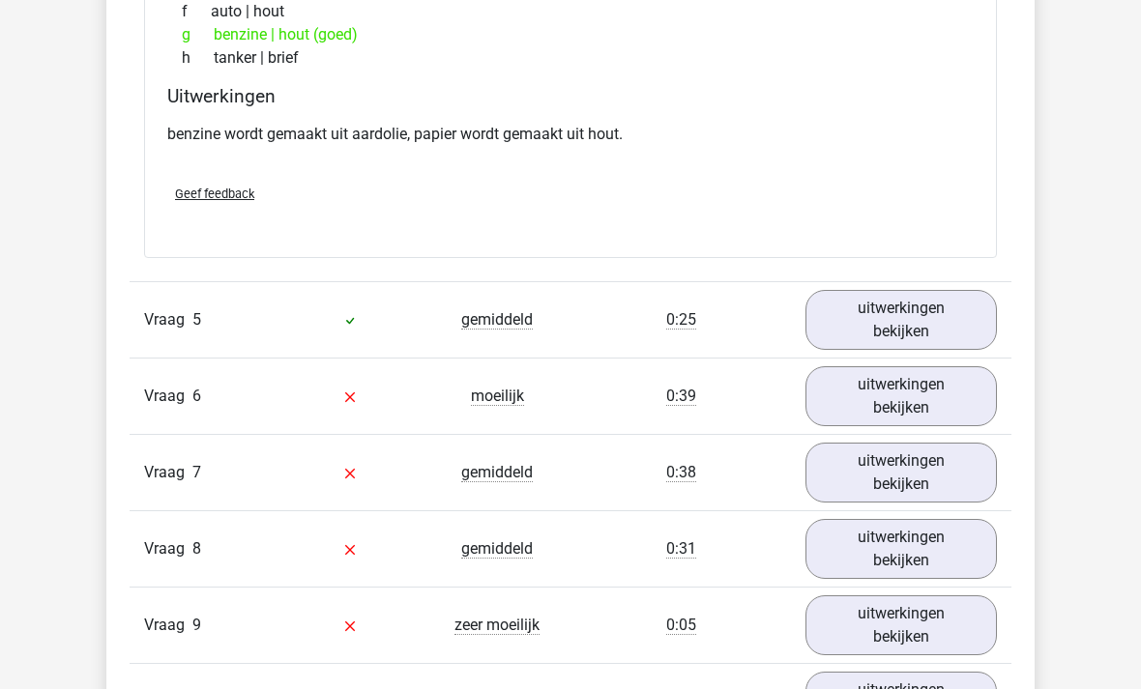
click at [910, 324] on link "uitwerkingen bekijken" at bounding box center [900, 320] width 191 height 60
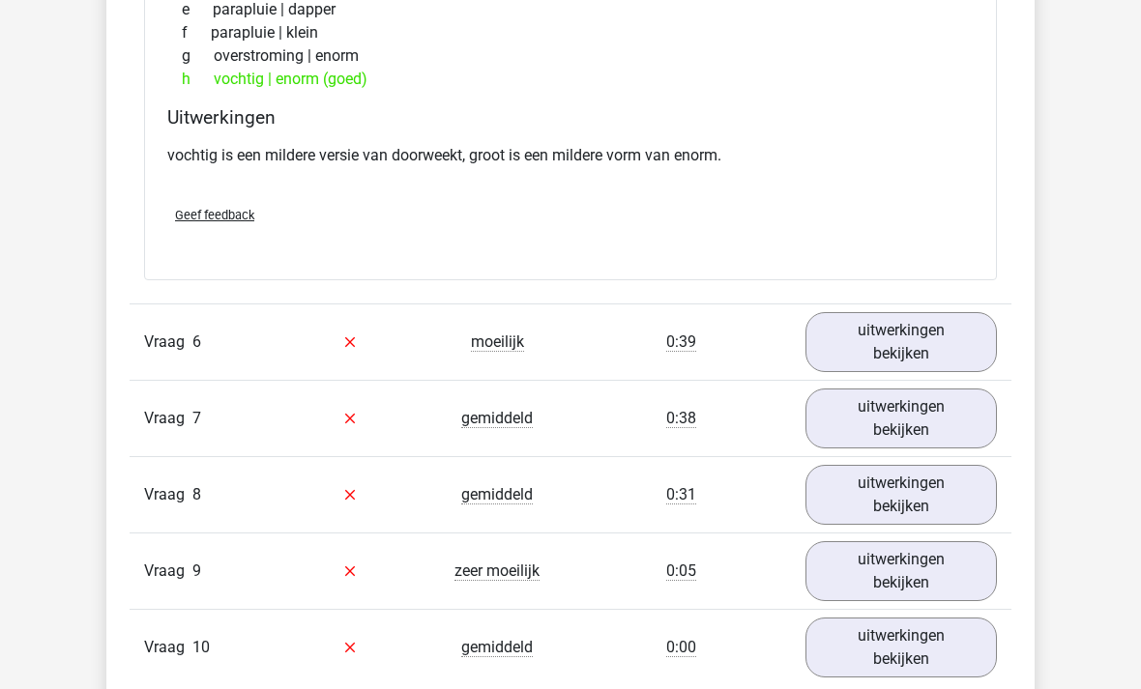
scroll to position [3809, 0]
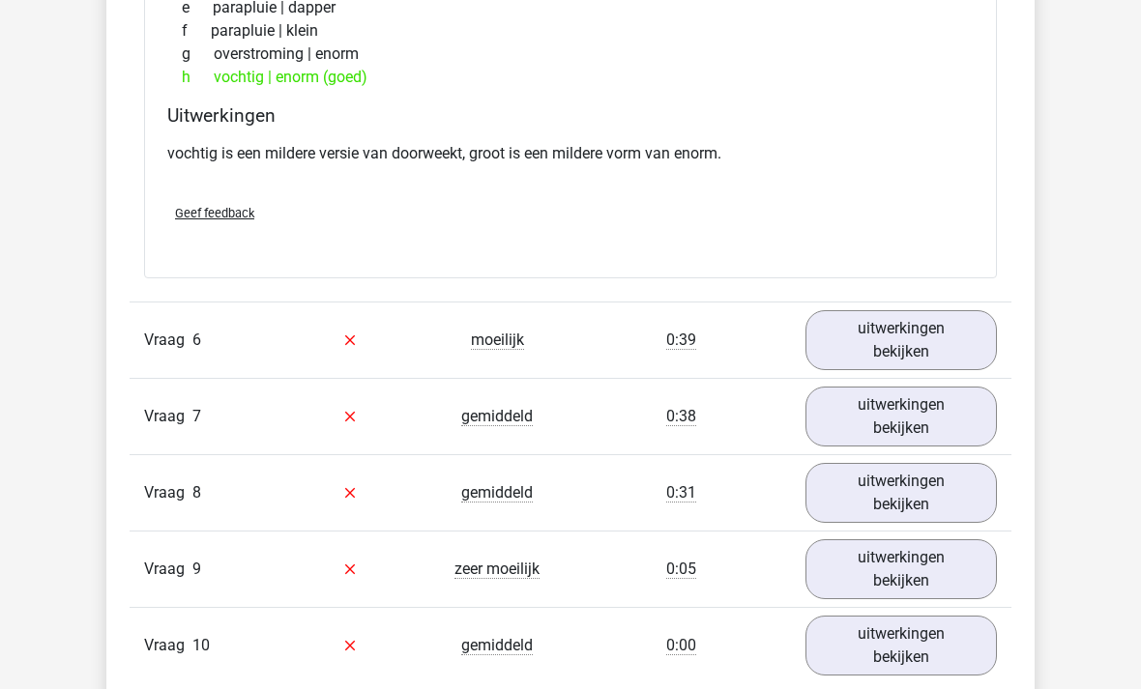
click at [914, 343] on link "uitwerkingen bekijken" at bounding box center [900, 340] width 191 height 60
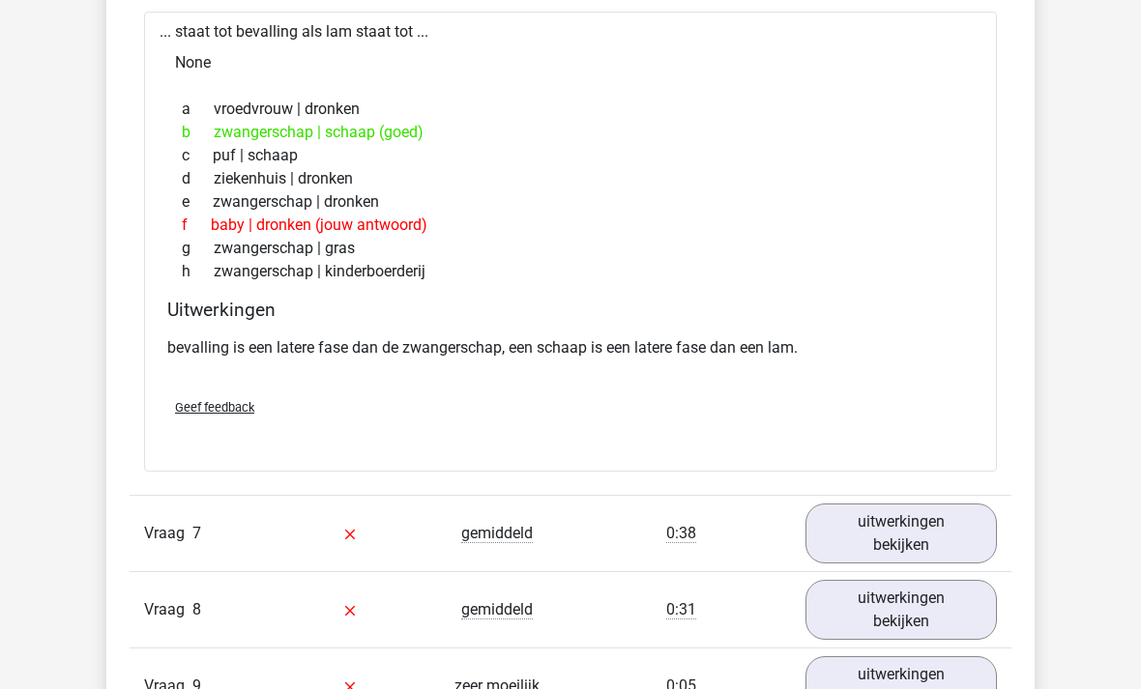
scroll to position [4199, 0]
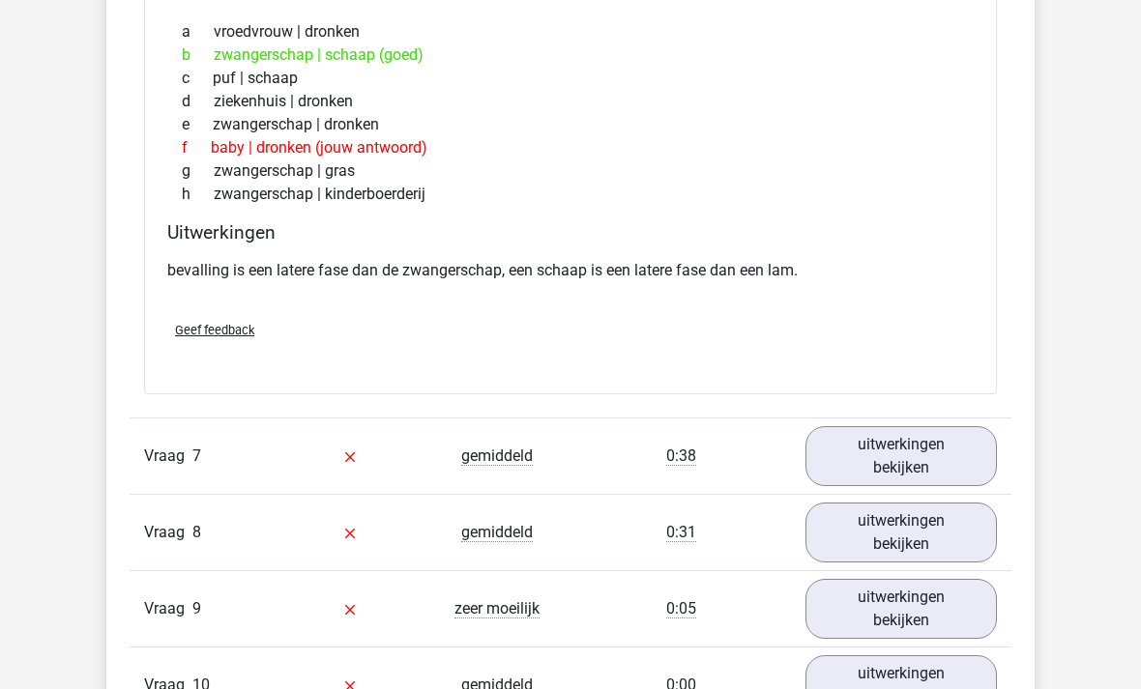
click at [921, 464] on link "uitwerkingen bekijken" at bounding box center [900, 456] width 191 height 60
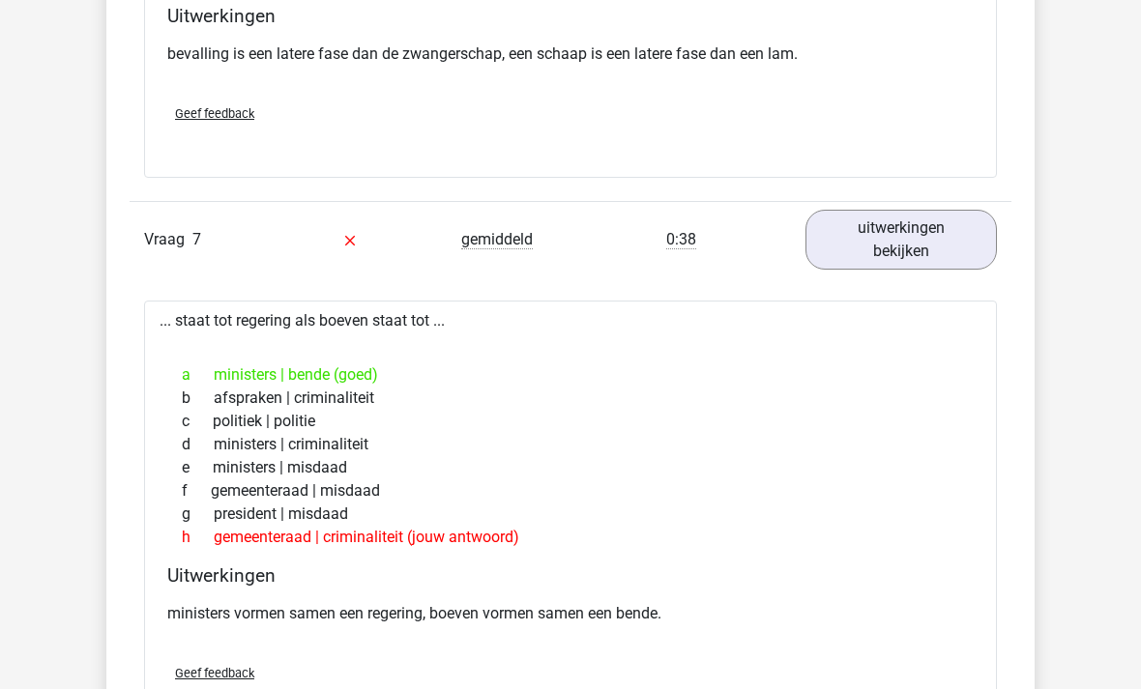
scroll to position [4500, 0]
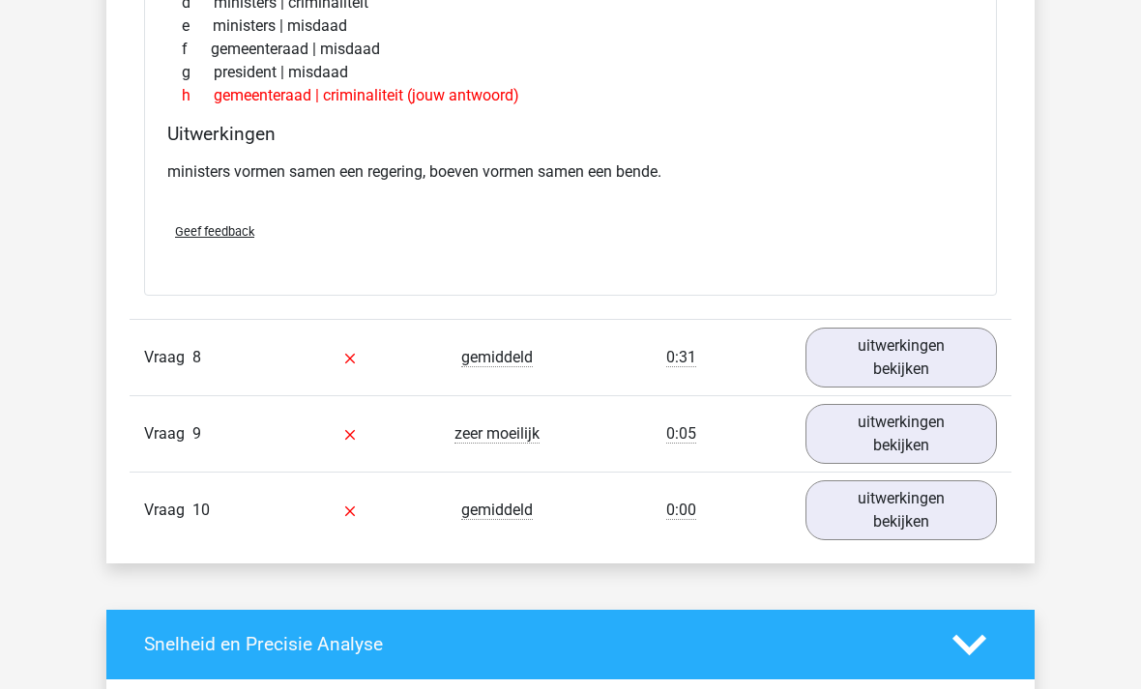
click at [913, 364] on link "uitwerkingen bekijken" at bounding box center [900, 358] width 191 height 60
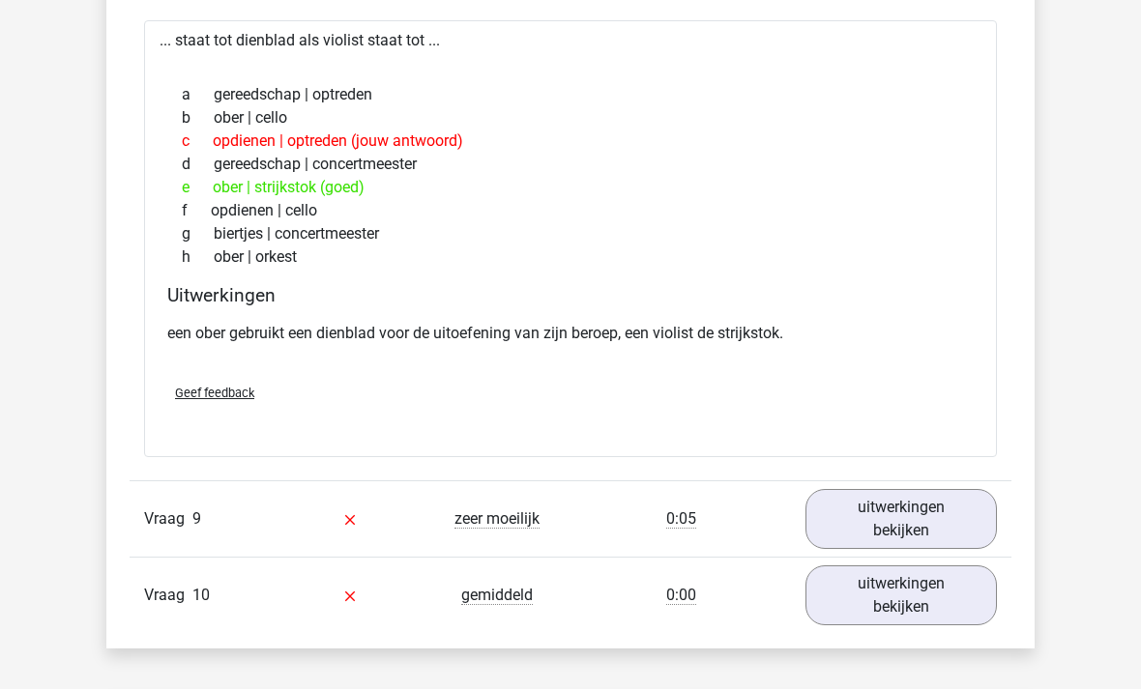
scroll to position [5333, 0]
click at [916, 515] on link "uitwerkingen bekijken" at bounding box center [900, 519] width 191 height 60
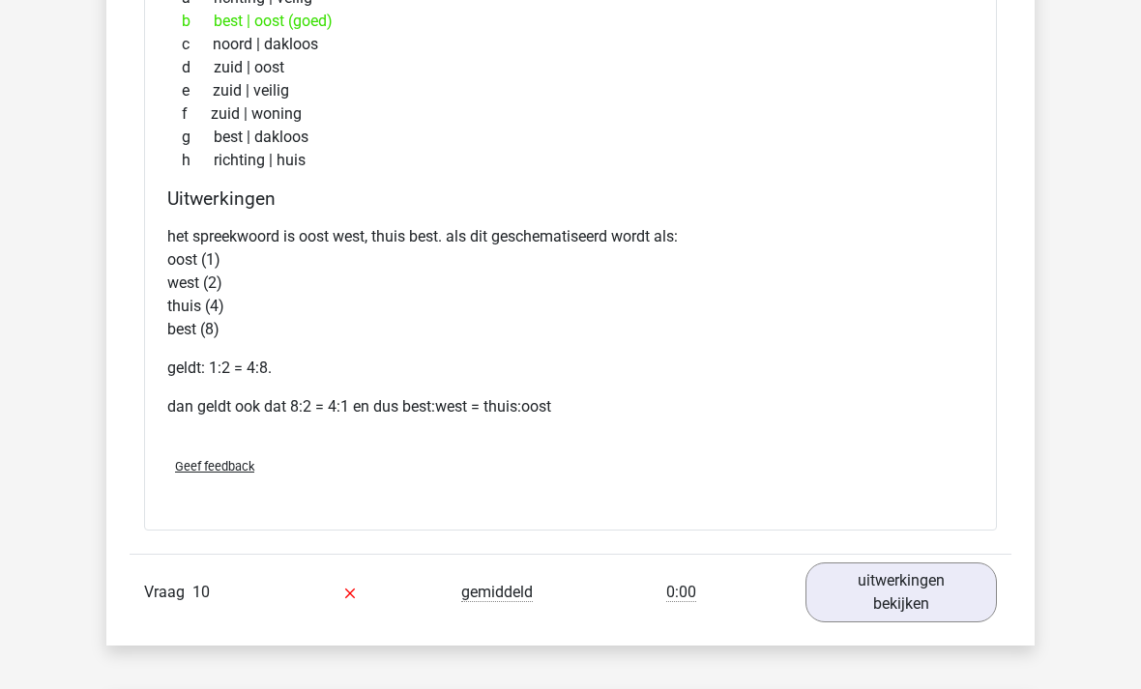
scroll to position [5992, 0]
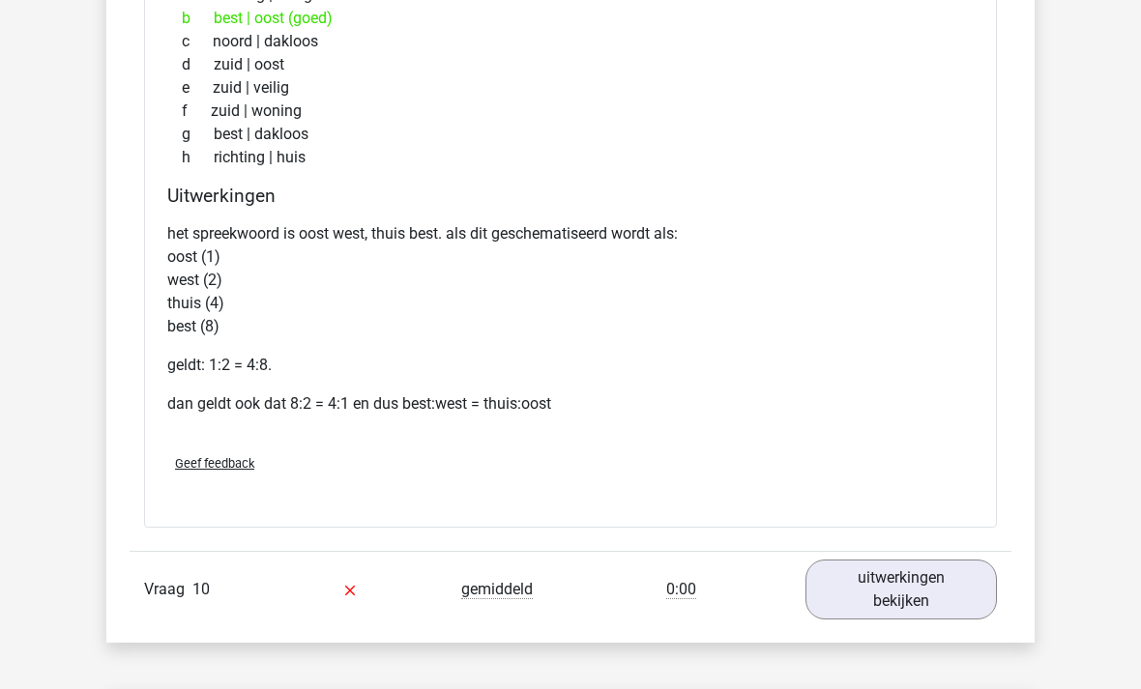
click at [912, 584] on link "uitwerkingen bekijken" at bounding box center [900, 590] width 191 height 60
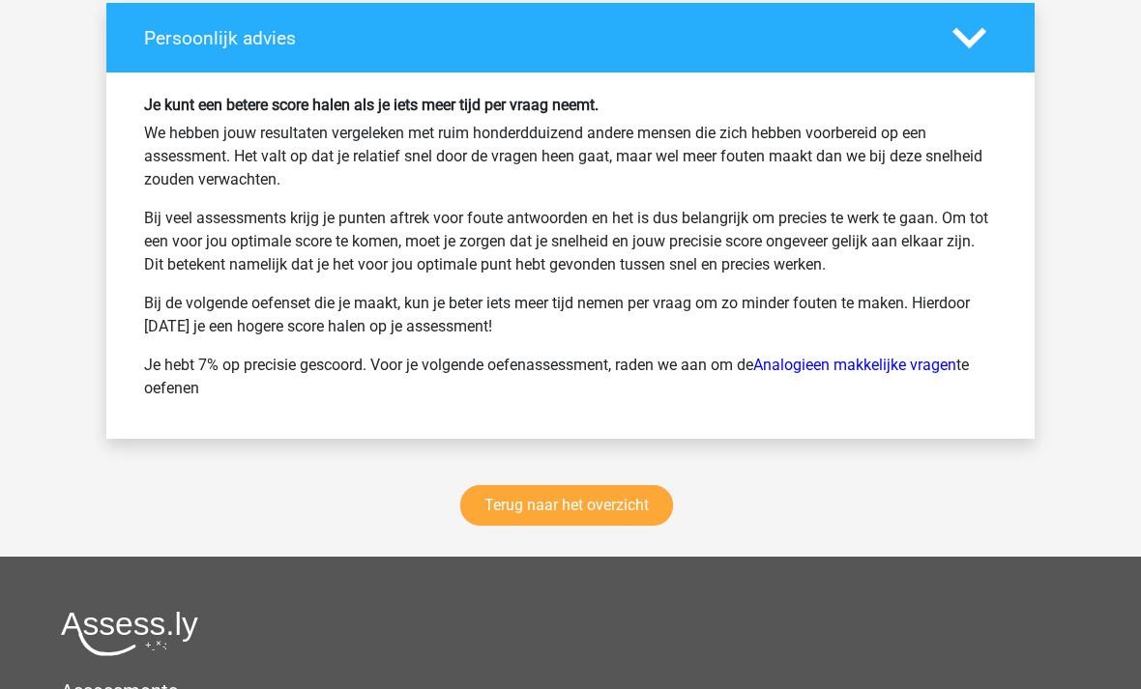
scroll to position [7796, 0]
click at [601, 508] on link "Terug naar het overzicht" at bounding box center [566, 505] width 213 height 41
